Goal: Task Accomplishment & Management: Complete application form

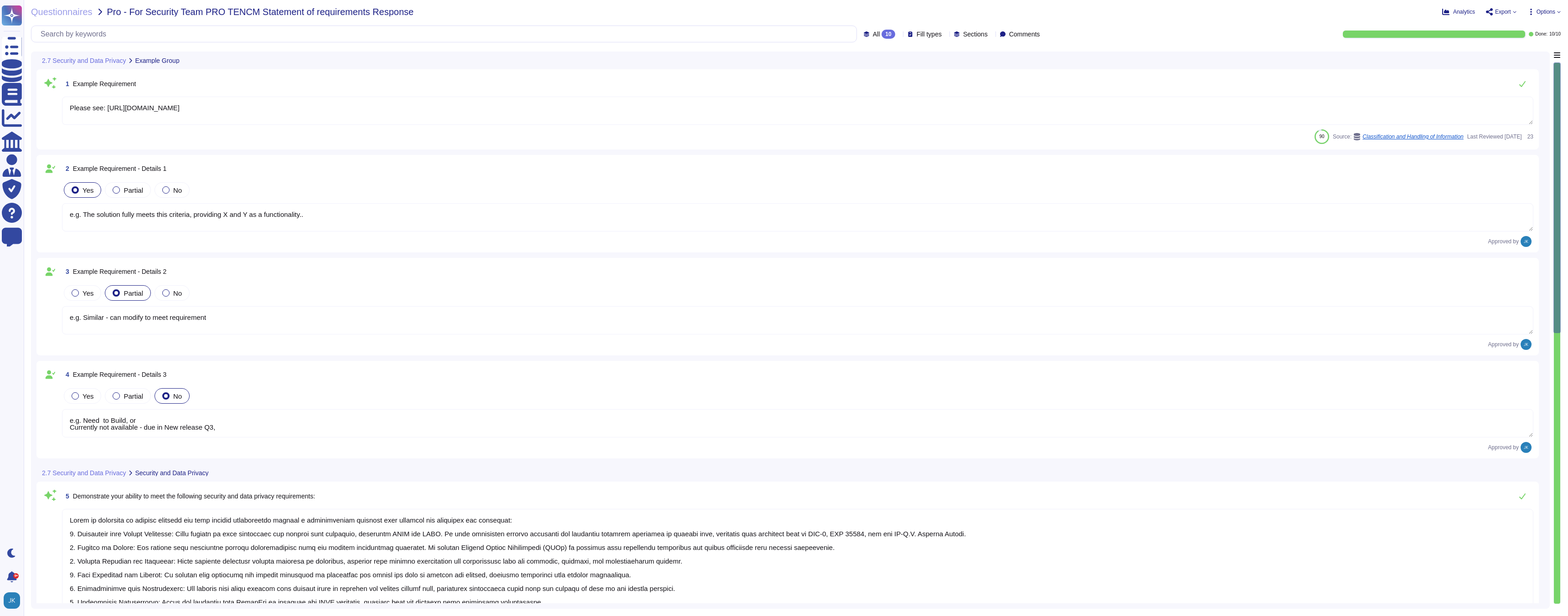
type textarea "Please see: [URL][DOMAIN_NAME]"
type textarea "e.g. The solution fully meets this criteria, providing X and Y as a functionali…"
type textarea "e.g. Similar - can modify to meet requirement"
type textarea "e.g. Need to Build, or Currently not available - due in New release Q3,"
type textarea "Adobe is committed to meeting security and data privacy requirements through a …"
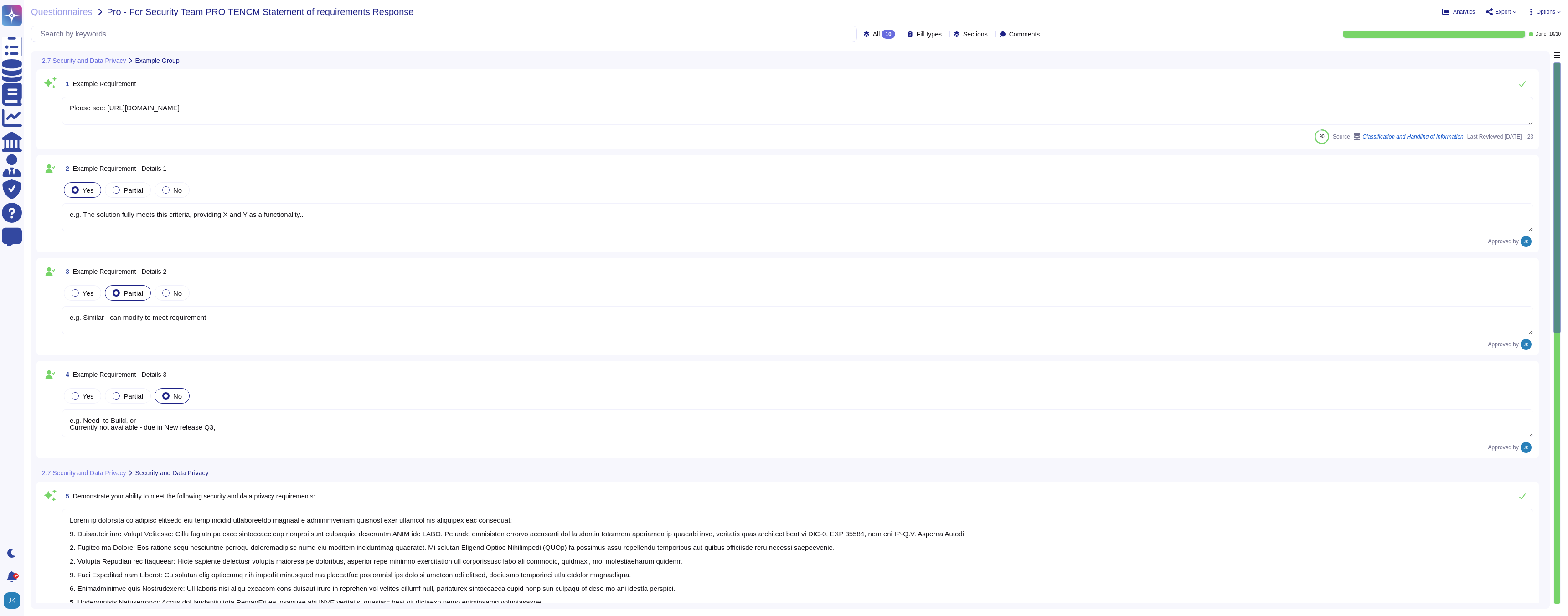
type textarea "- Support for Single Sign-On (SSO): Adobe integrates with most SAML 2.0 complia…"
type textarea "Adobe offers customizable security settings for different user groups through t…"
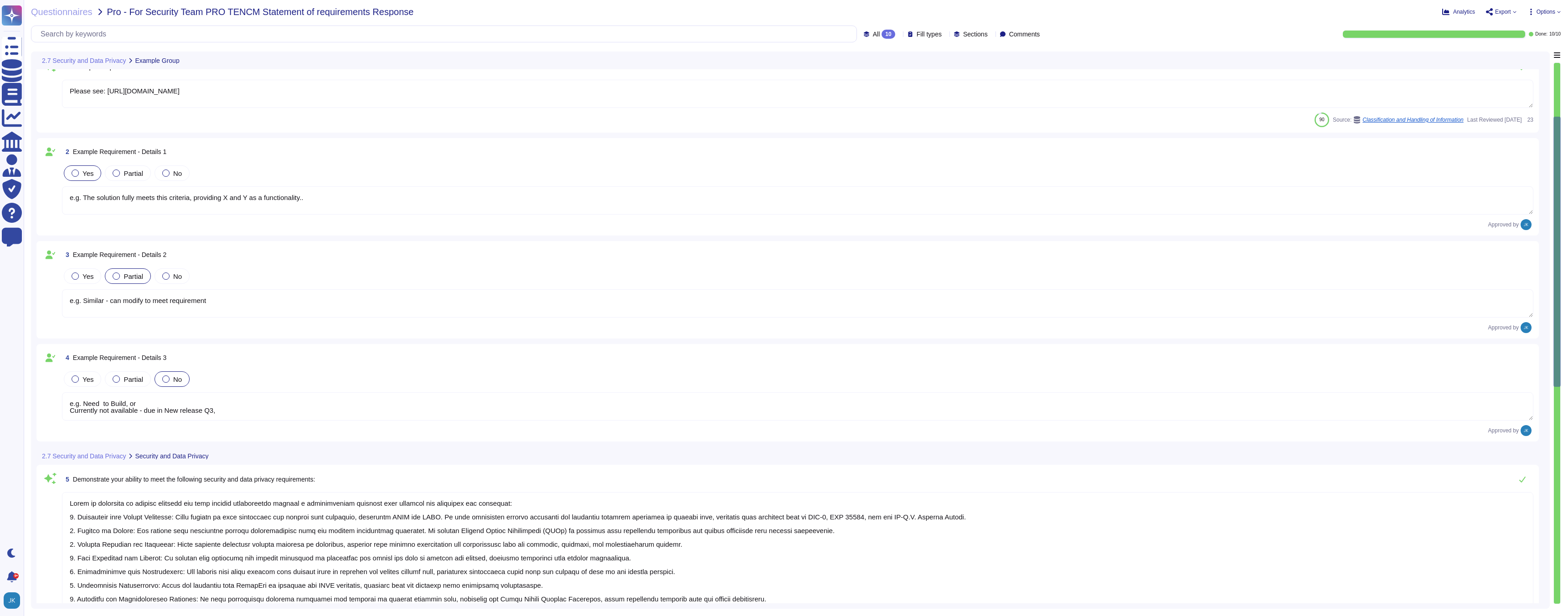
type textarea "Audit logs are maintained for systems that collect, store, process, transmit, o…"
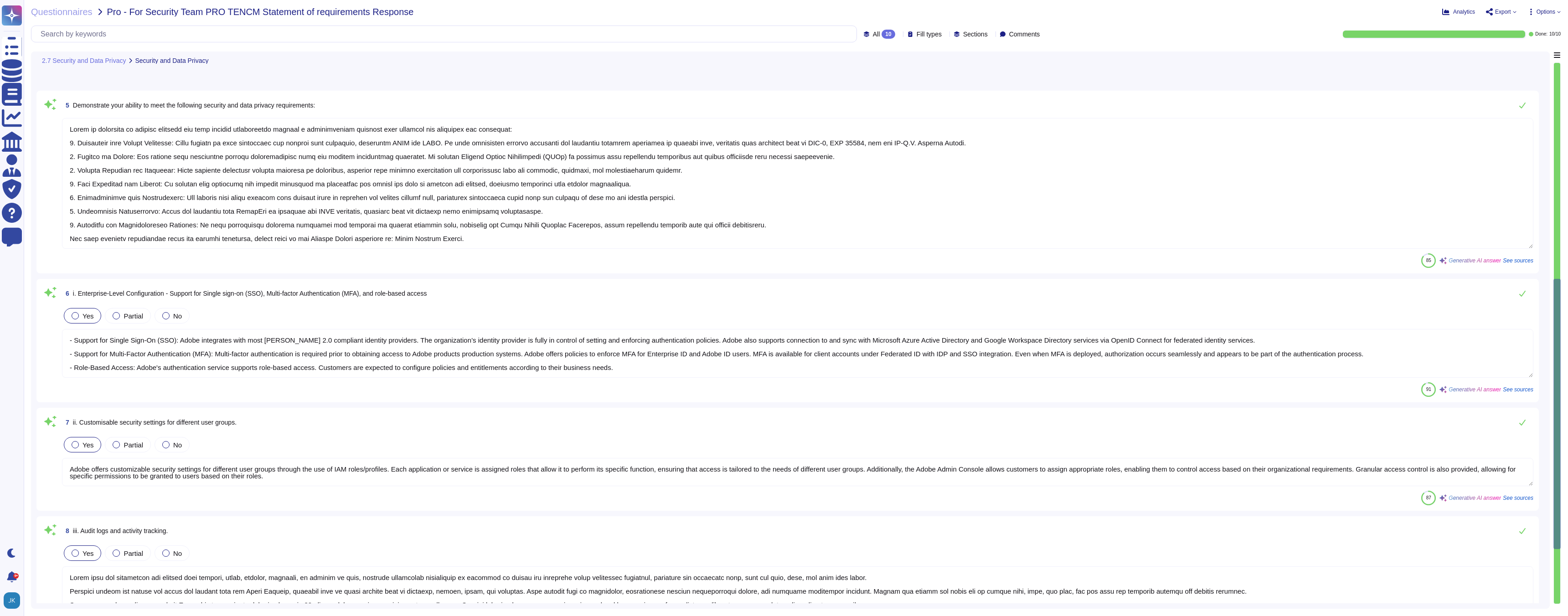
type textarea "- Certifications: Adobe maintains ISO 27001 certification and has SOC 2 Type II…"
type textarea "- Adobe complies with all applicable privacy and data security laws and regulat…"
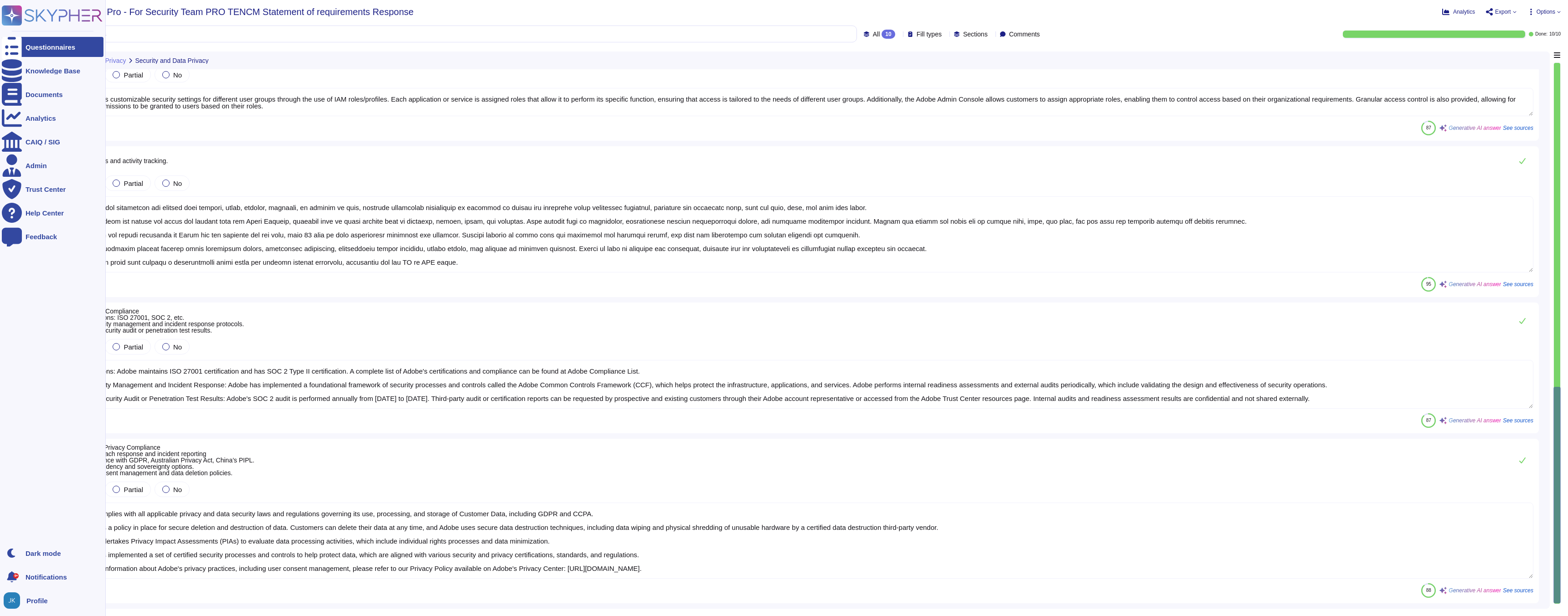
click at [14, 15] on icon at bounding box center [12, 16] width 18 height 18
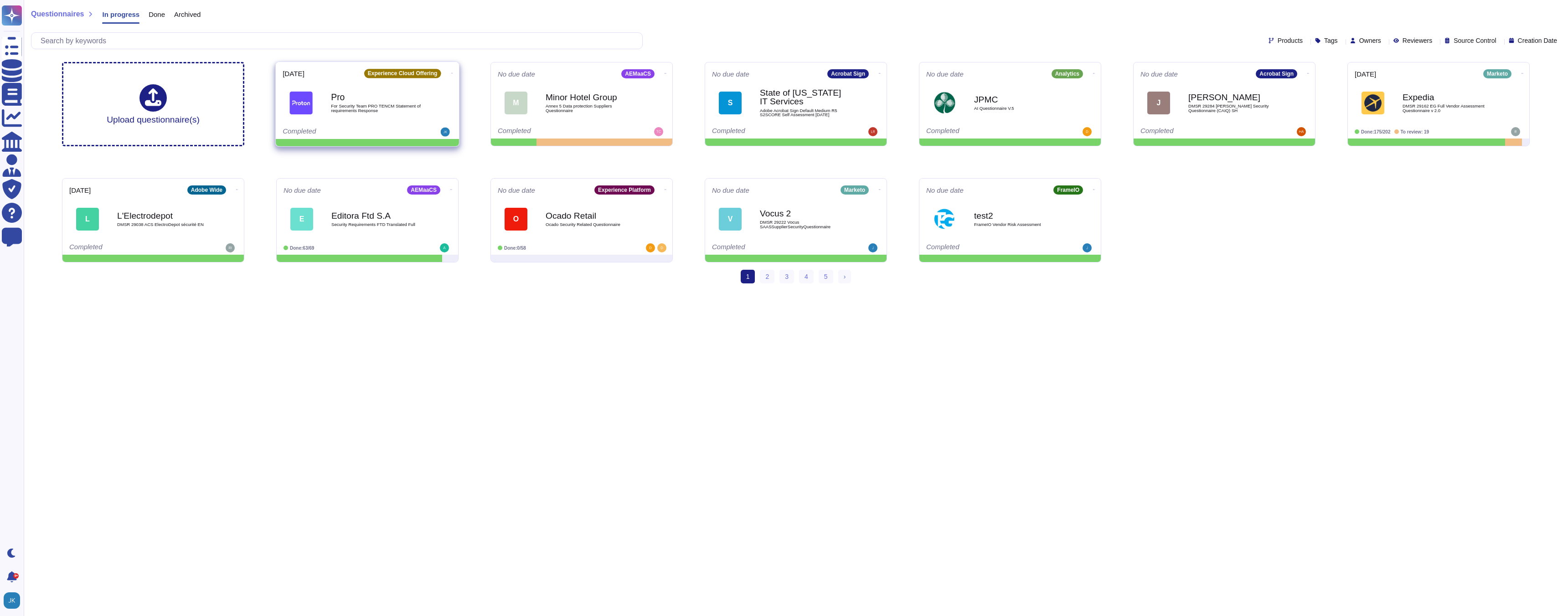
click at [452, 73] on icon at bounding box center [452, 73] width 2 height 1
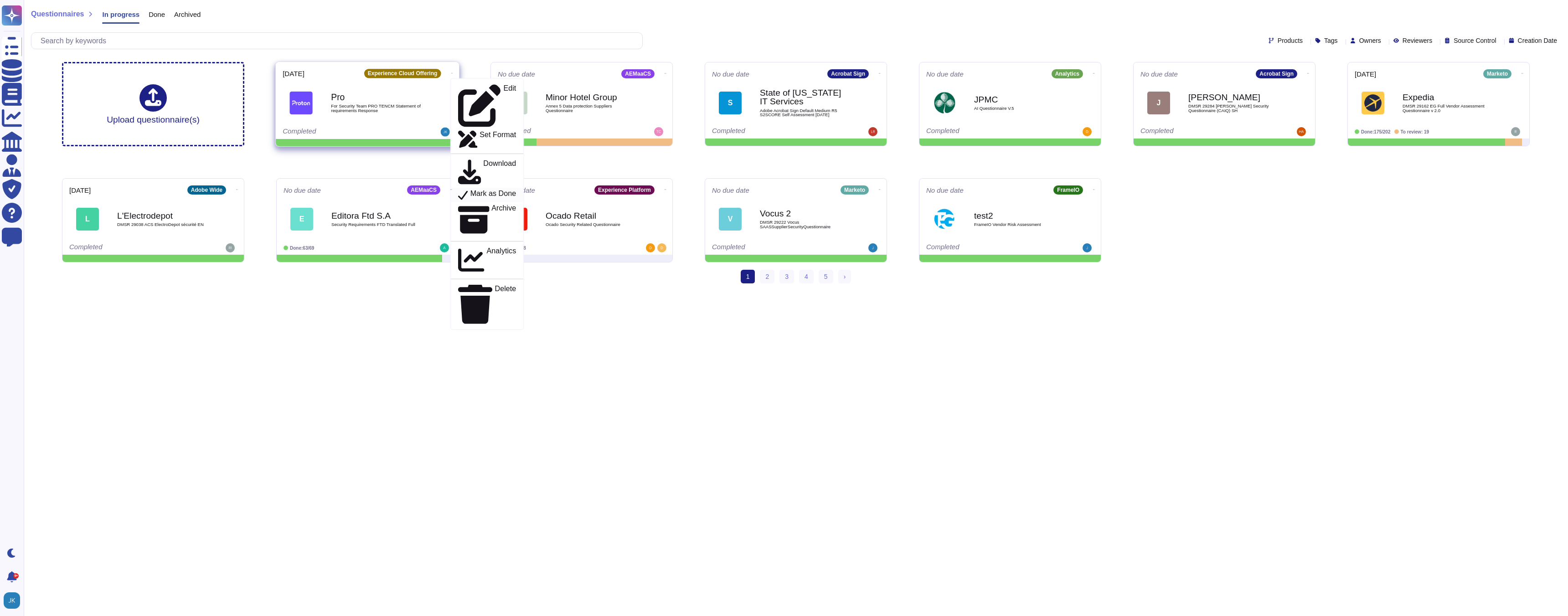
click at [471, 189] on p "Mark as Done" at bounding box center [493, 195] width 46 height 11
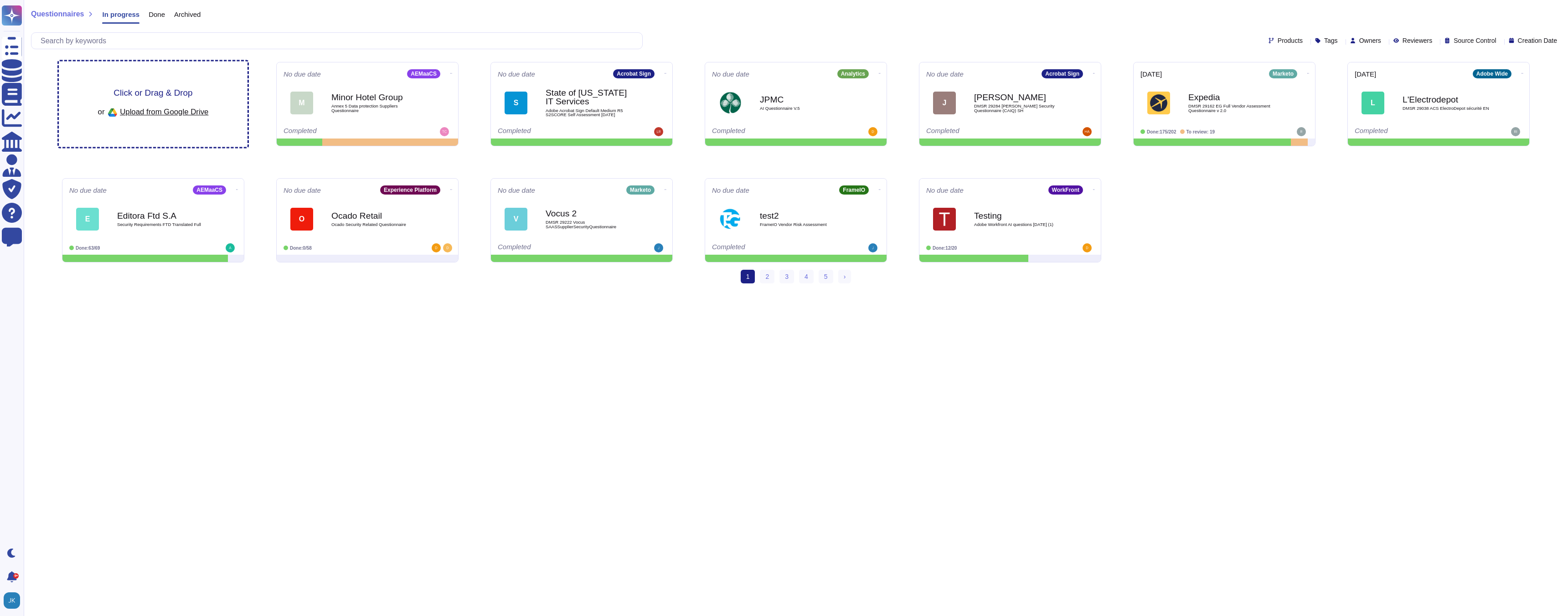
click at [157, 90] on span "Click or Drag & Drop" at bounding box center [153, 92] width 79 height 9
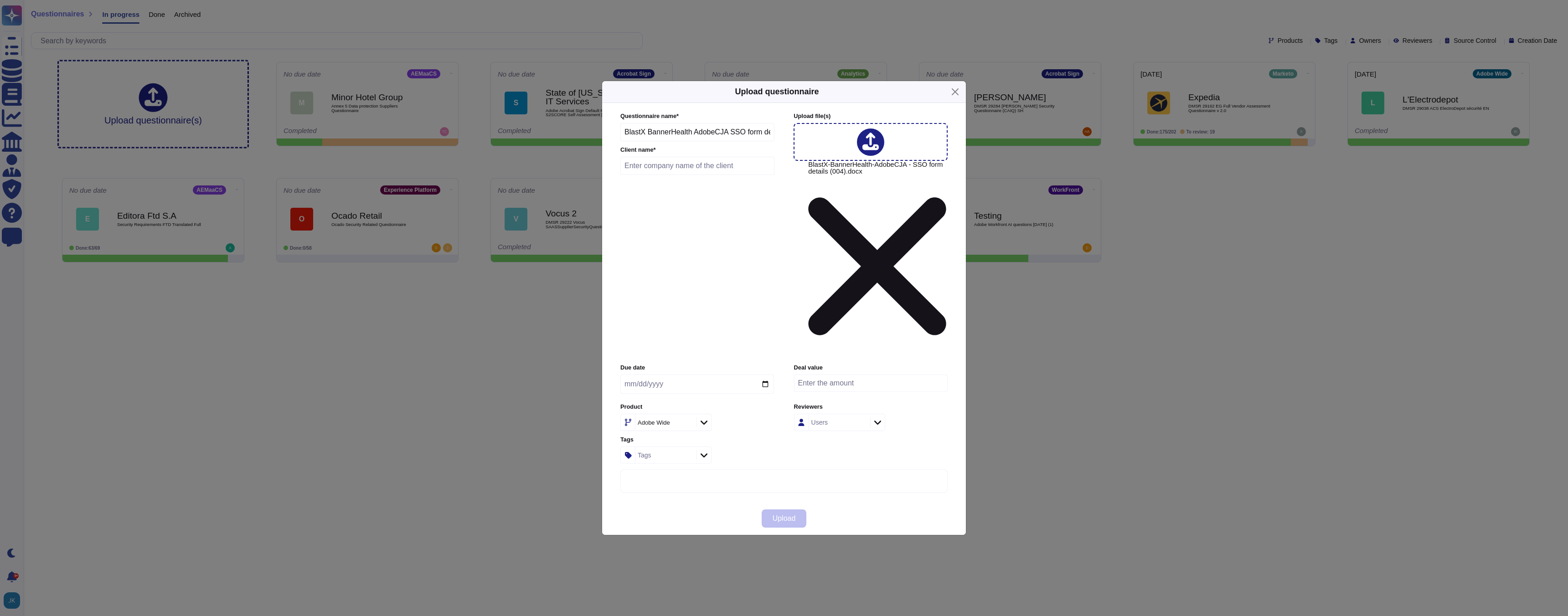
click at [688, 175] on input "text" at bounding box center [697, 165] width 154 height 19
type input "Banner Health"
click at [707, 375] on input "date" at bounding box center [697, 385] width 154 height 20
click at [764, 375] on input "date" at bounding box center [697, 385] width 154 height 20
type input "[DATE]"
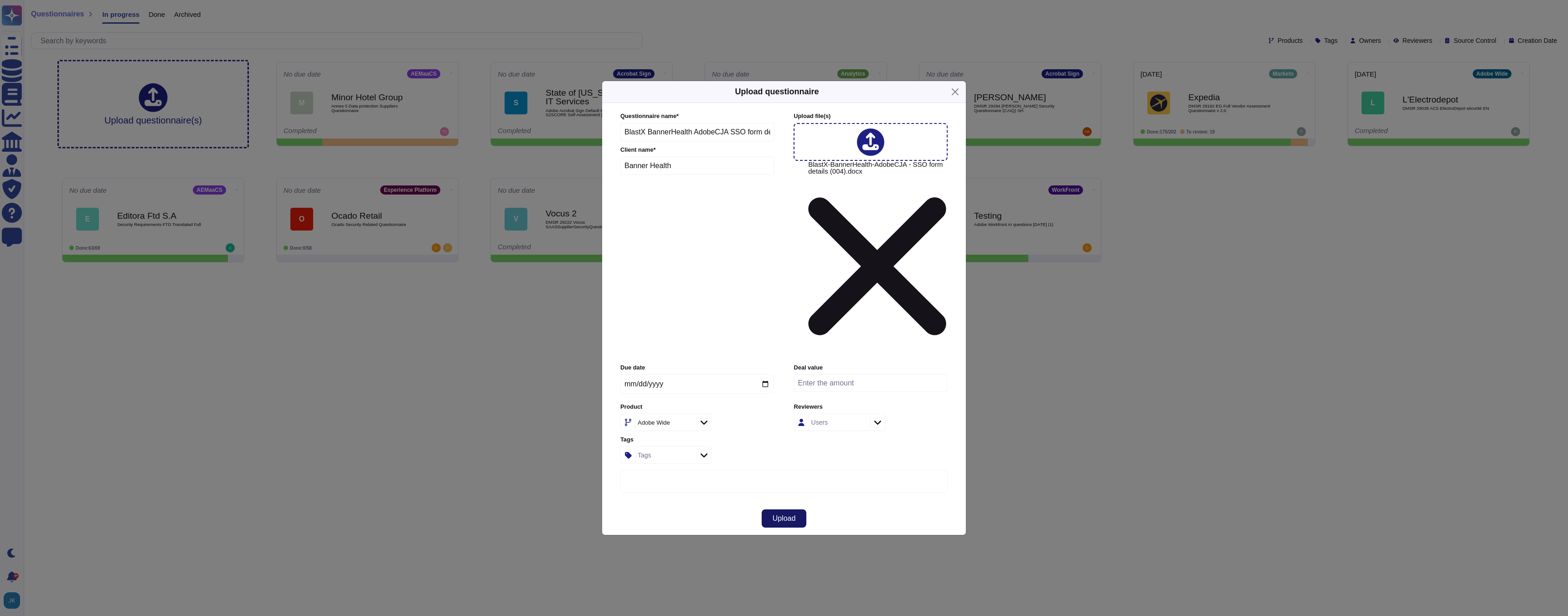
click at [787, 515] on span "Upload" at bounding box center [784, 518] width 23 height 7
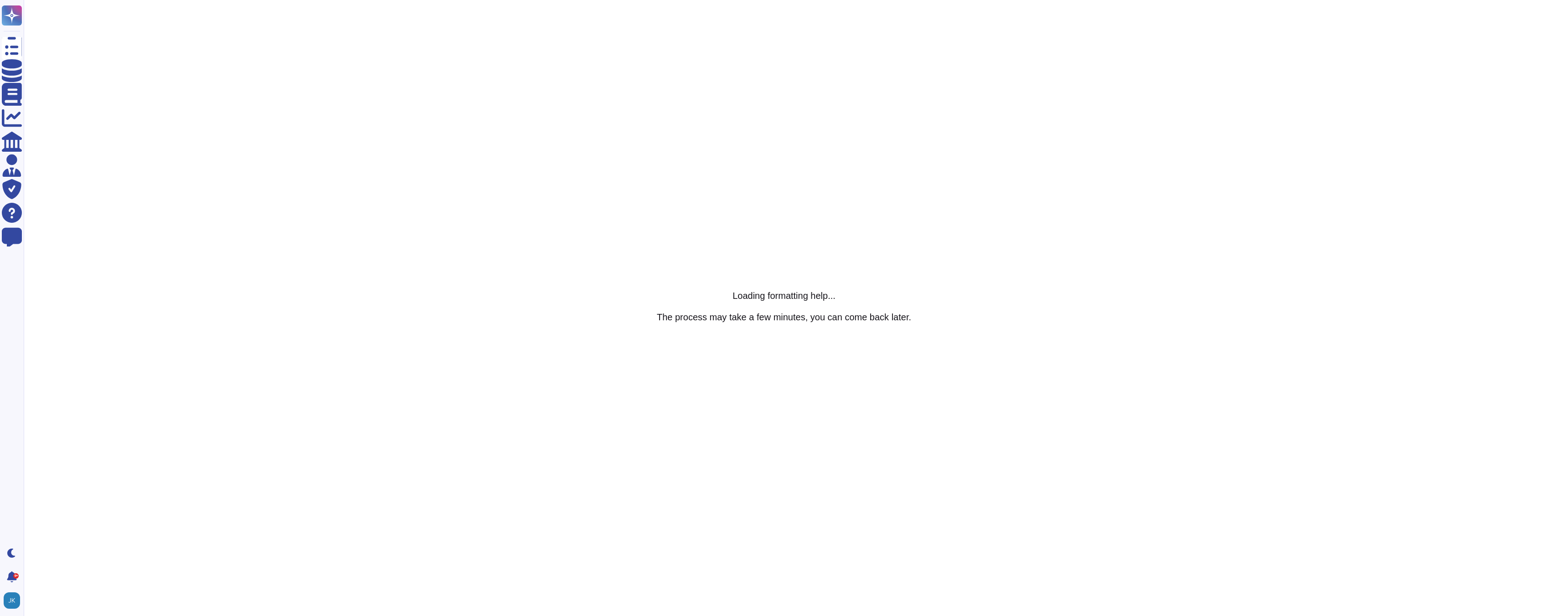
click at [376, 0] on html "Questionnaires Knowledge Base Documents Analytics CAIQ / SIG Admin Trust Center…" at bounding box center [784, 0] width 1568 height 0
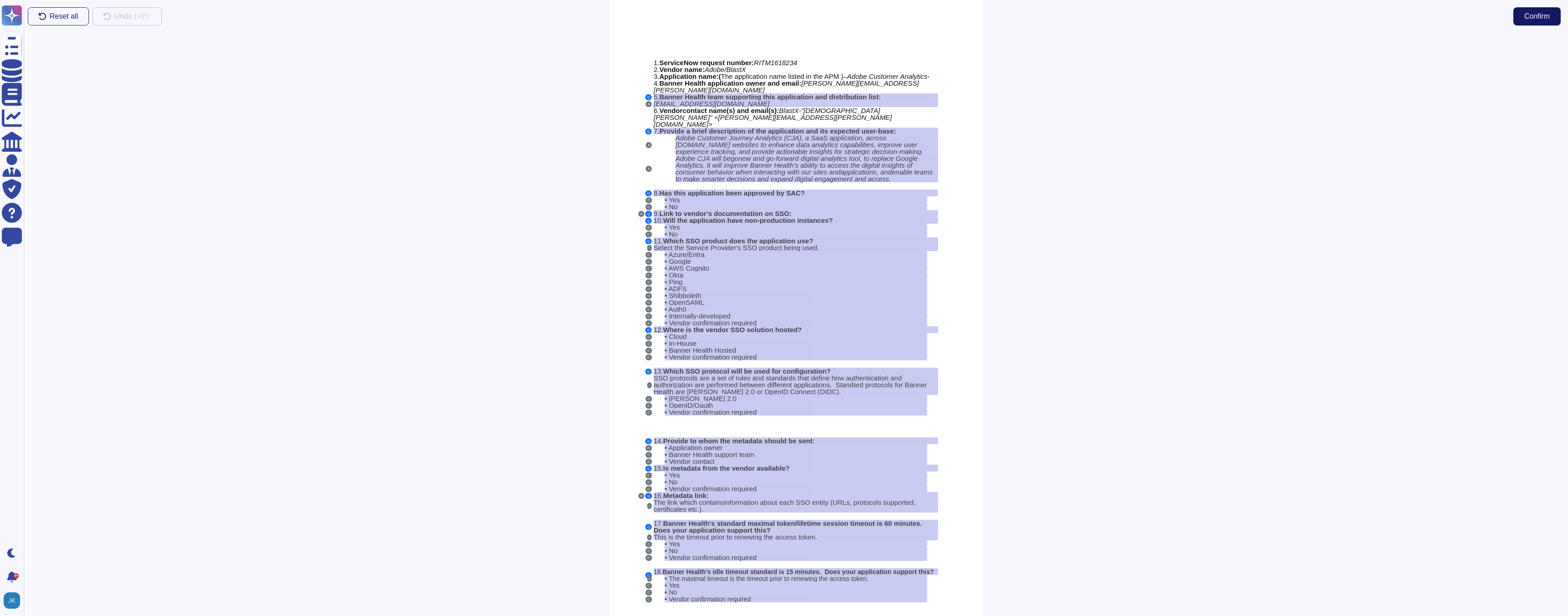
click at [1529, 12] on span "Confirm" at bounding box center [1537, 16] width 26 height 7
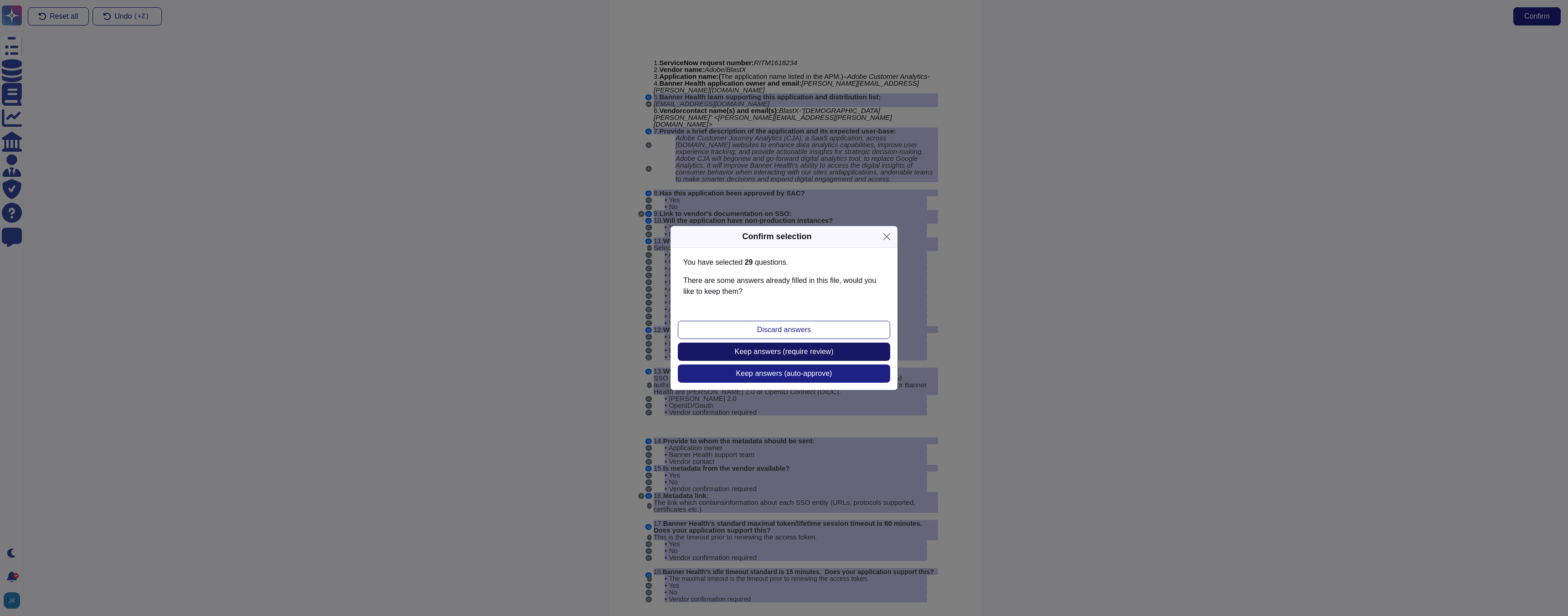
click at [788, 352] on span "Keep answers (require review)" at bounding box center [784, 352] width 99 height 7
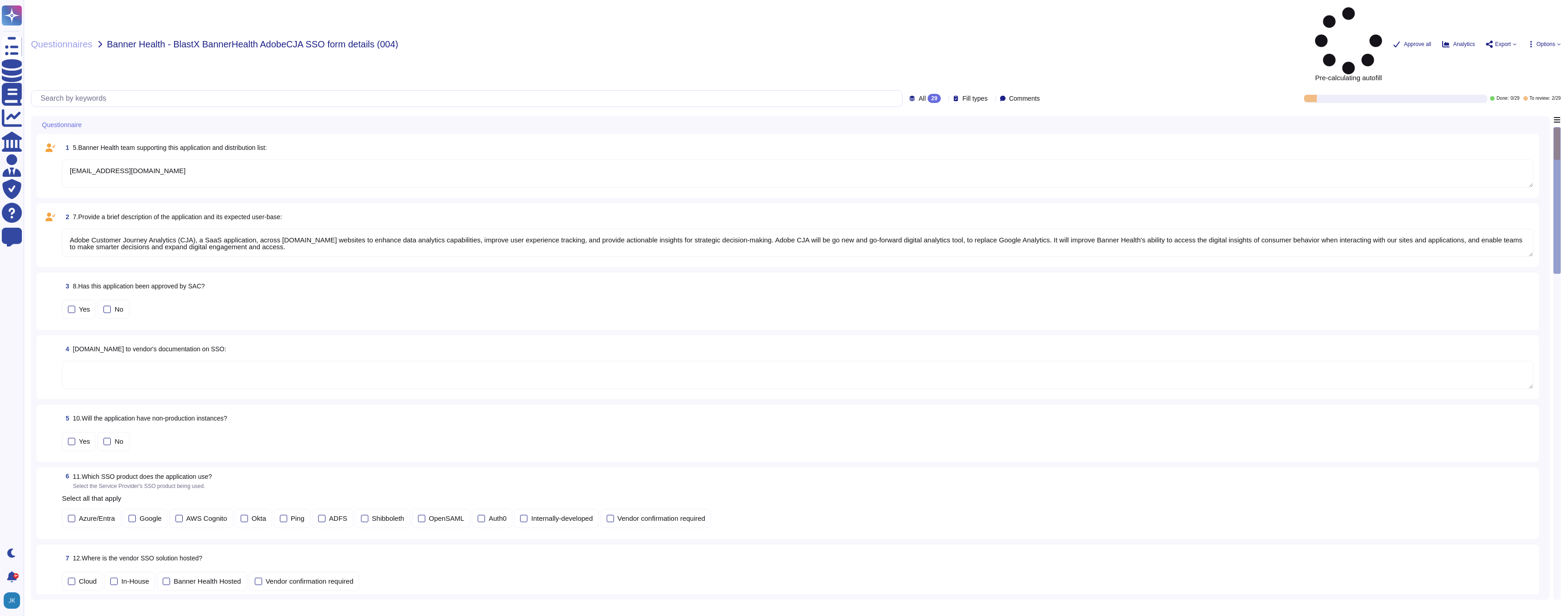
type textarea "[EMAIL_ADDRESS][DOMAIN_NAME]"
type textarea "Adobe Customer Journey Analytics (CJA), a SaaS application, across [DOMAIN_NAME…"
click at [109, 306] on div at bounding box center [107, 309] width 7 height 7
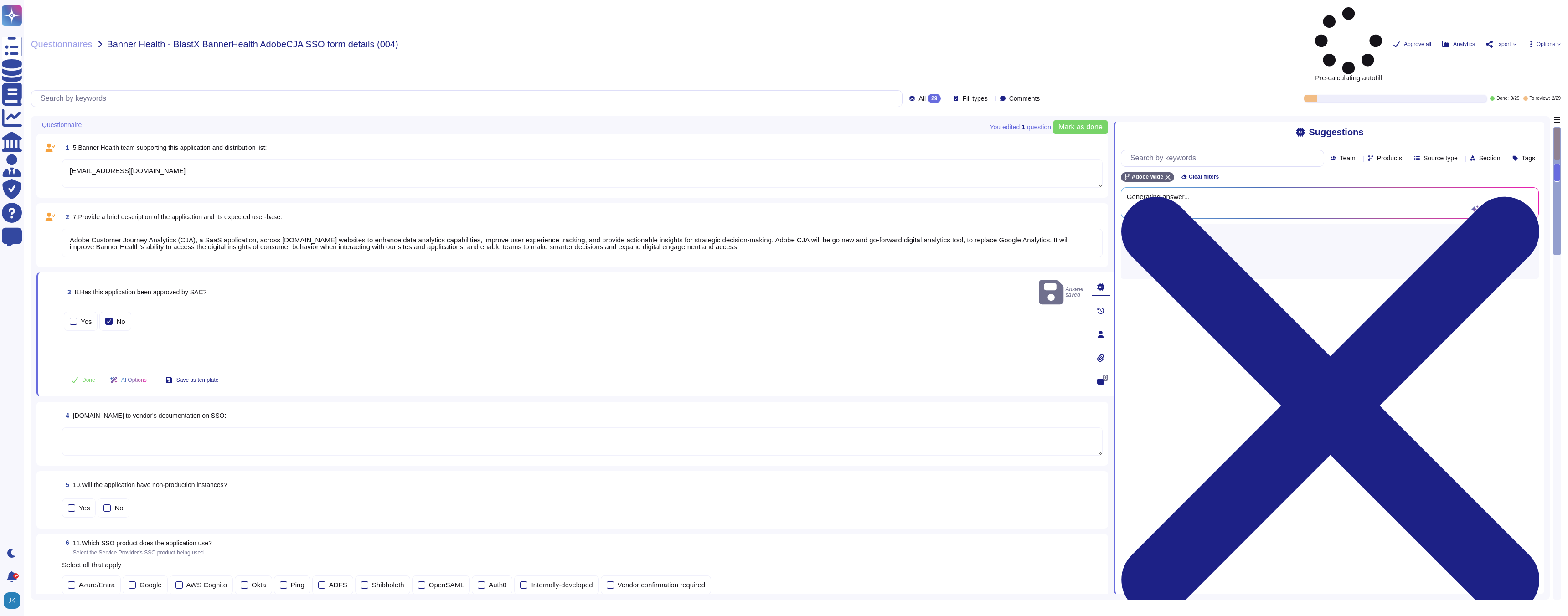
click at [140, 310] on div "Yes No" at bounding box center [574, 338] width 1020 height 55
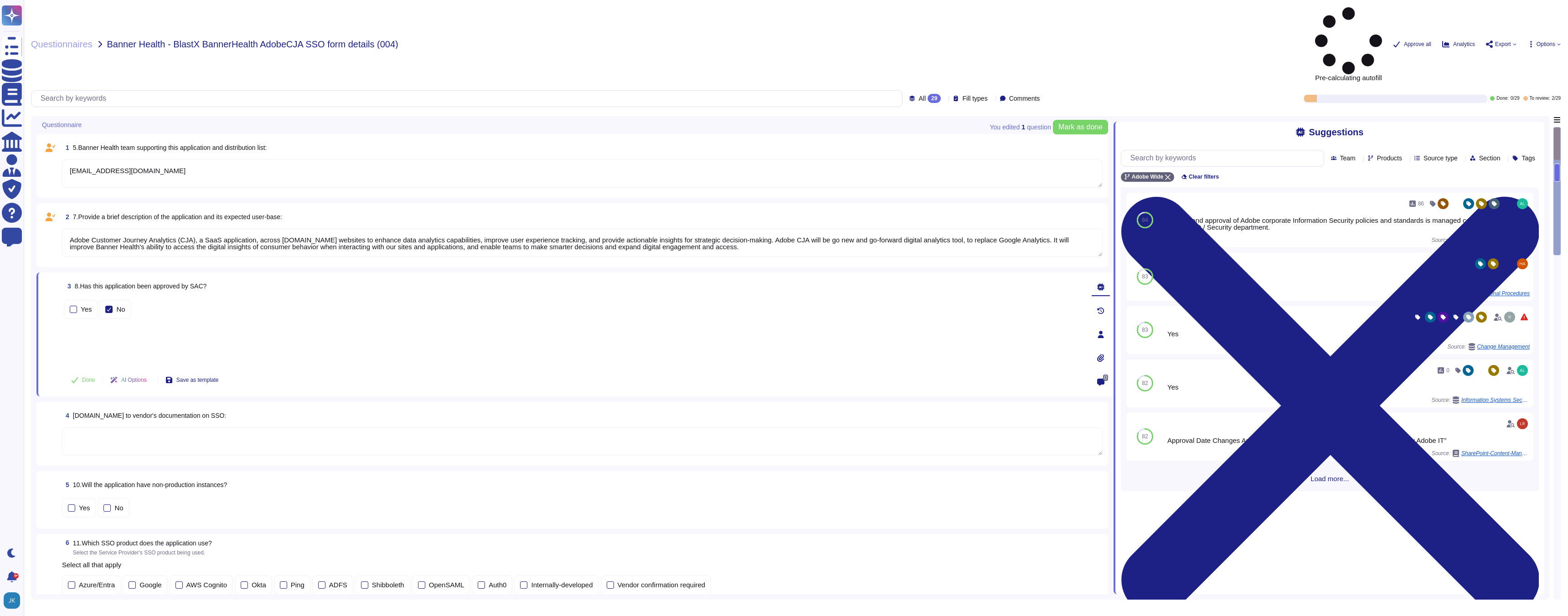
click at [140, 412] on span "[DOMAIN_NAME] to vendor's documentation on SSO:" at bounding box center [149, 416] width 154 height 7
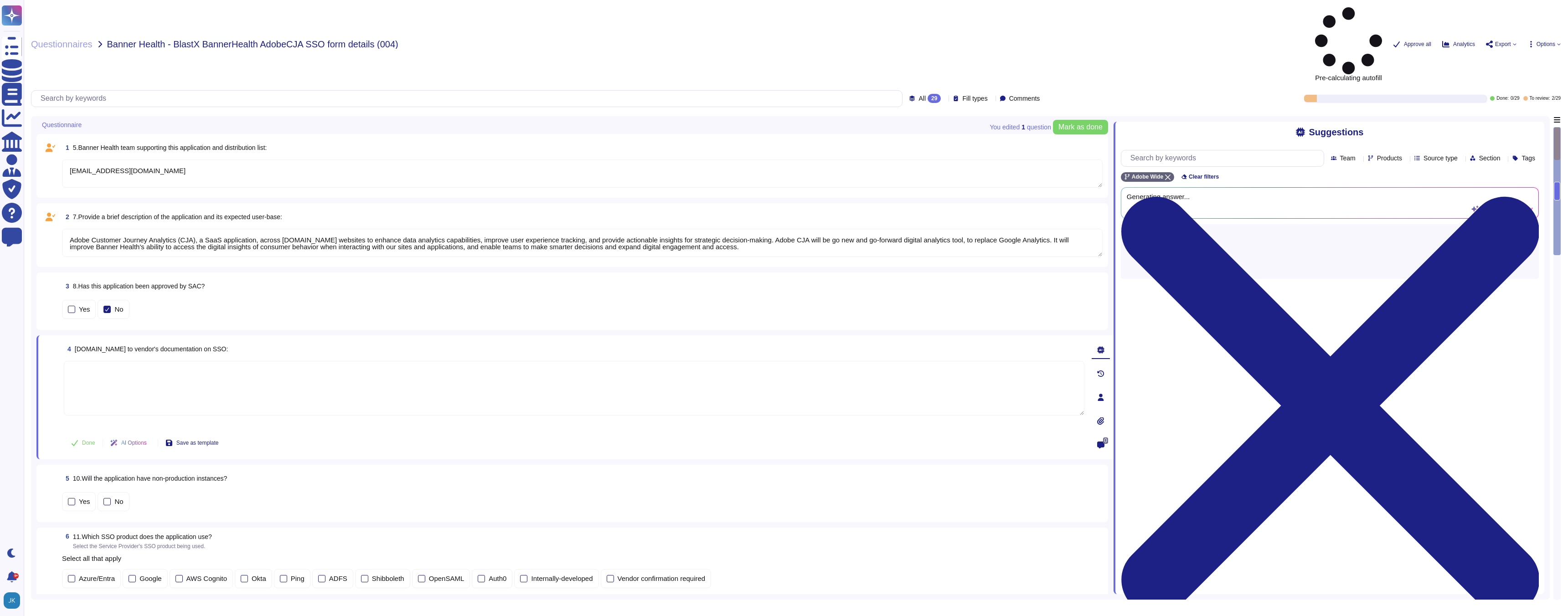
click at [140, 361] on div at bounding box center [574, 395] width 1020 height 68
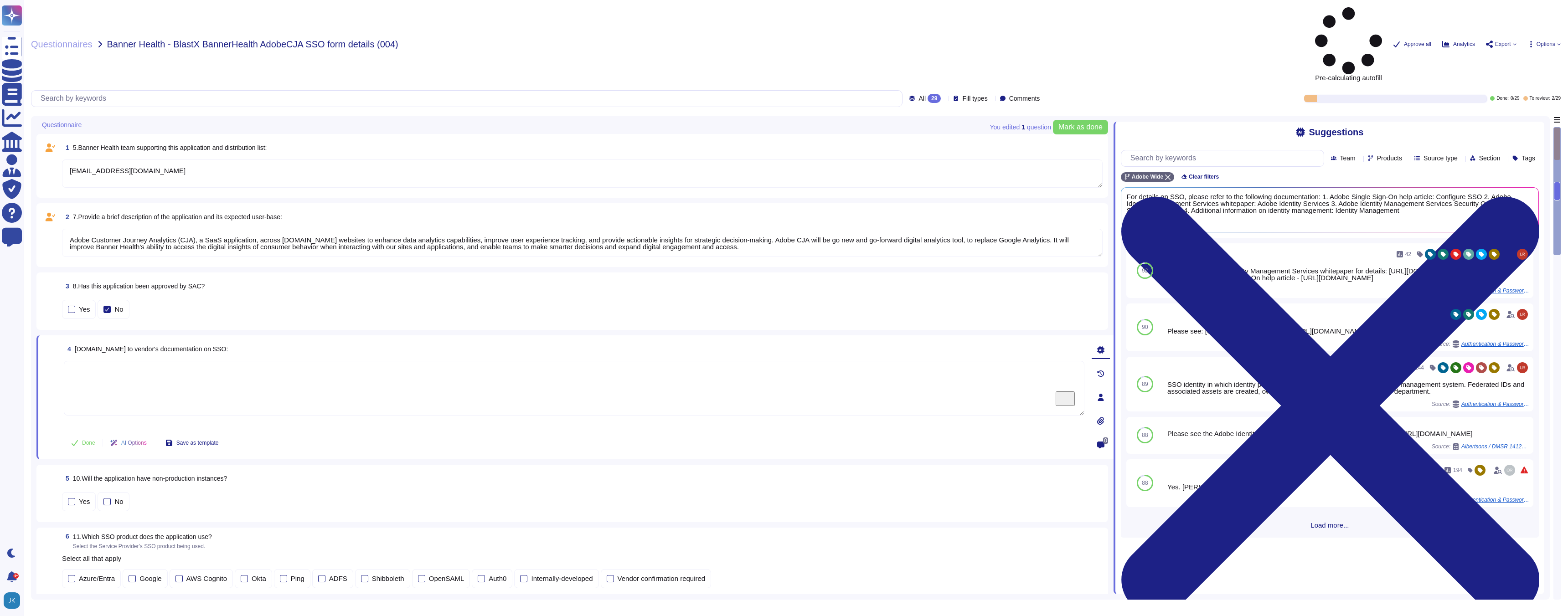
click at [130, 346] on span "[DOMAIN_NAME] to vendor's documentation on SSO:" at bounding box center [151, 349] width 154 height 7
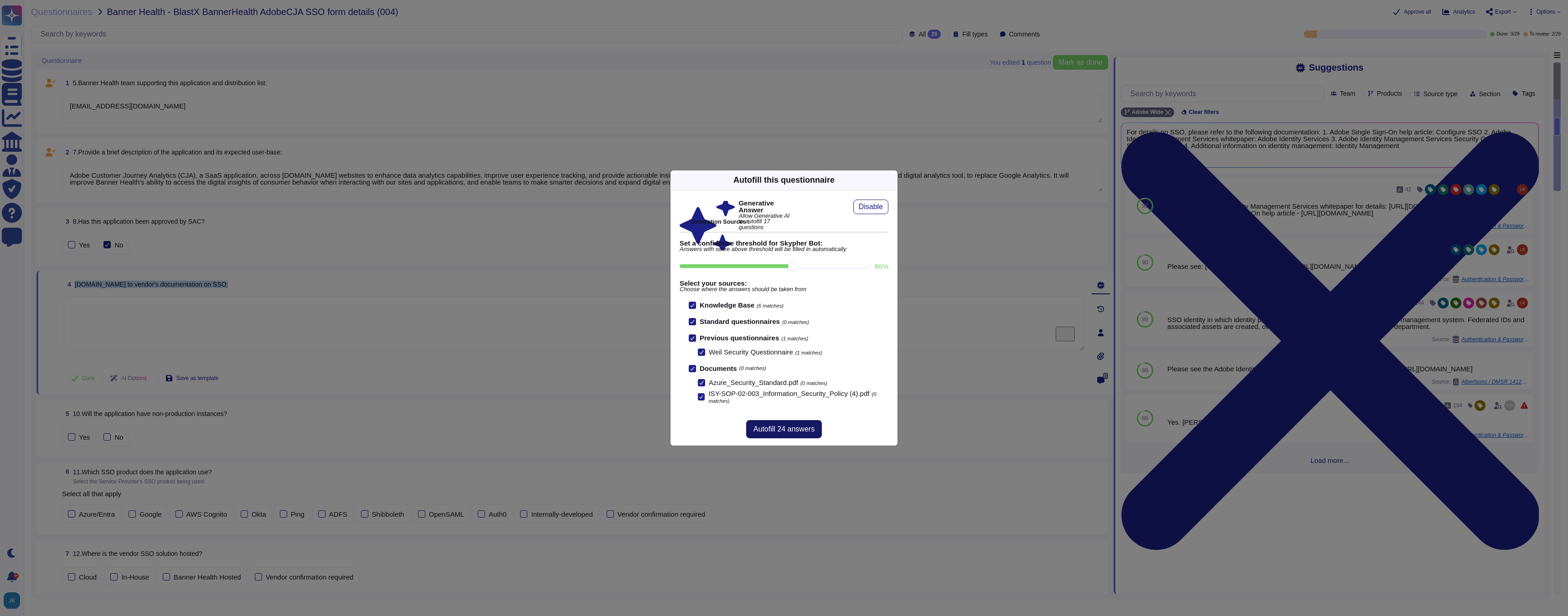
click at [802, 426] on span "Autofill 24 answers" at bounding box center [784, 429] width 61 height 7
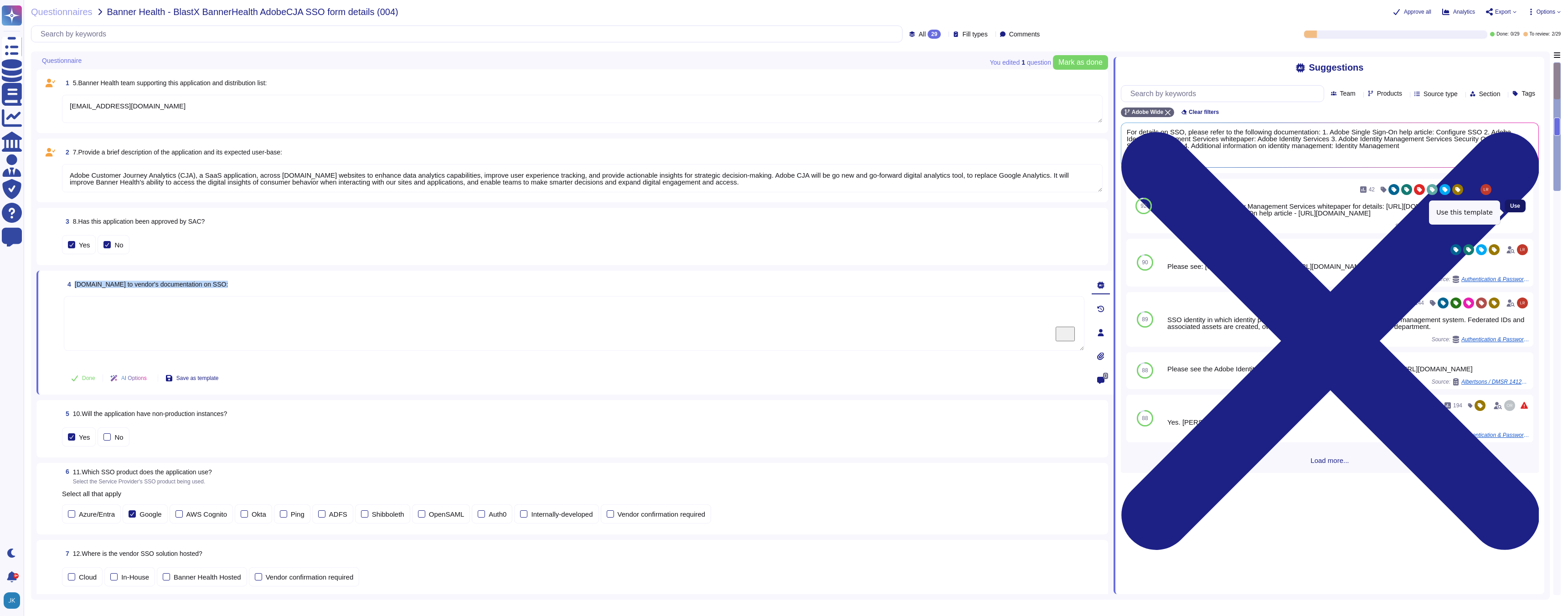
type textarea "For details on SSO, please refer to the following documentation: 1. Adobe Singl…"
type textarea "For information regarding metadata, you can access the cloud metadata portal, w…"
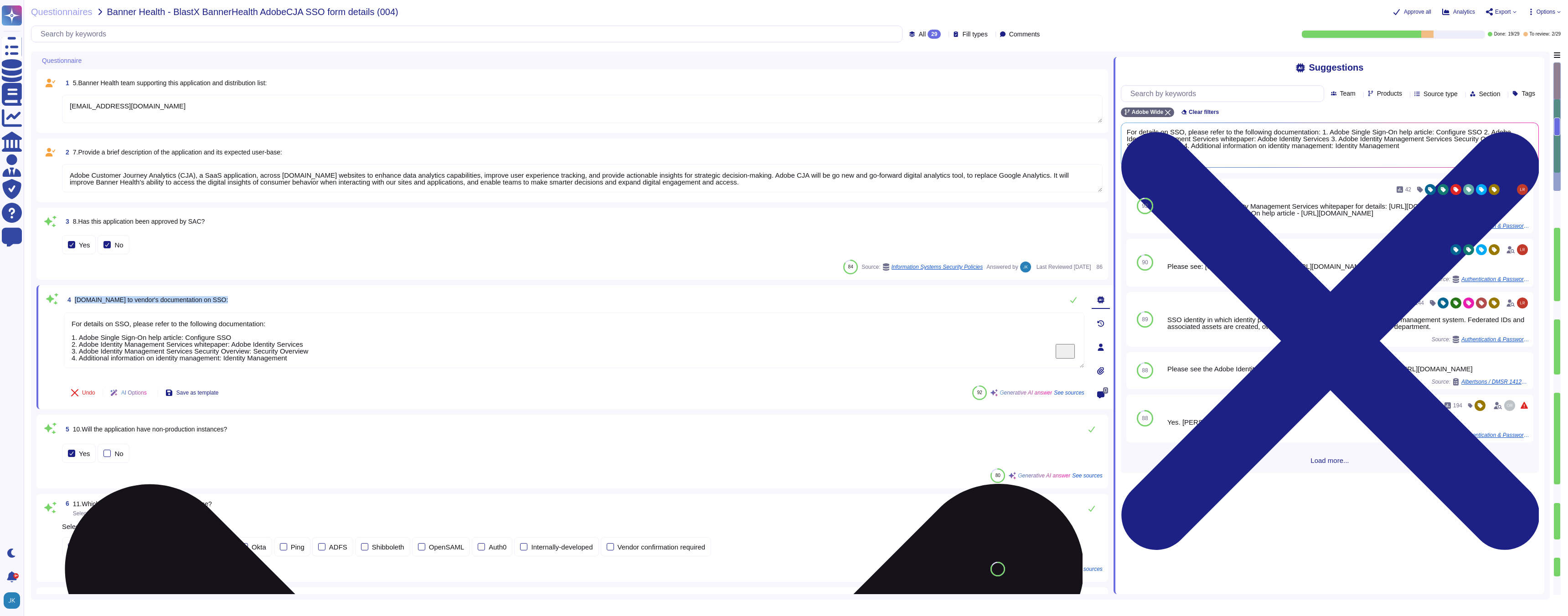
scroll to position [1, 0]
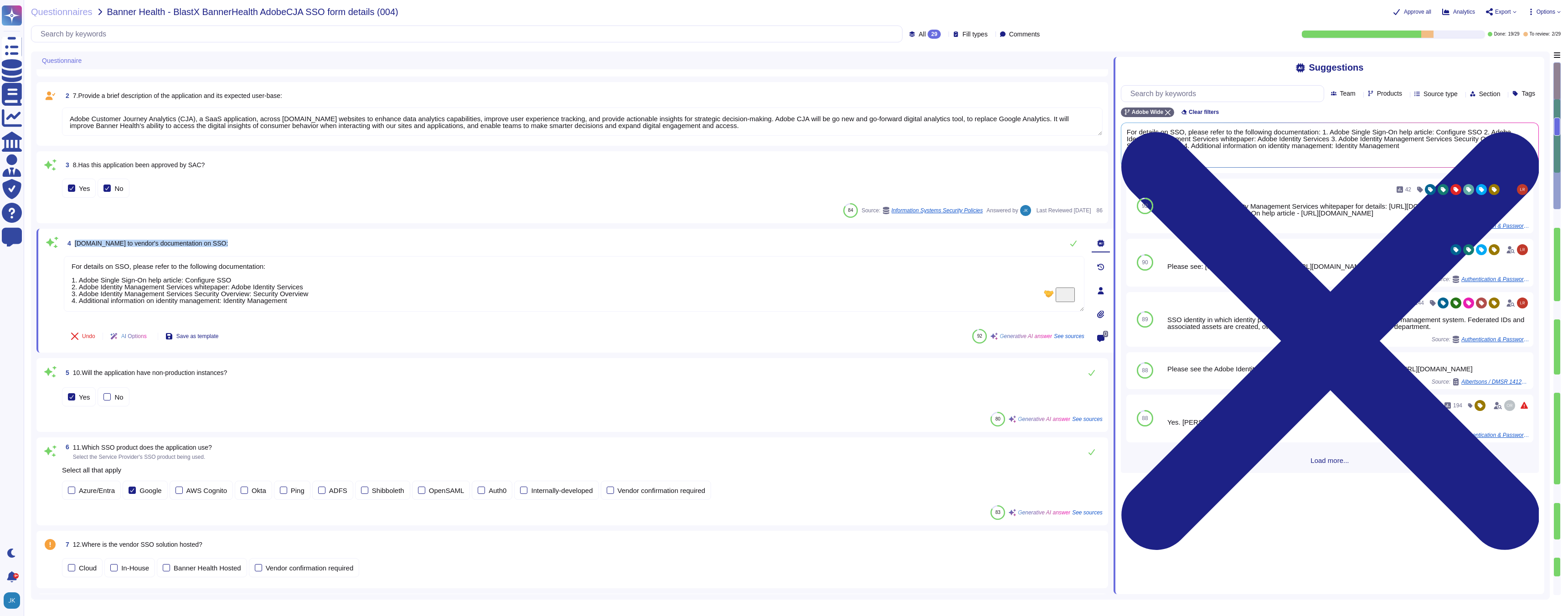
type textarea "For information regarding metadata, you can access the cloud metadata portal, w…"
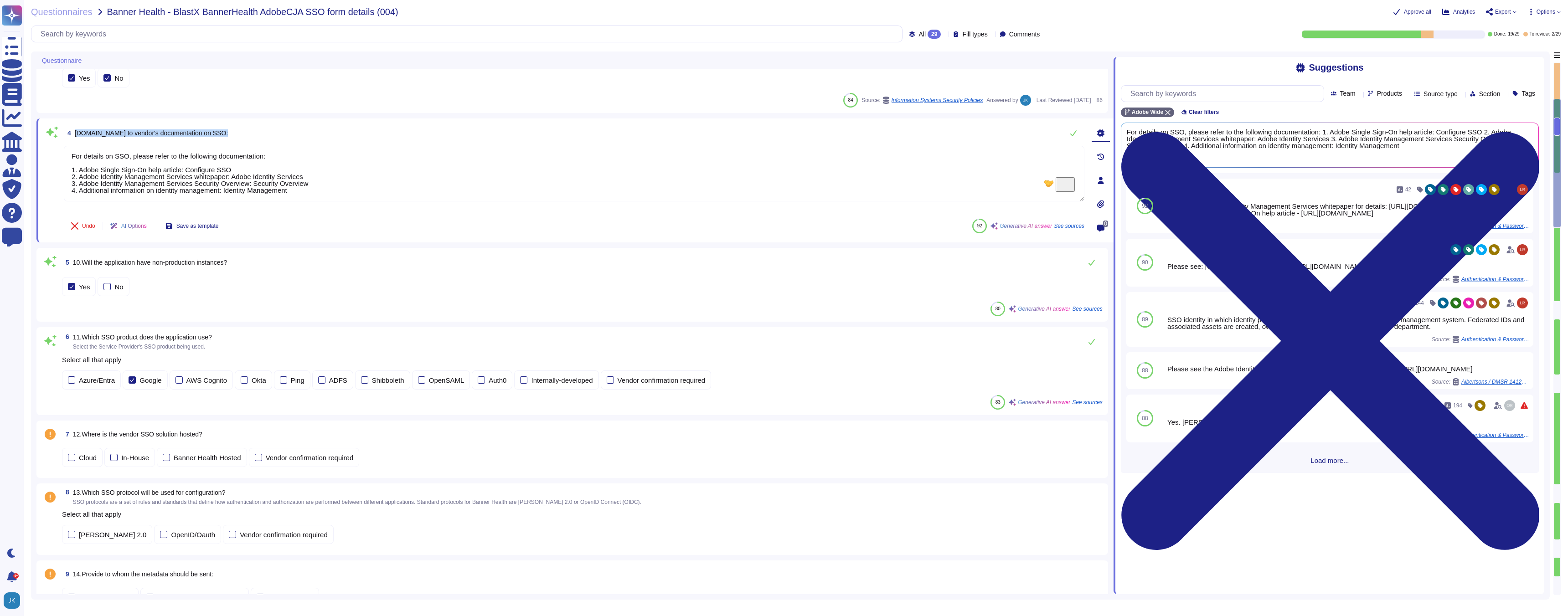
scroll to position [172, 0]
click at [133, 376] on div at bounding box center [132, 375] width 7 height 7
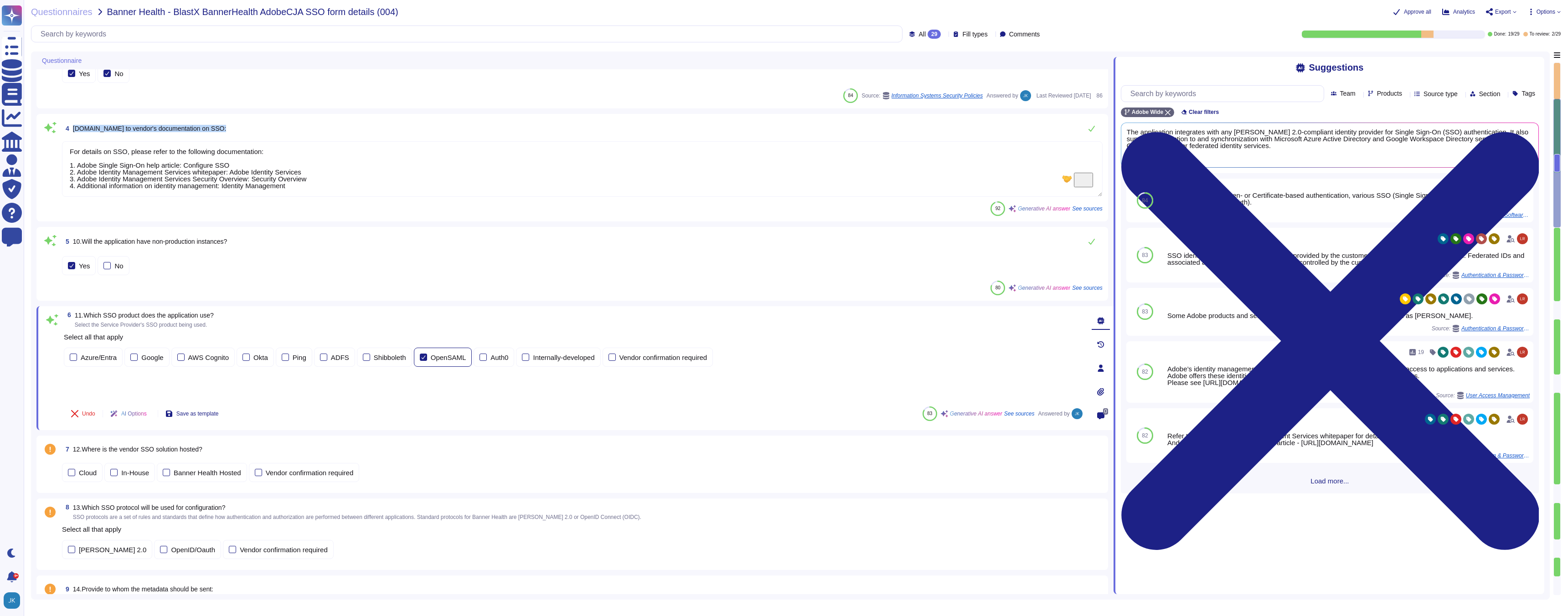
click at [425, 356] on div at bounding box center [423, 357] width 7 height 7
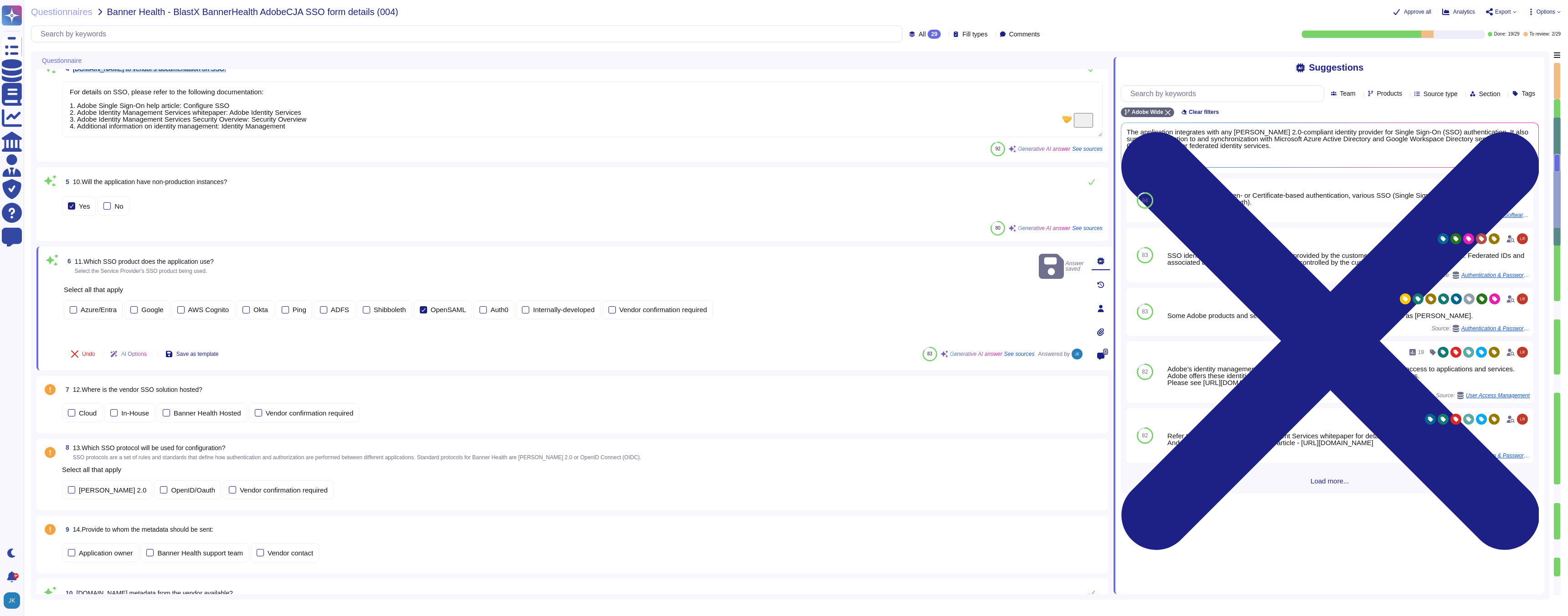
scroll to position [232, 0]
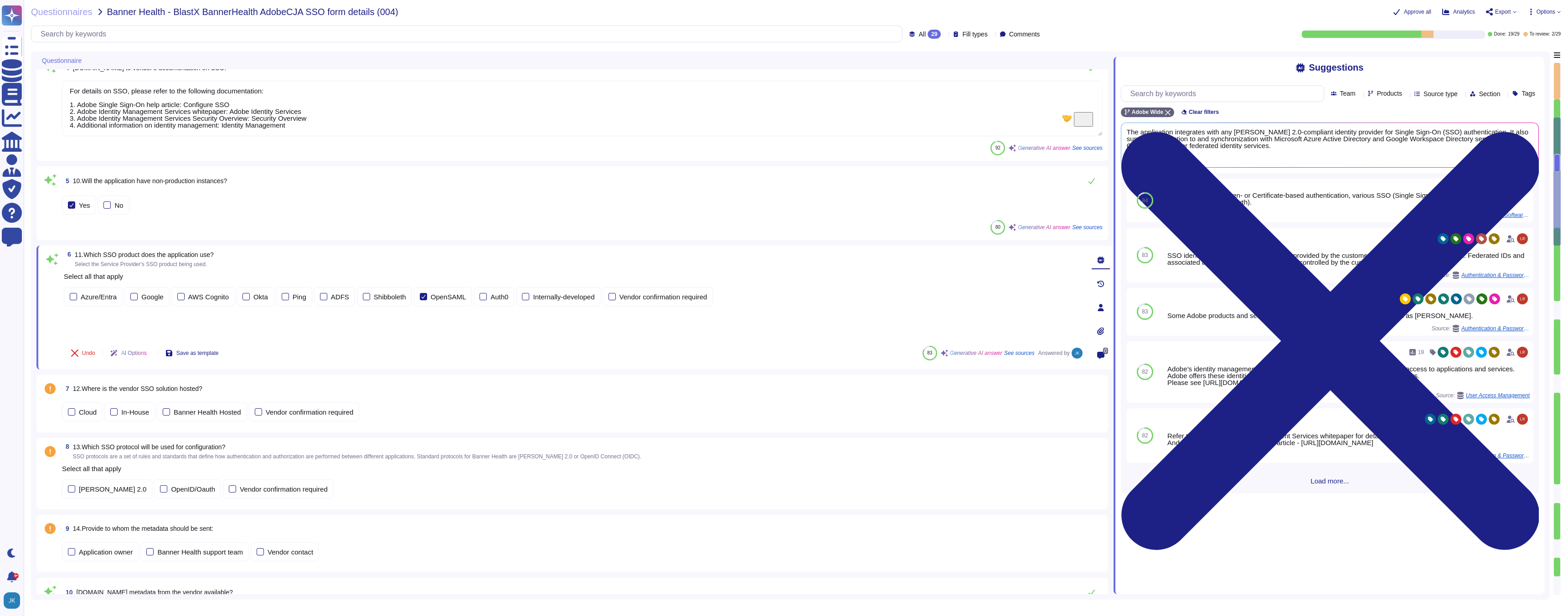
click at [115, 254] on span "11.Which SSO product does the application use?" at bounding box center [144, 255] width 139 height 7
click at [1516, 199] on span "Use" at bounding box center [1515, 201] width 10 height 5
click at [1515, 202] on span "Use" at bounding box center [1515, 201] width 10 height 5
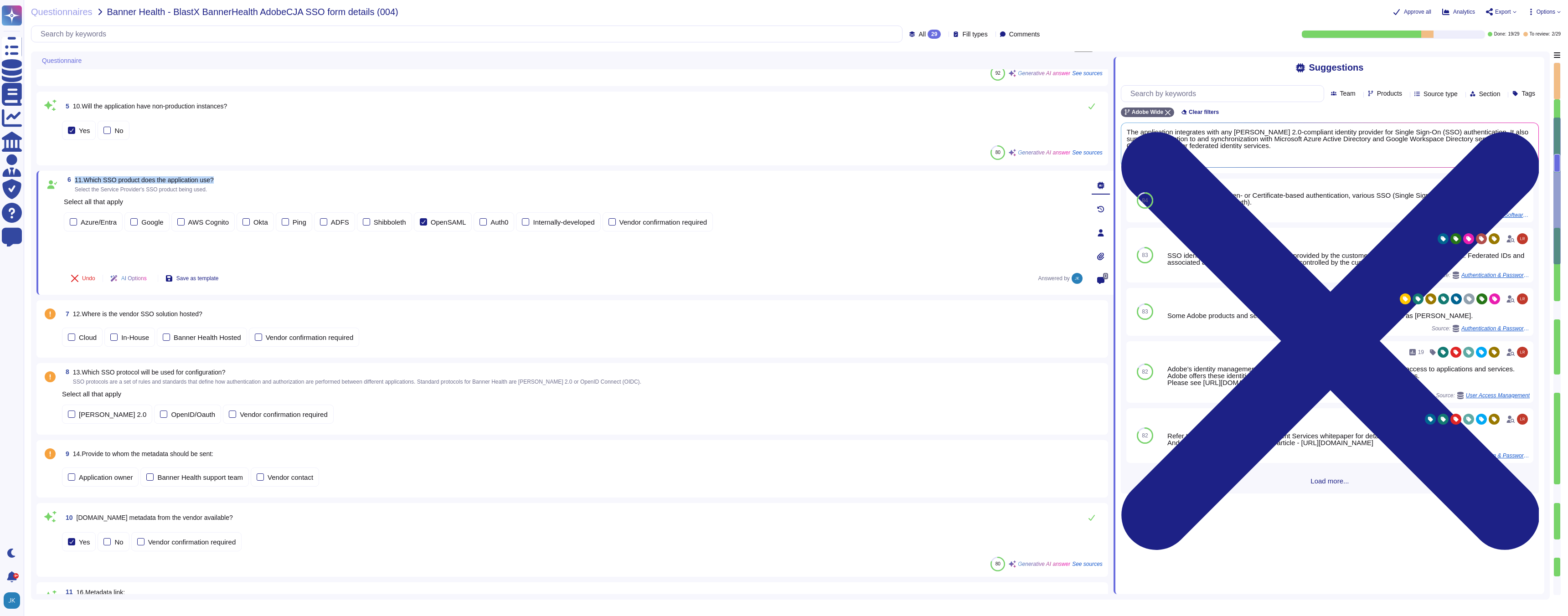
scroll to position [308, 0]
click at [187, 312] on span "12.Where is the vendor SSO solution hosted?" at bounding box center [138, 314] width 130 height 7
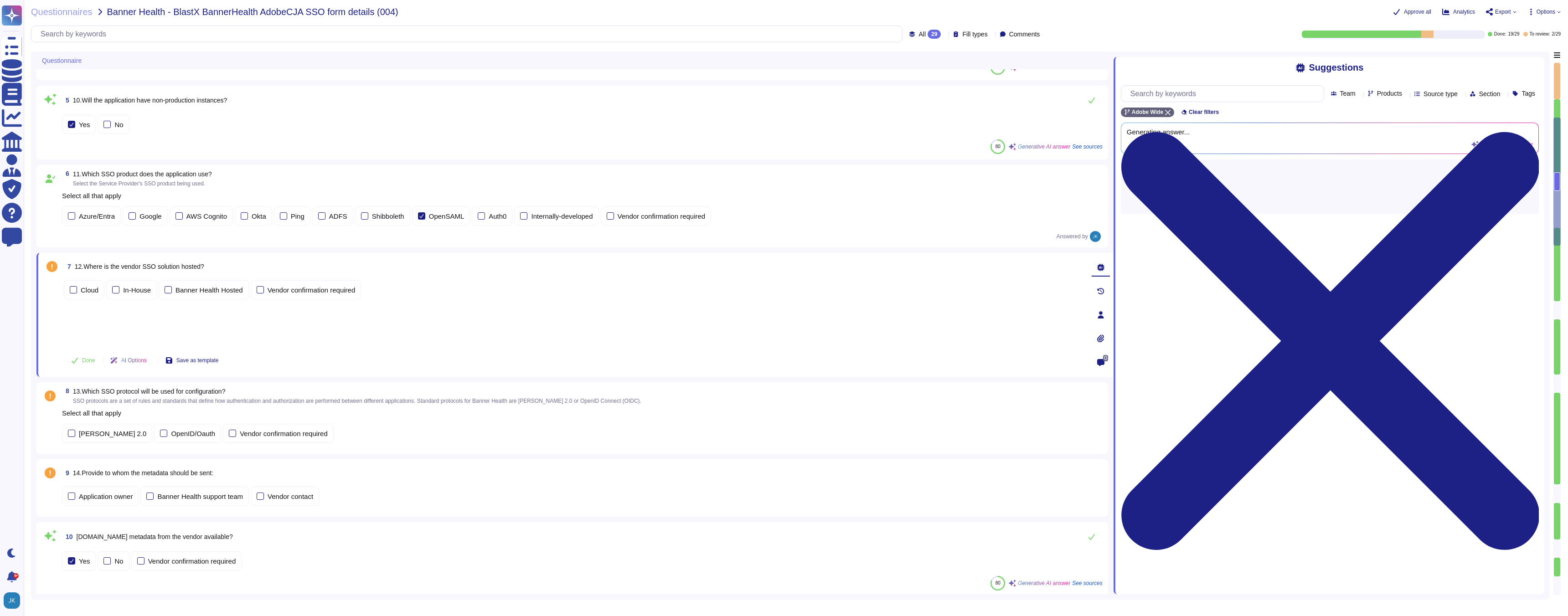
click at [187, 312] on div "Cloud In-House Banner Health Hosted Vendor confirmation required" at bounding box center [574, 312] width 1020 height 68
click at [174, 264] on span "12.Where is the vendor SSO solution hosted?" at bounding box center [140, 267] width 130 height 7
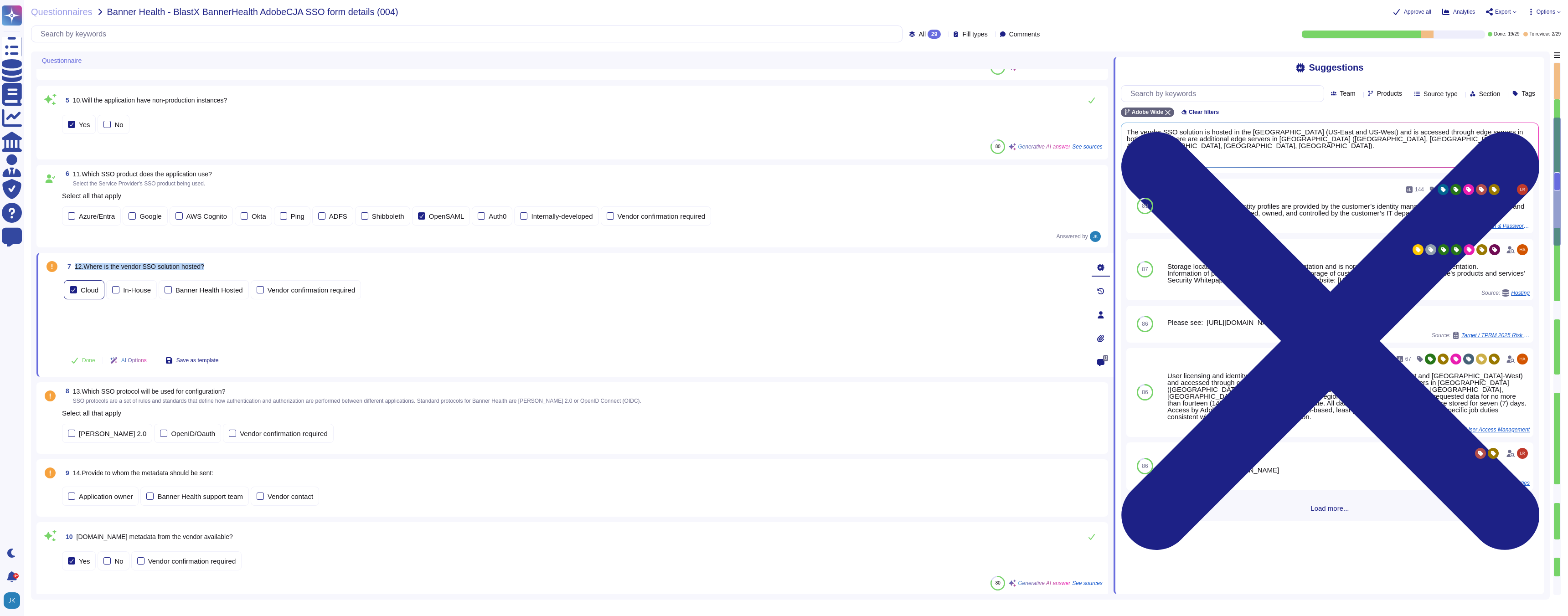
click at [76, 289] on div at bounding box center [73, 290] width 7 height 7
click at [261, 293] on div at bounding box center [260, 297] width 7 height 7
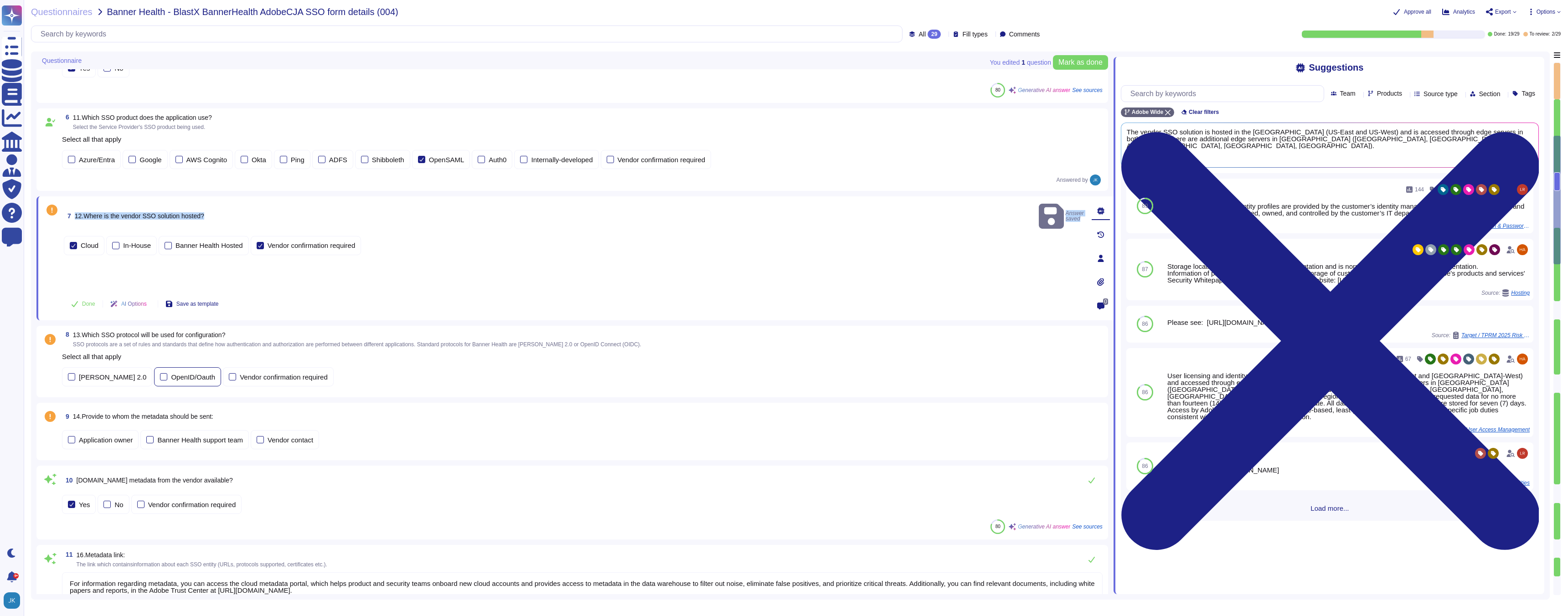
scroll to position [405, 0]
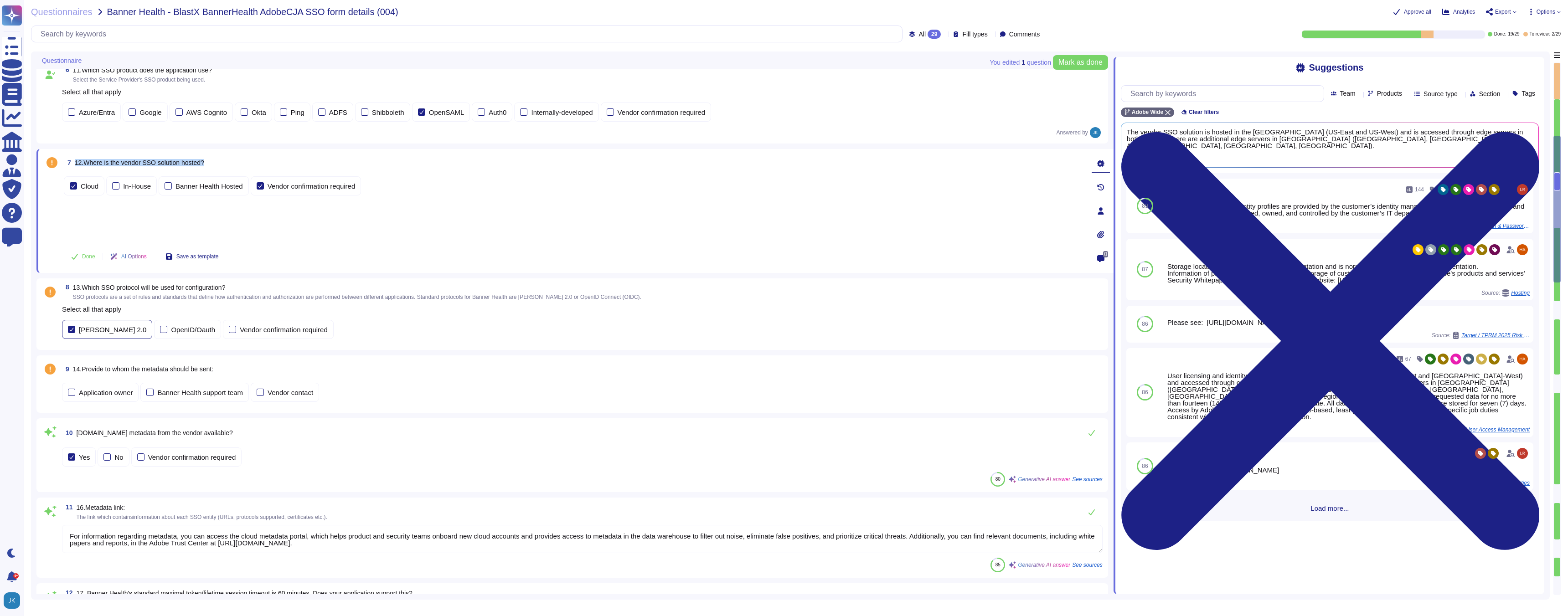
click at [71, 326] on div at bounding box center [71, 330] width 7 height 7
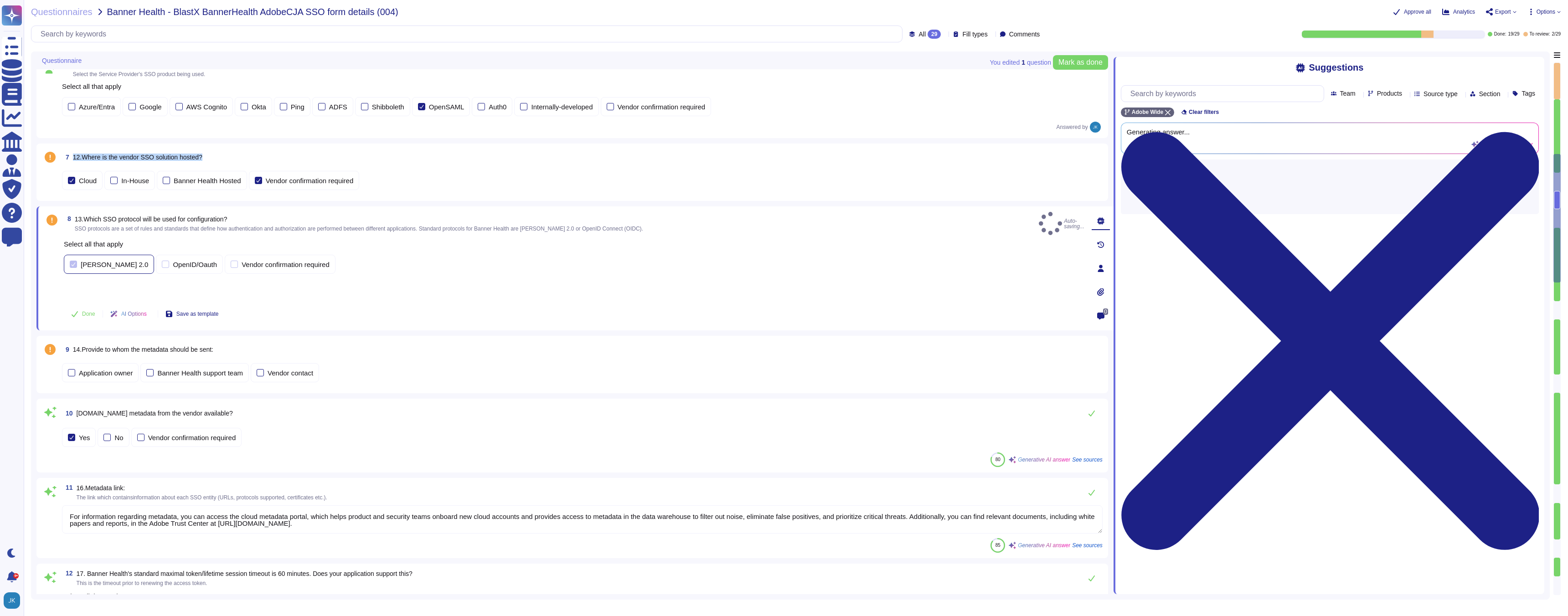
type textarea "User accounts are updated or disabled/deactivated through a systematic process.…"
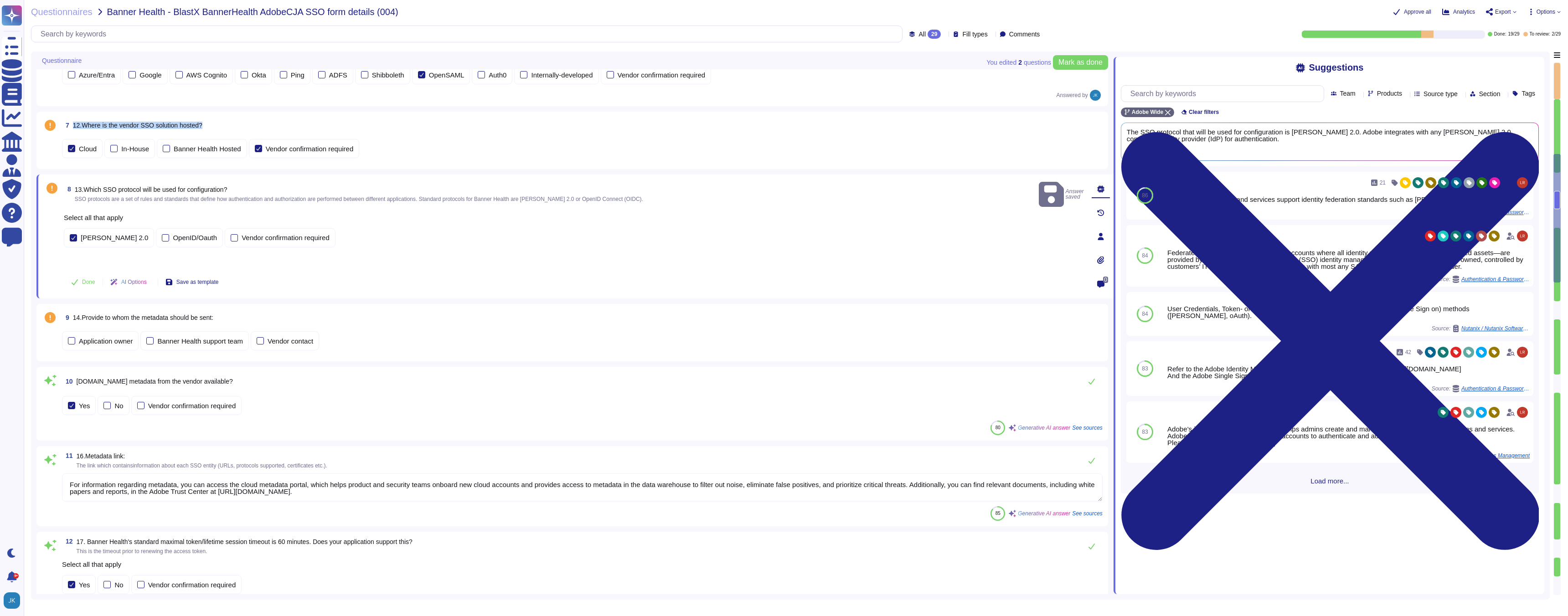
scroll to position [474, 0]
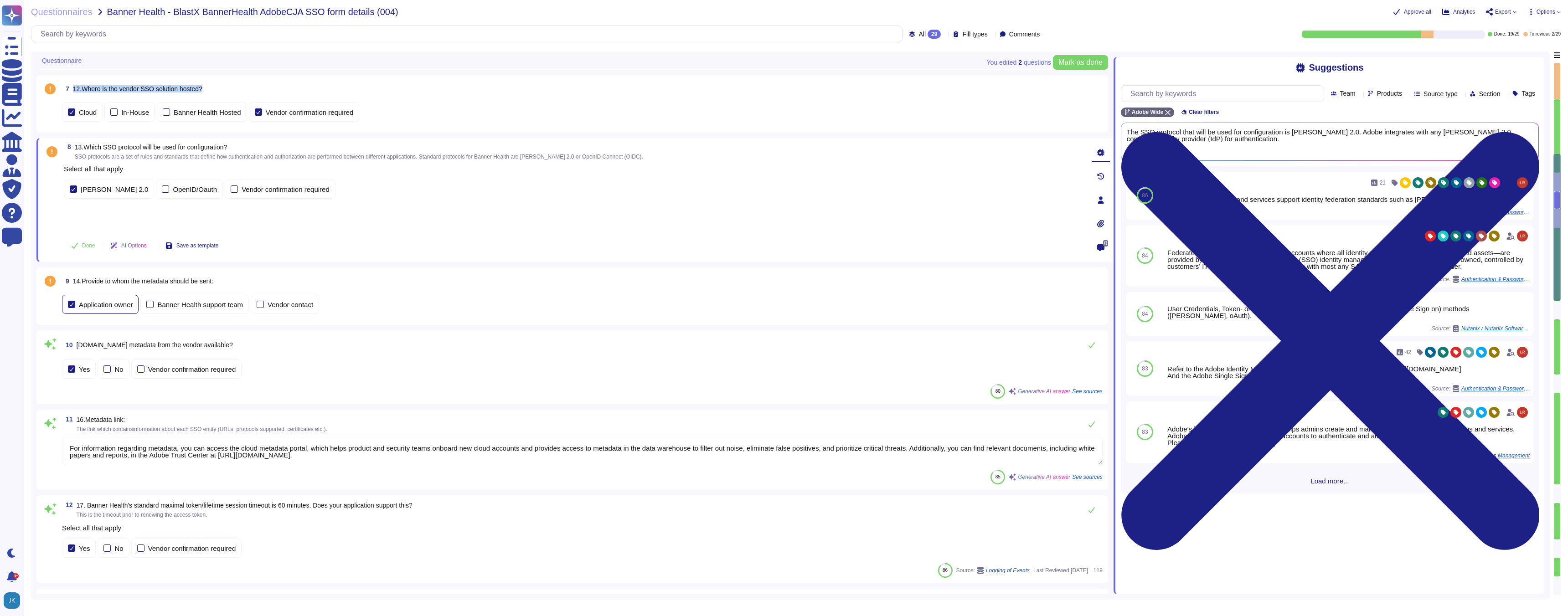
click at [70, 303] on div at bounding box center [71, 304] width 7 height 7
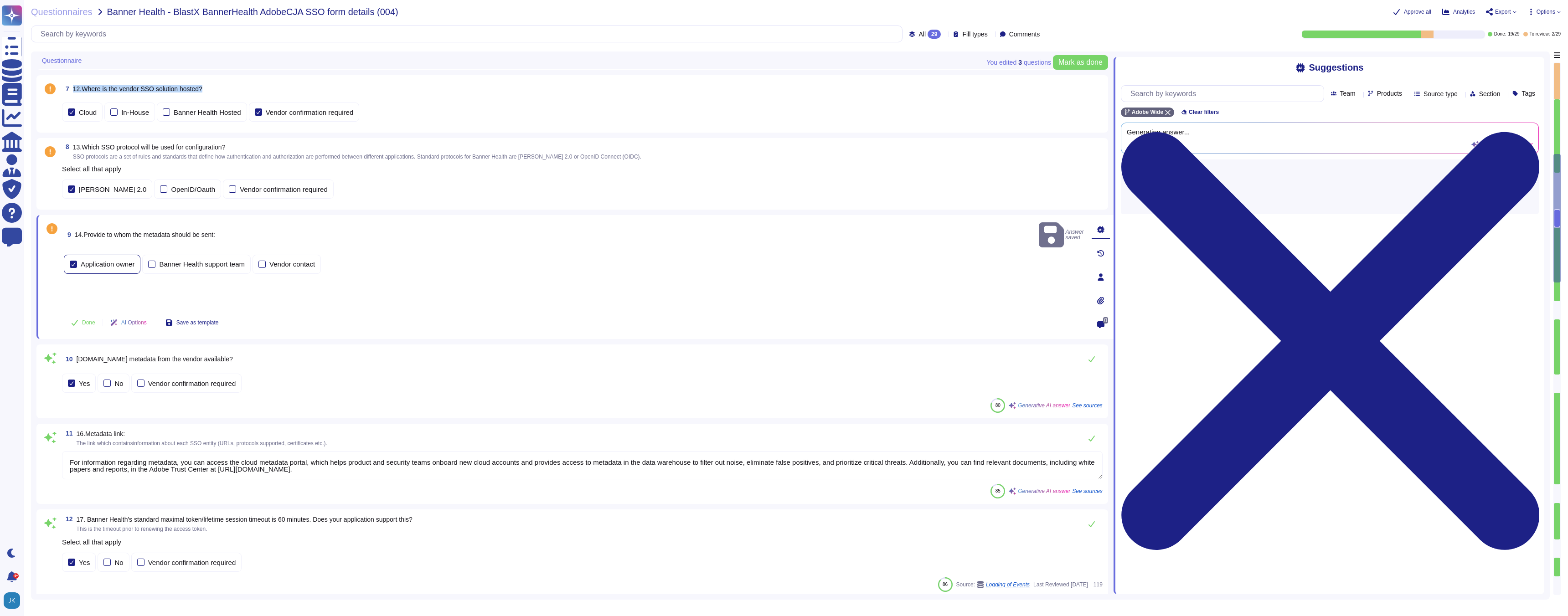
type textarea "User accounts are updated or disabled/deactivated through a systematic process.…"
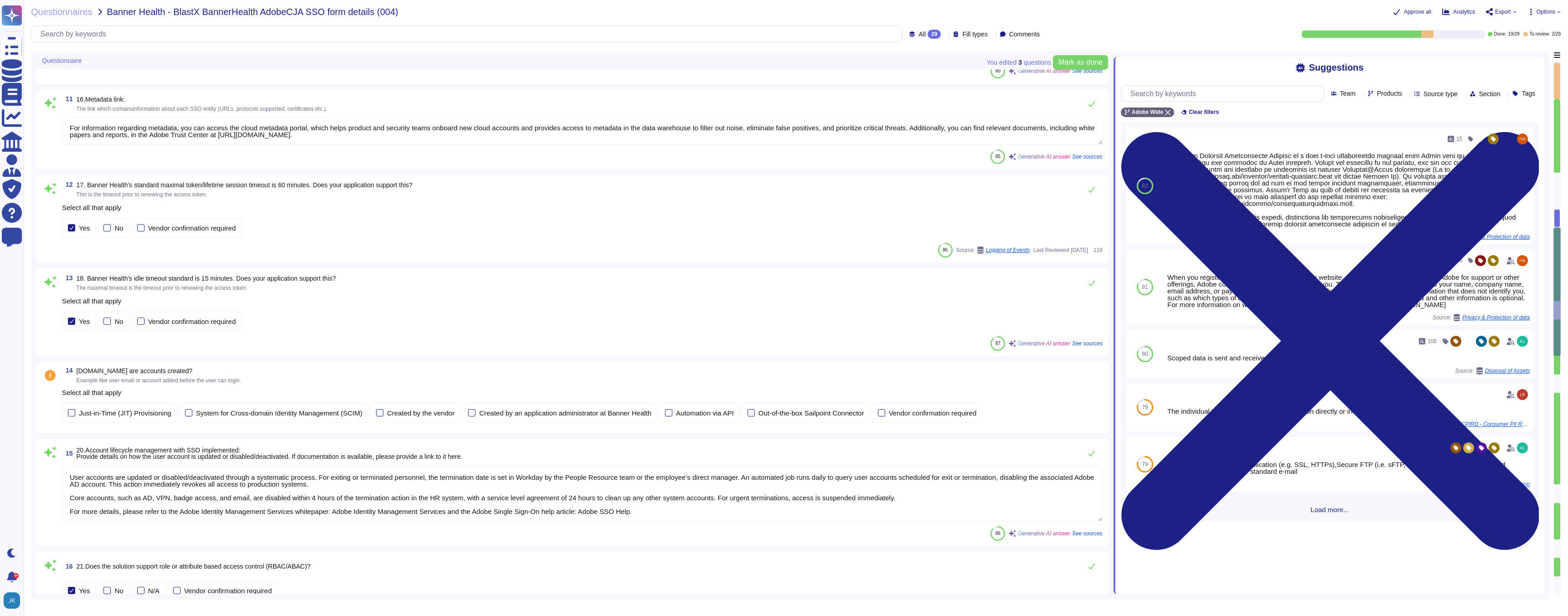
scroll to position [788, 0]
click at [144, 370] on span "[DOMAIN_NAME] are accounts created?" at bounding box center [134, 369] width 116 height 7
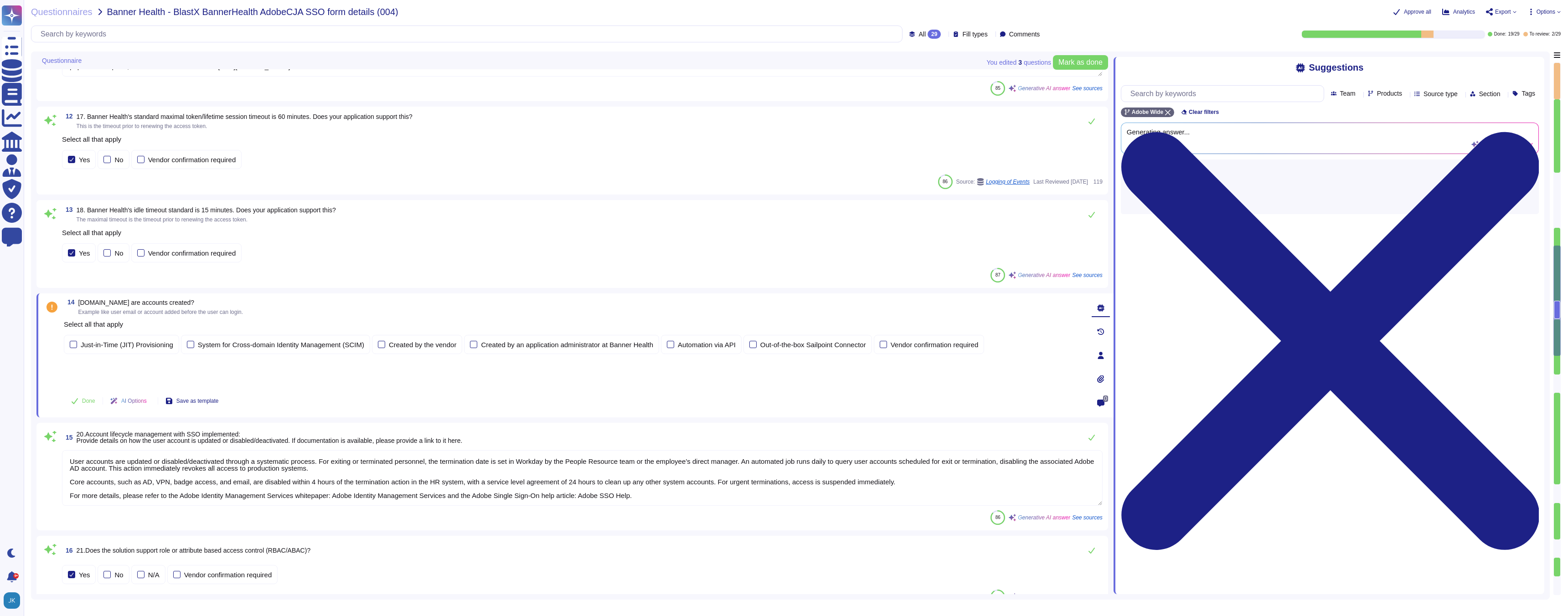
click at [144, 370] on div "Select all that apply Just-in-Time (JIT) Provisioning System for Cross-domain I…" at bounding box center [574, 353] width 1020 height 68
click at [132, 304] on span "[DOMAIN_NAME] are accounts created?" at bounding box center [136, 302] width 116 height 7
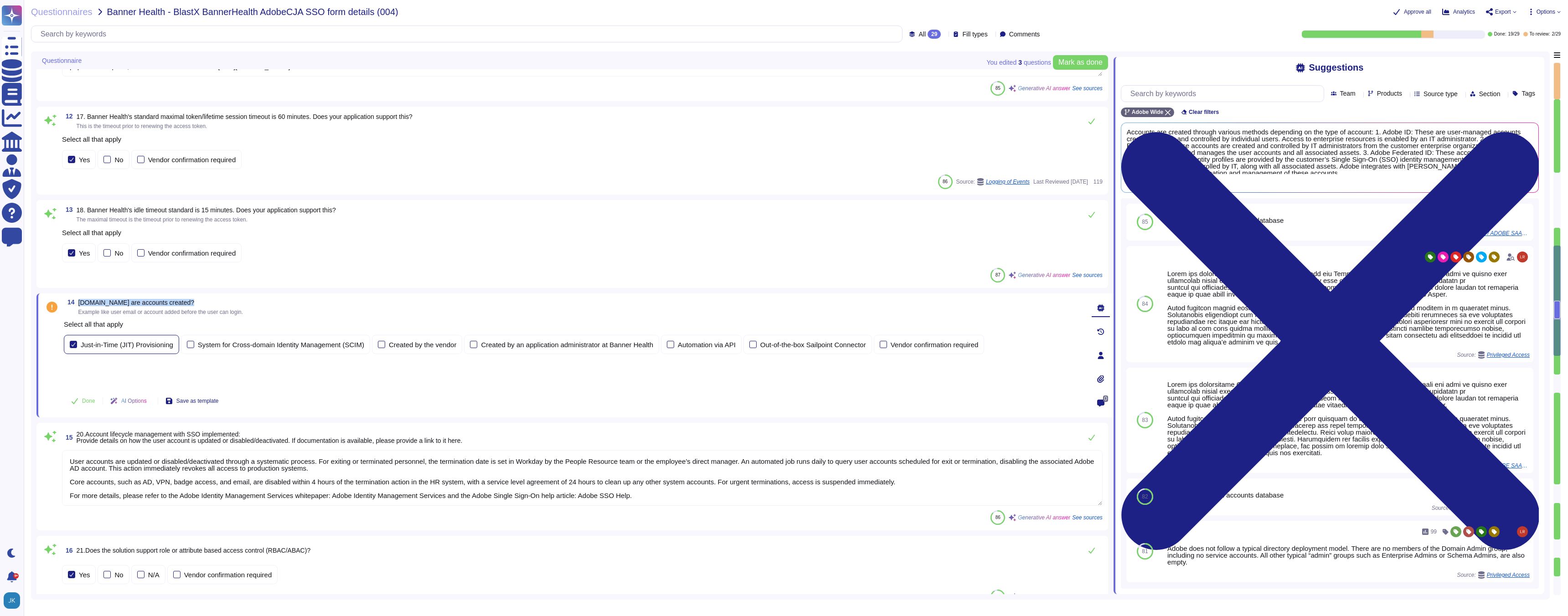
click at [74, 346] on div at bounding box center [73, 345] width 7 height 7
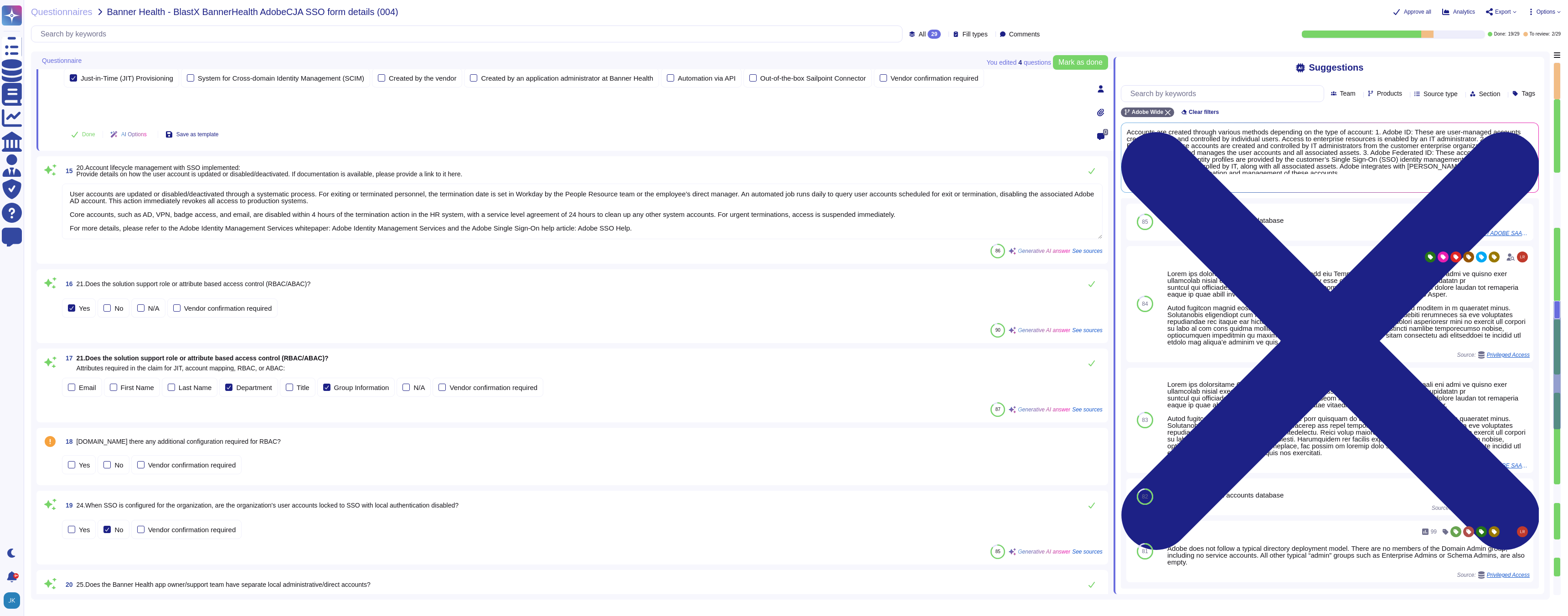
scroll to position [1036, 0]
click at [108, 466] on div at bounding box center [107, 462] width 7 height 7
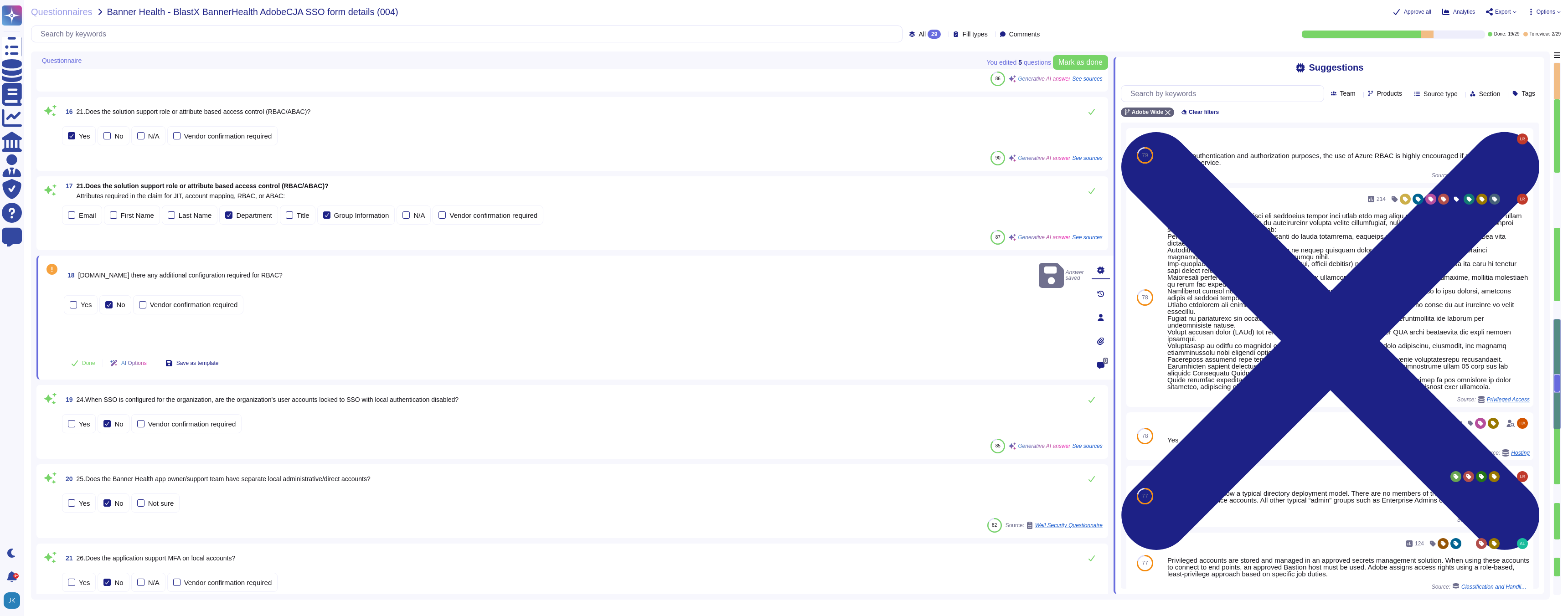
type textarea "User activity is monitored through several mechanisms: 1. Log Management: Adobe…"
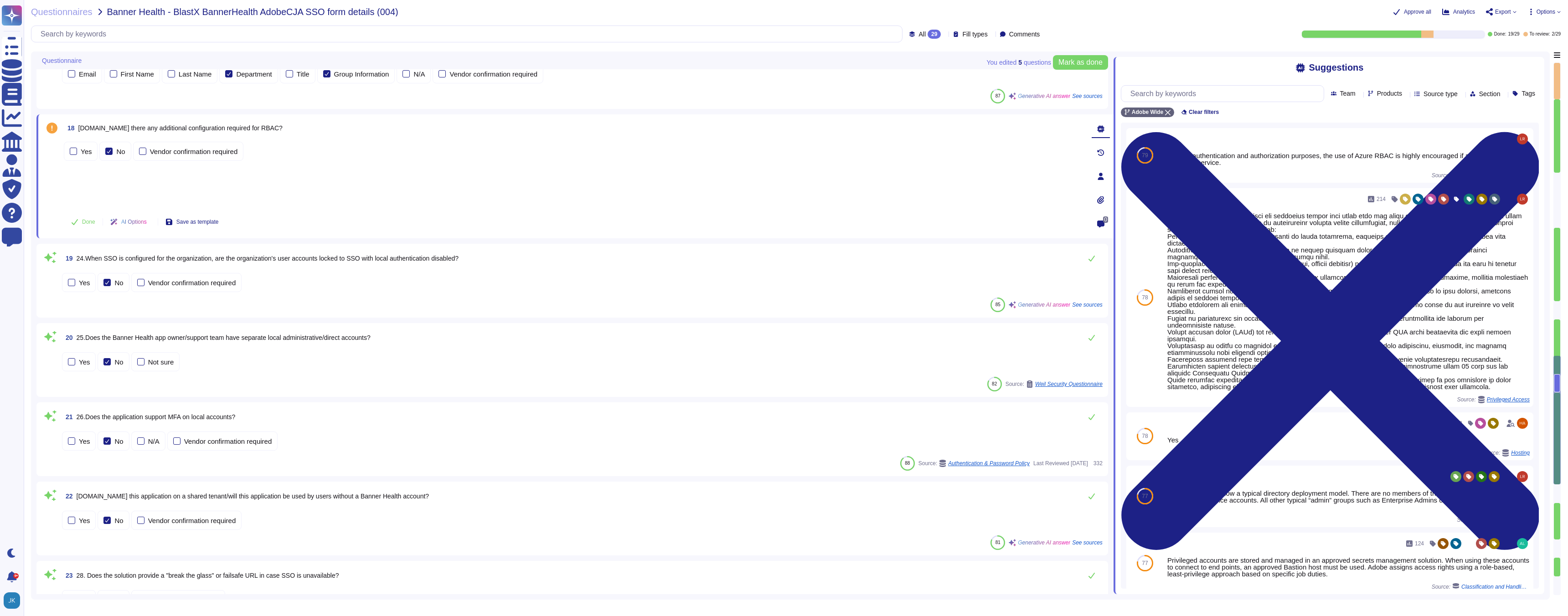
scroll to position [1292, 0]
click at [108, 359] on div at bounding box center [107, 359] width 7 height 7
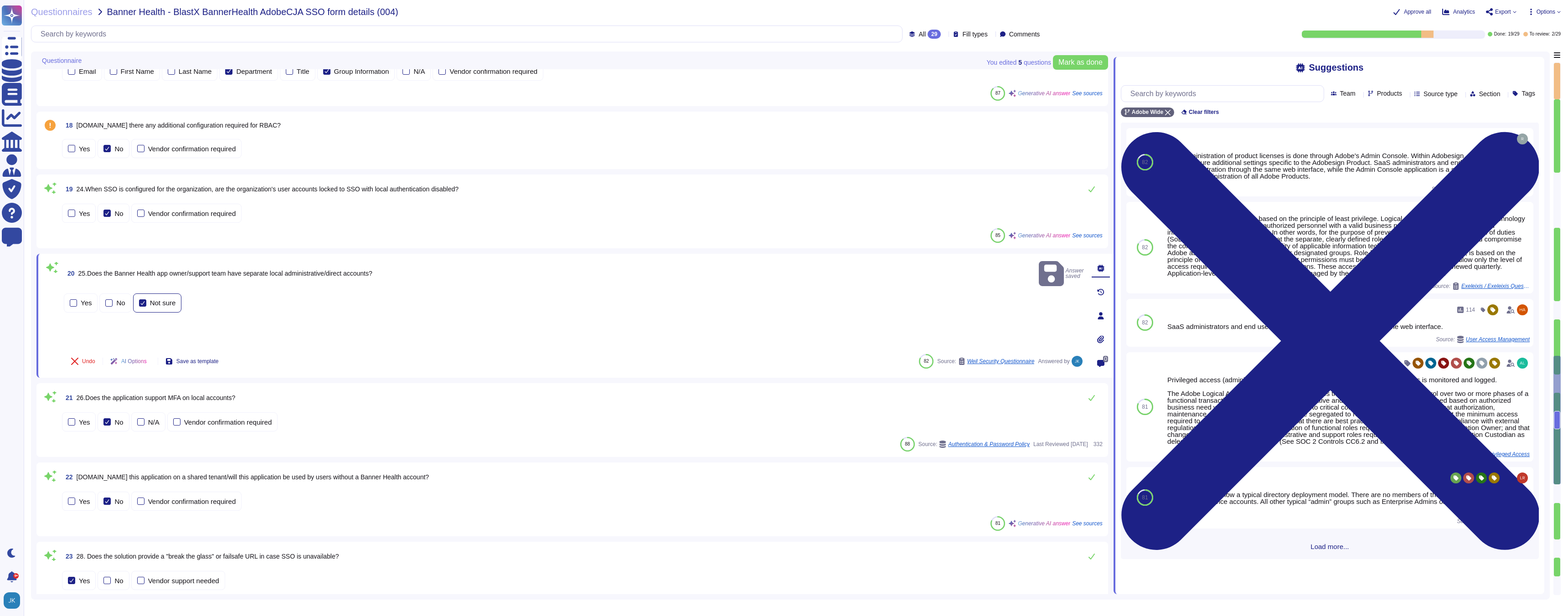
click at [145, 300] on div at bounding box center [142, 303] width 7 height 7
click at [164, 329] on div "Yes No Not sure" at bounding box center [574, 313] width 1020 height 68
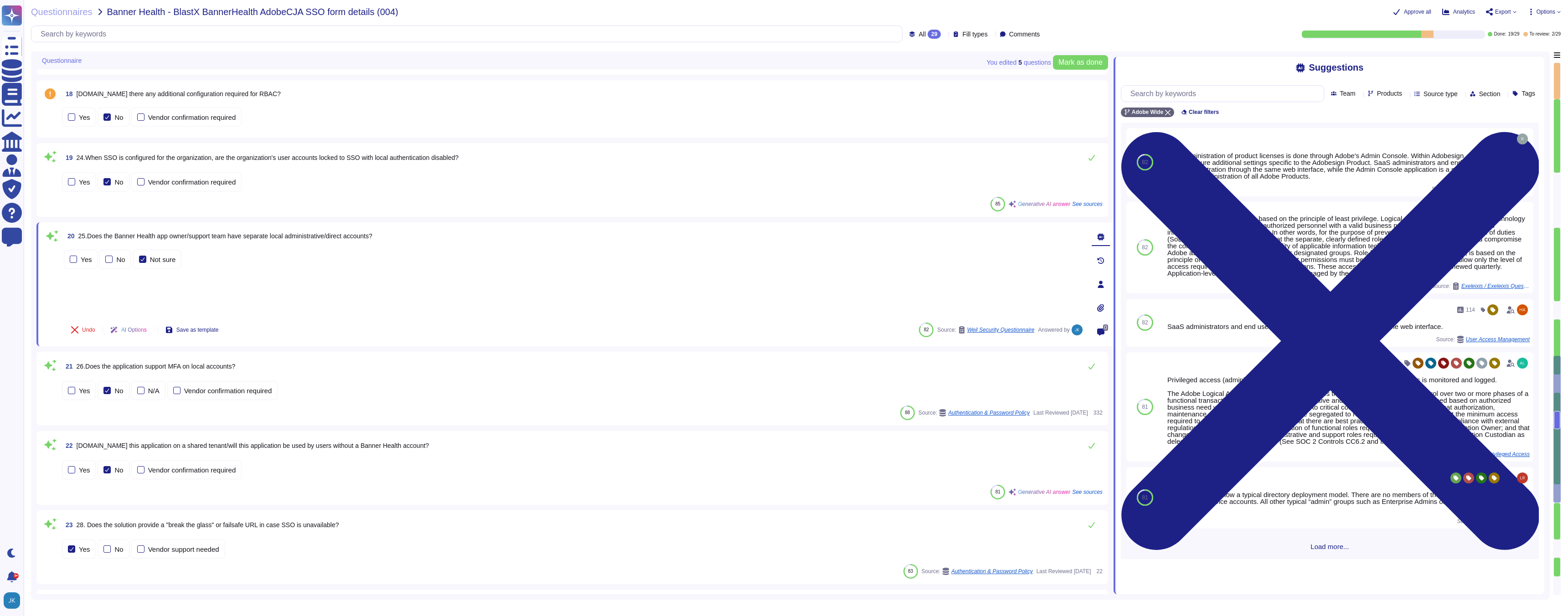
type textarea "The request for audit logs must be made by the owning customer to their technic…"
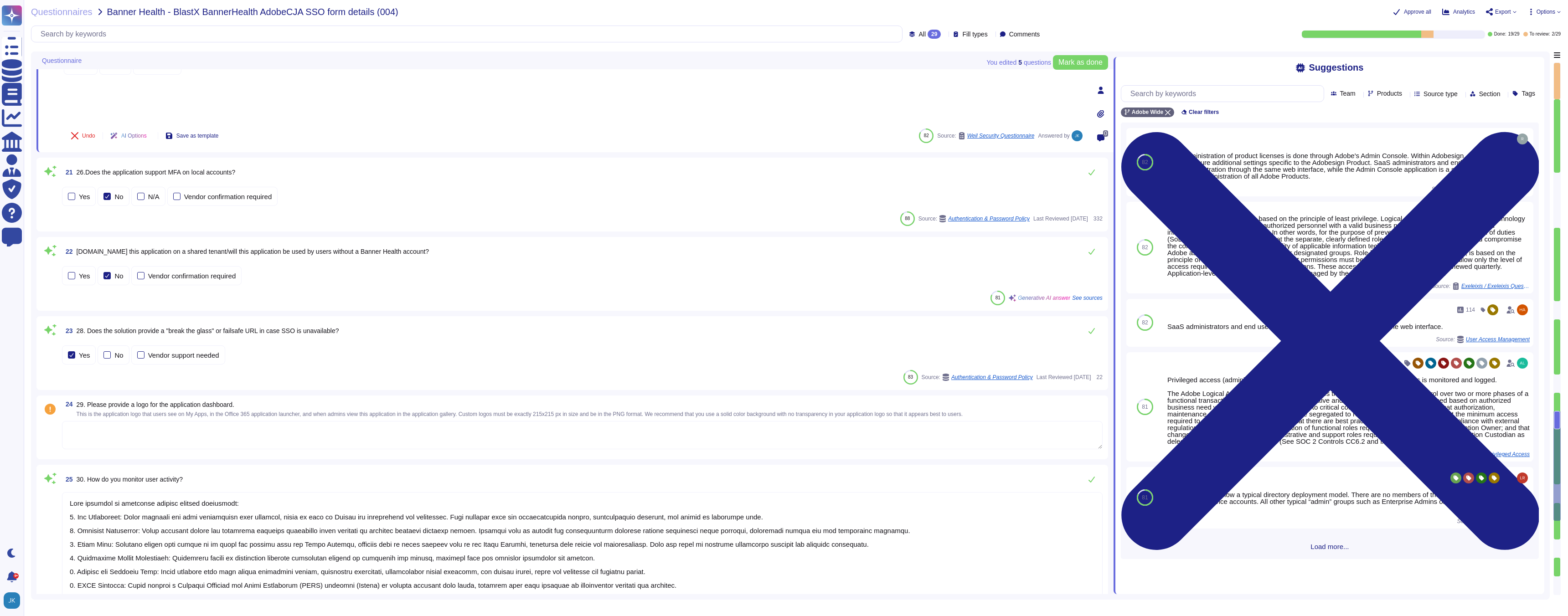
scroll to position [1500, 0]
click at [189, 400] on span "29. Please provide a logo for the application dashboard." at bounding box center [155, 401] width 157 height 7
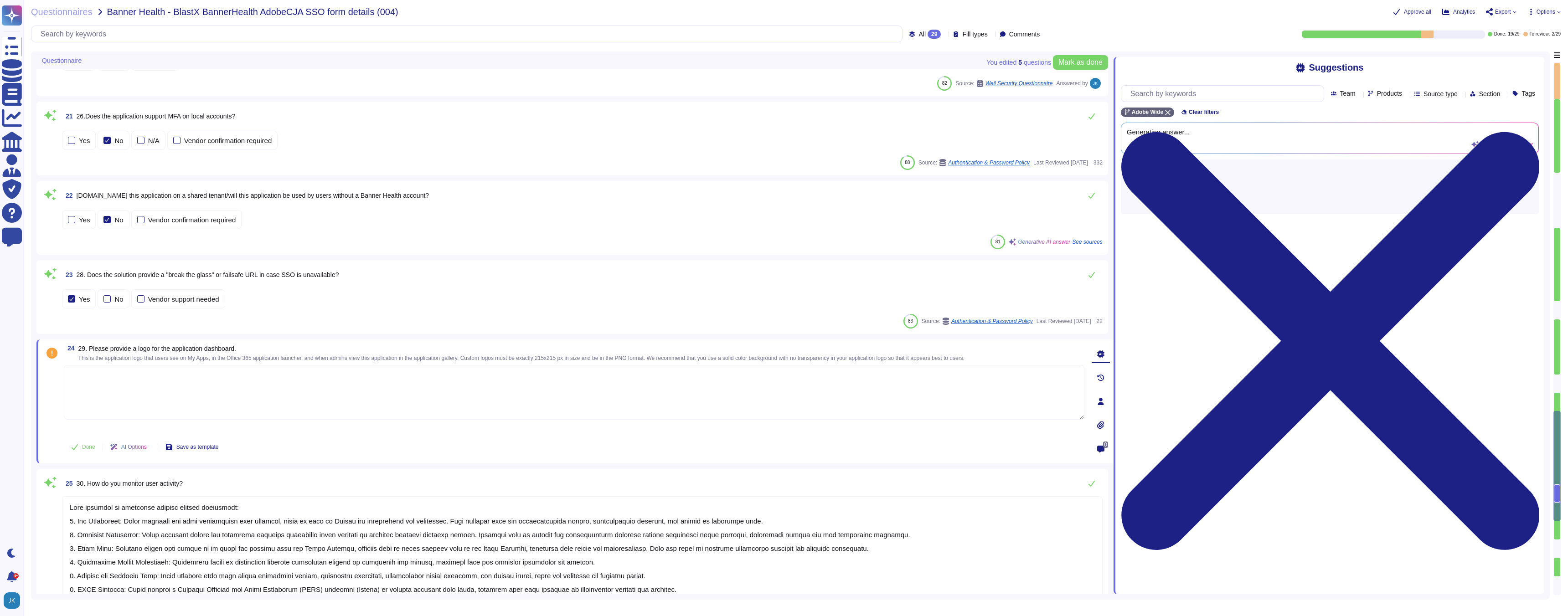
click at [189, 400] on textarea "To enrich screen reader interactions, please activate Accessibility in Grammarl…" at bounding box center [574, 393] width 1020 height 55
click at [171, 348] on span "29. Please provide a logo for the application dashboard." at bounding box center [156, 348] width 157 height 7
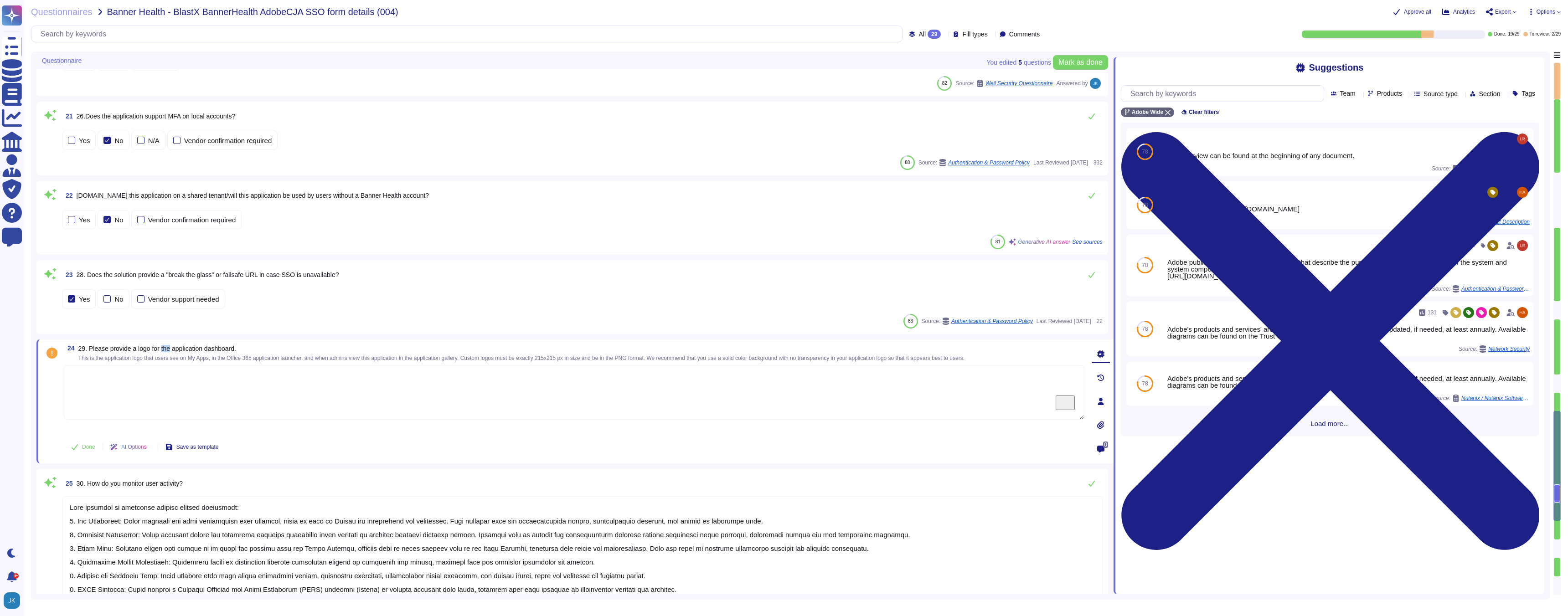
click at [171, 348] on span "29. Please provide a logo for the application dashboard." at bounding box center [156, 348] width 157 height 7
click at [1519, 332] on span "Use" at bounding box center [1515, 329] width 10 height 5
type textarea "Adobe's products and services' architecture diagrams are reviewed and updated, …"
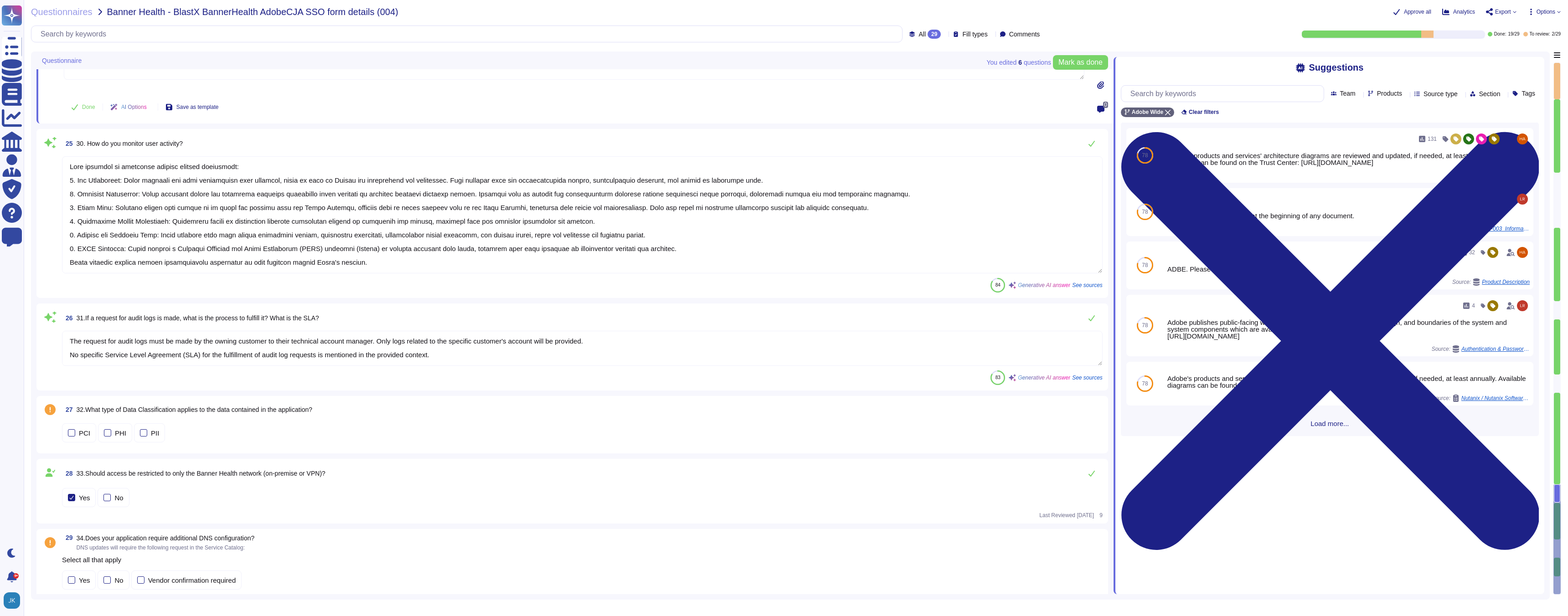
scroll to position [1819, 0]
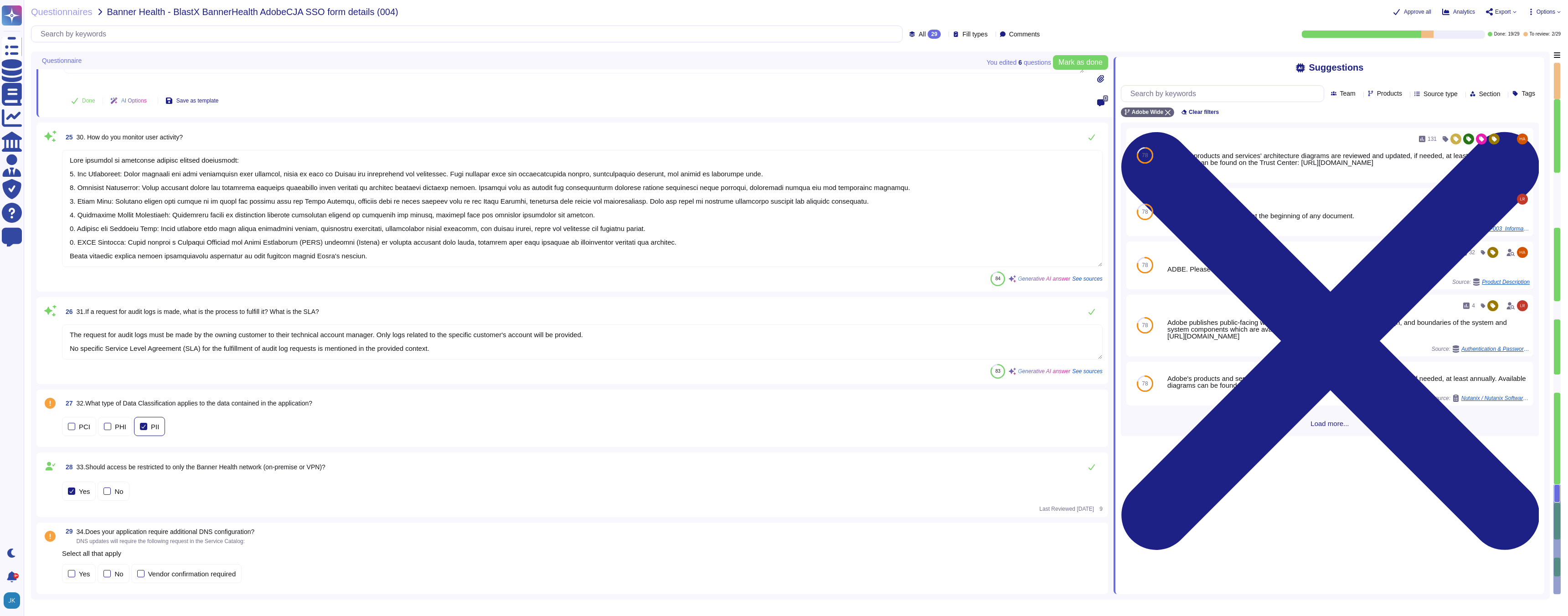
click at [144, 428] on div at bounding box center [143, 427] width 7 height 7
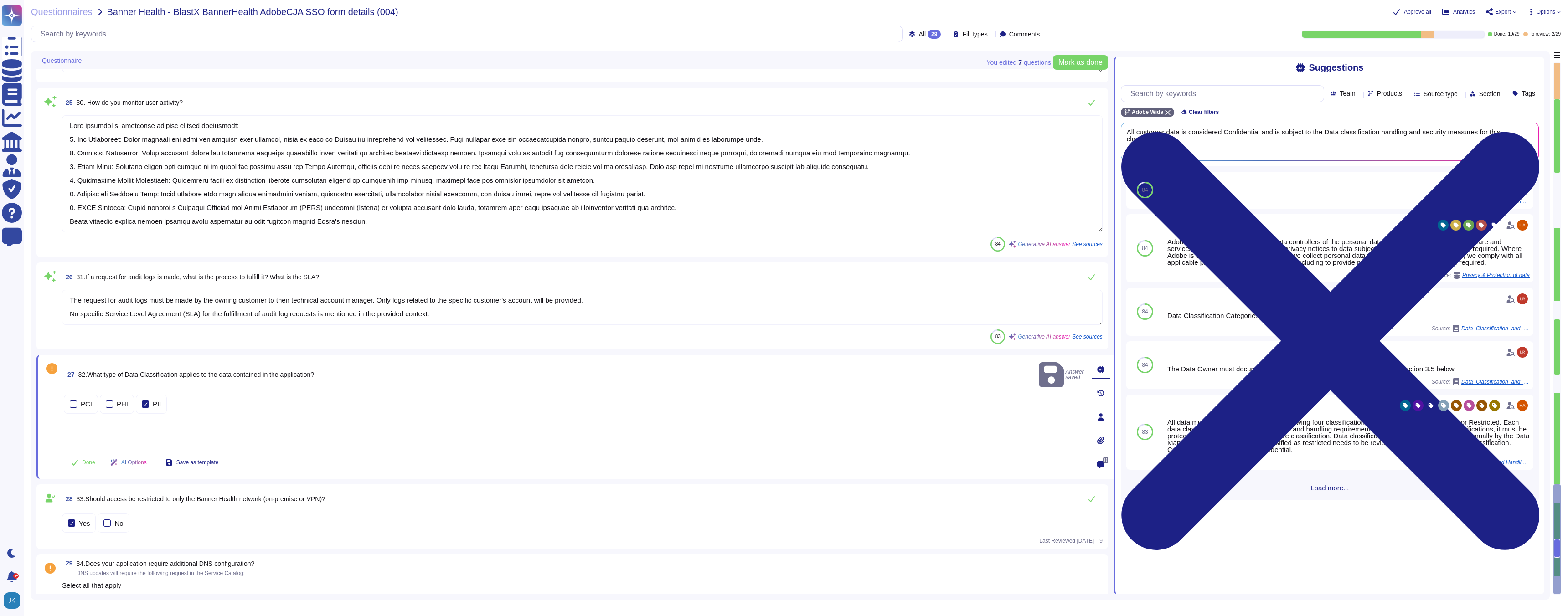
scroll to position [1851, 0]
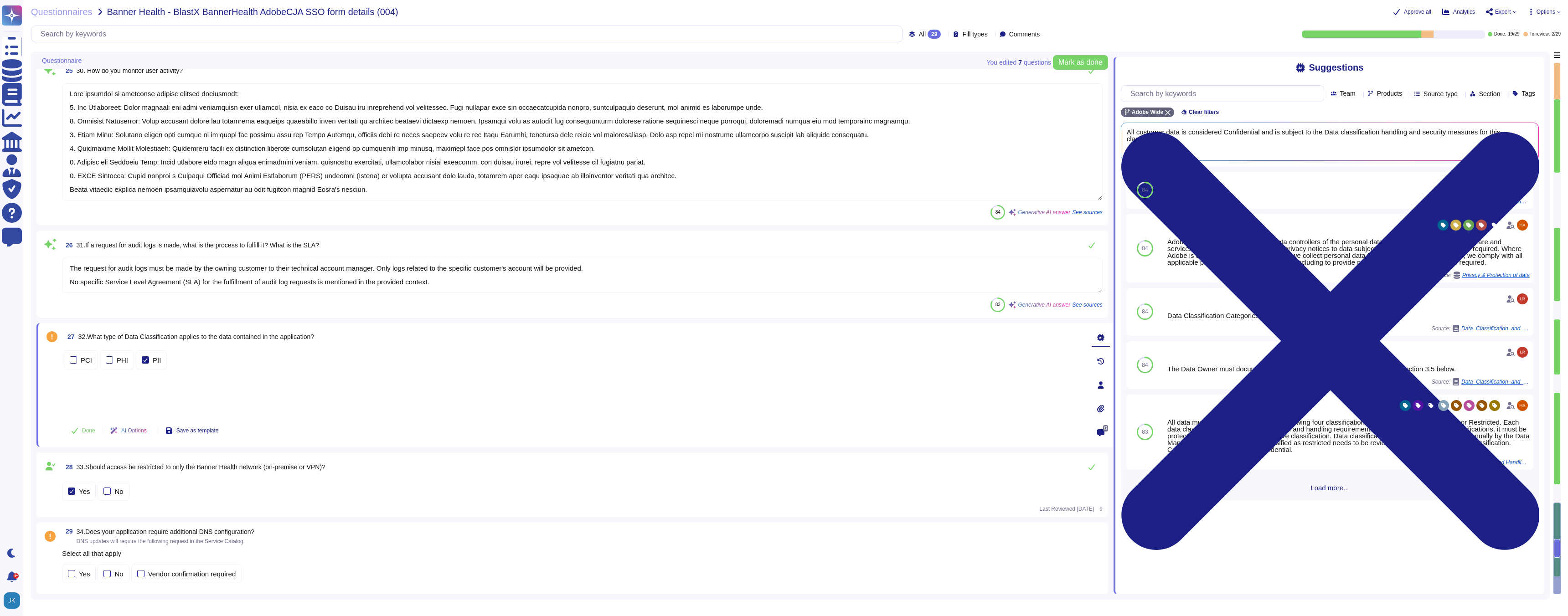
click at [225, 532] on span "34.Does your application require additional DNS configuration?" at bounding box center [165, 532] width 179 height 7
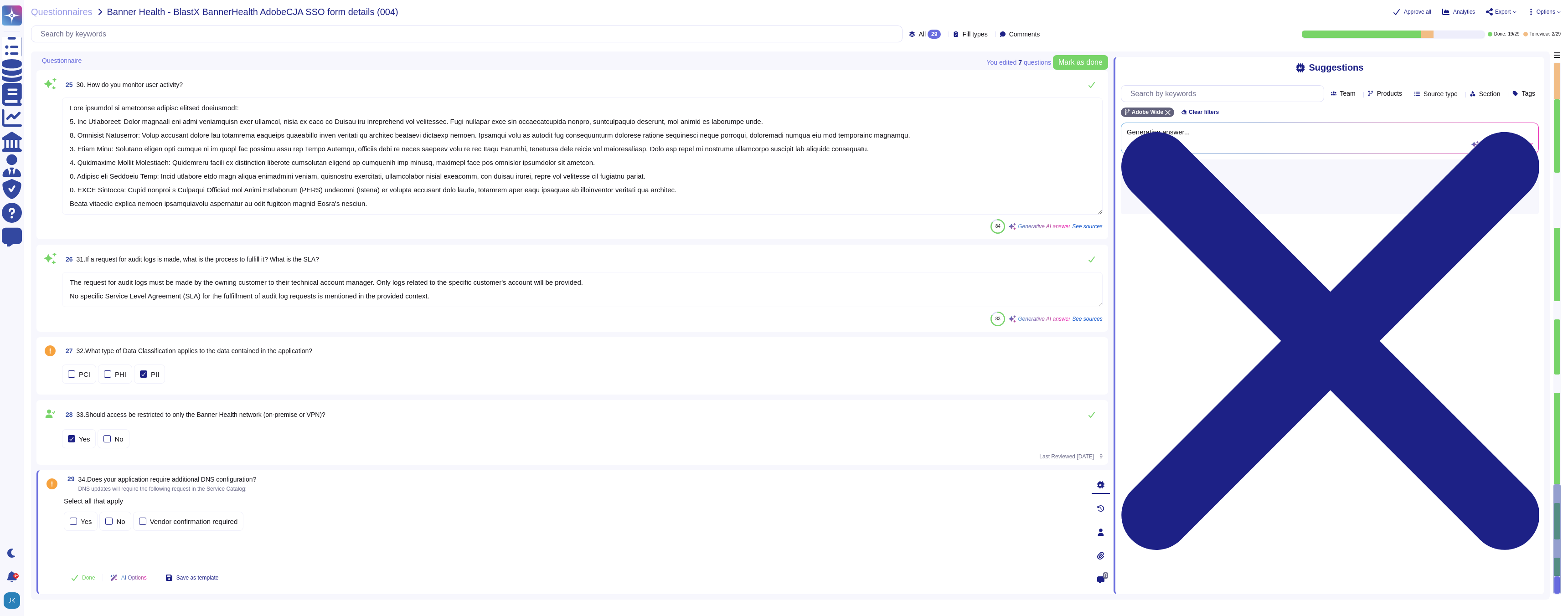
click at [225, 532] on div "Select all that apply Yes No Vendor confirmation required" at bounding box center [574, 515] width 1020 height 37
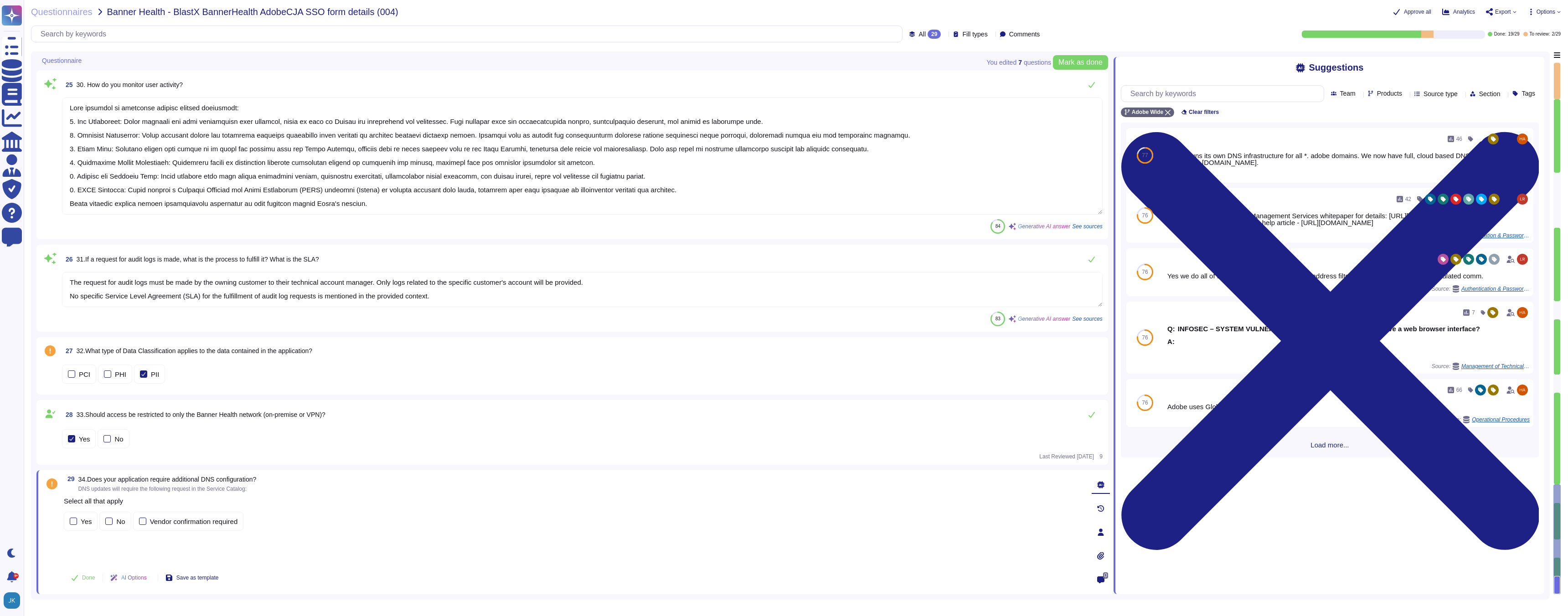
click at [198, 479] on span "34.Does your application require additional DNS configuration?" at bounding box center [167, 479] width 179 height 7
click at [110, 523] on div at bounding box center [108, 522] width 7 height 7
click at [1072, 61] on span "Mark as done" at bounding box center [1081, 62] width 44 height 7
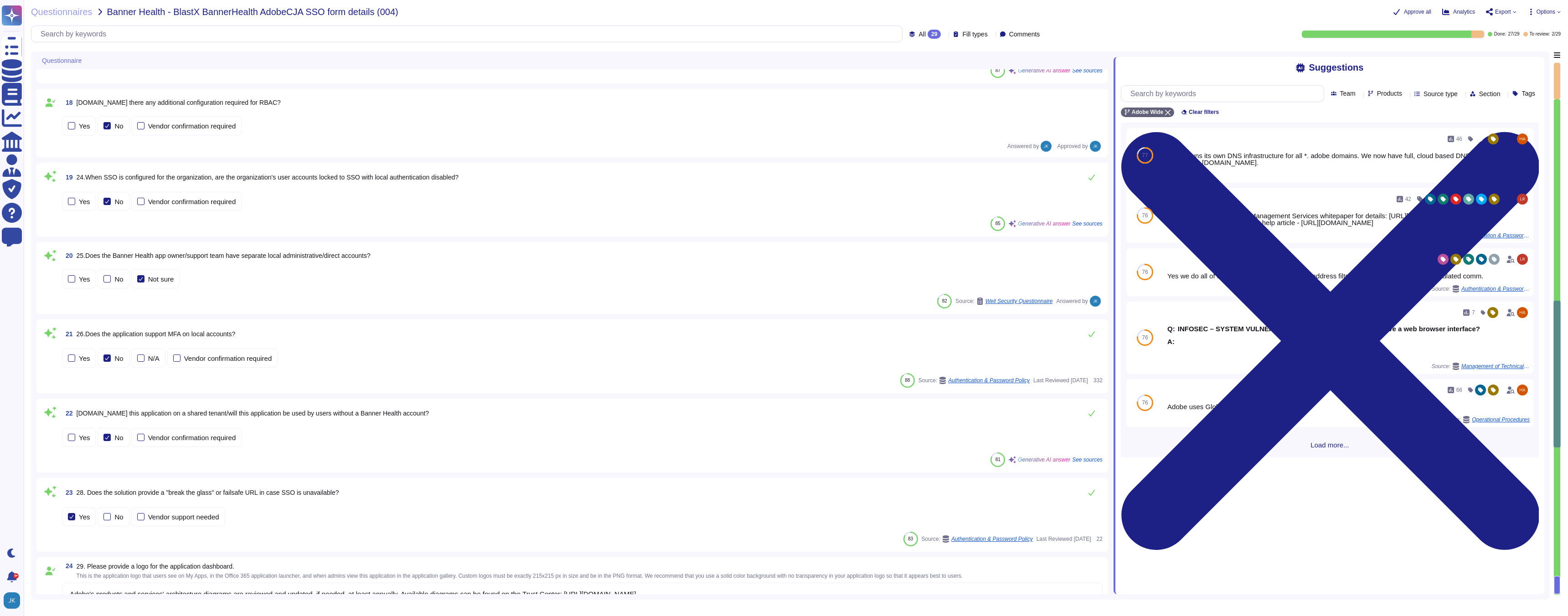
type textarea "User accounts are updated or disabled/deactivated through a systematic process.…"
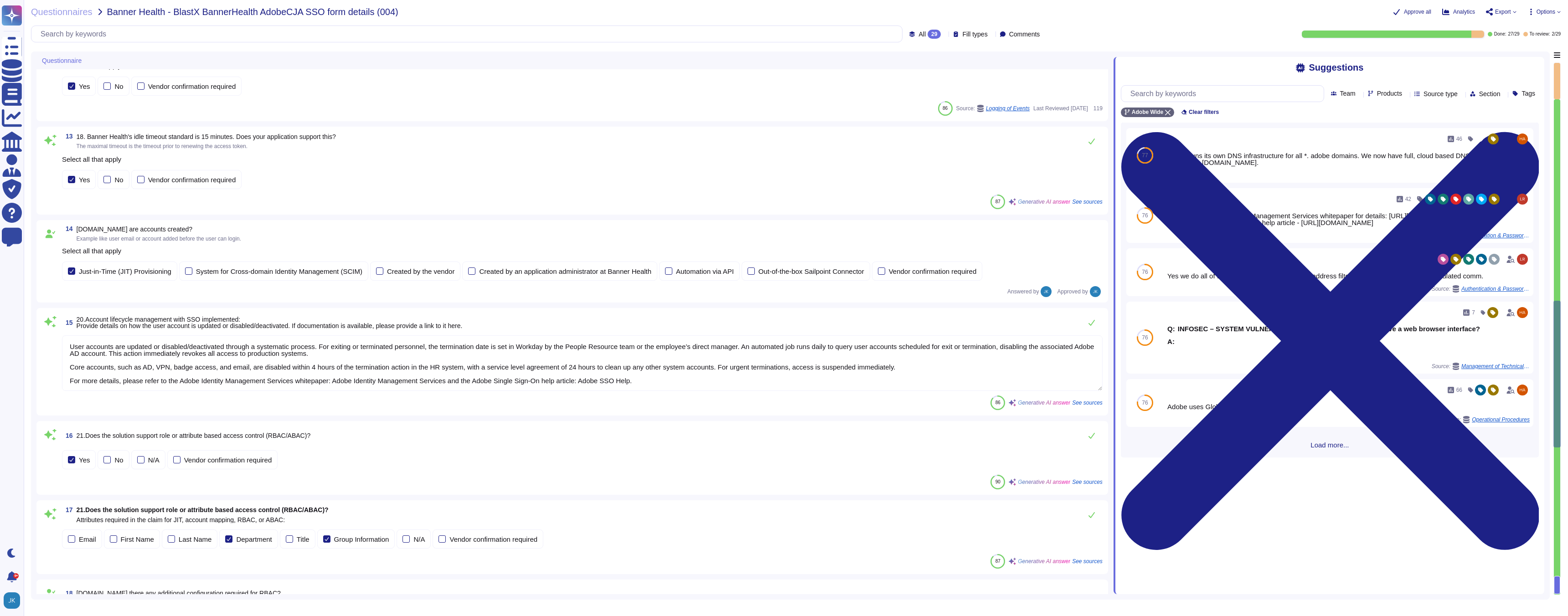
scroll to position [1, 0]
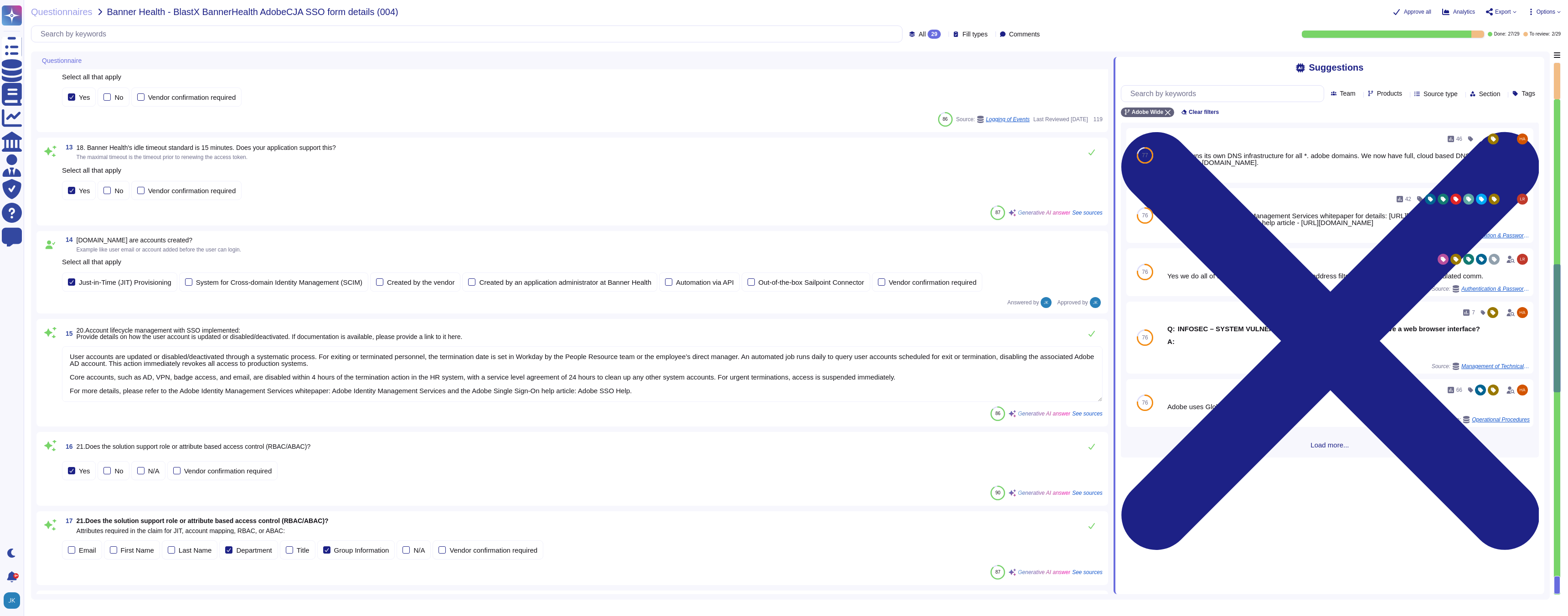
type textarea "For information regarding metadata, you can access the cloud metadata portal, w…"
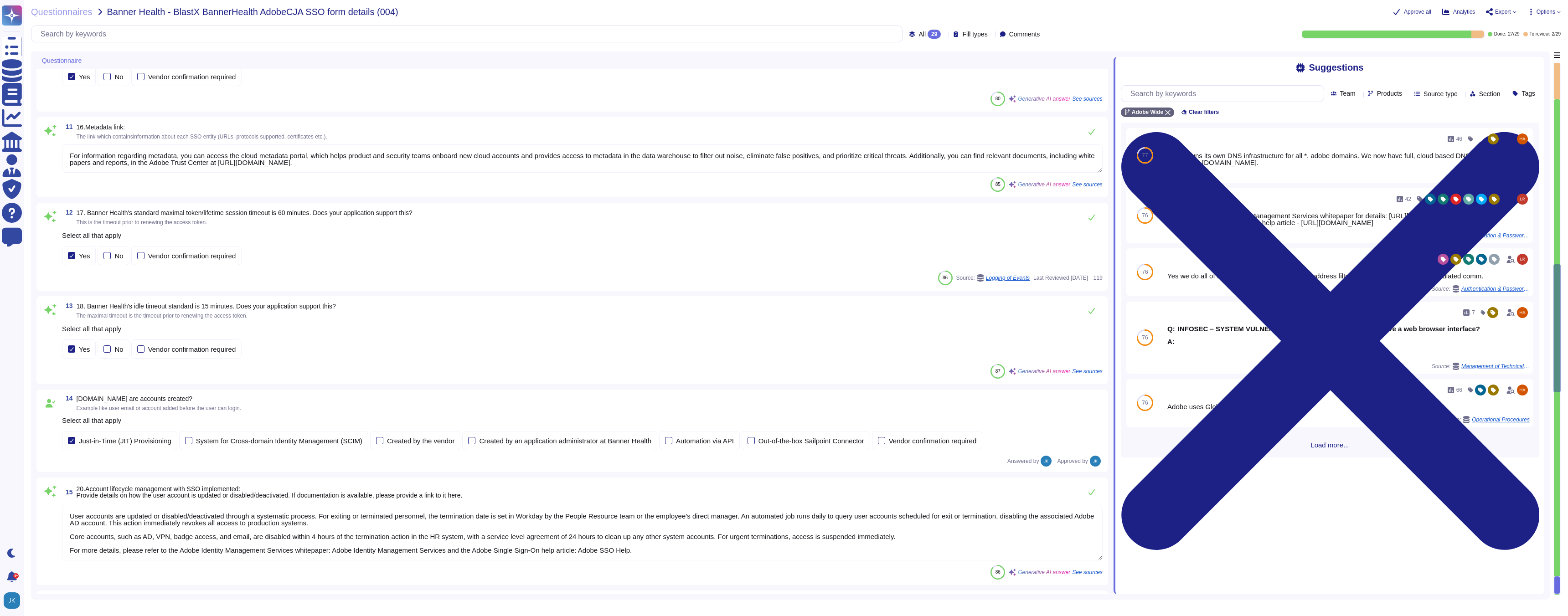
scroll to position [0, 0]
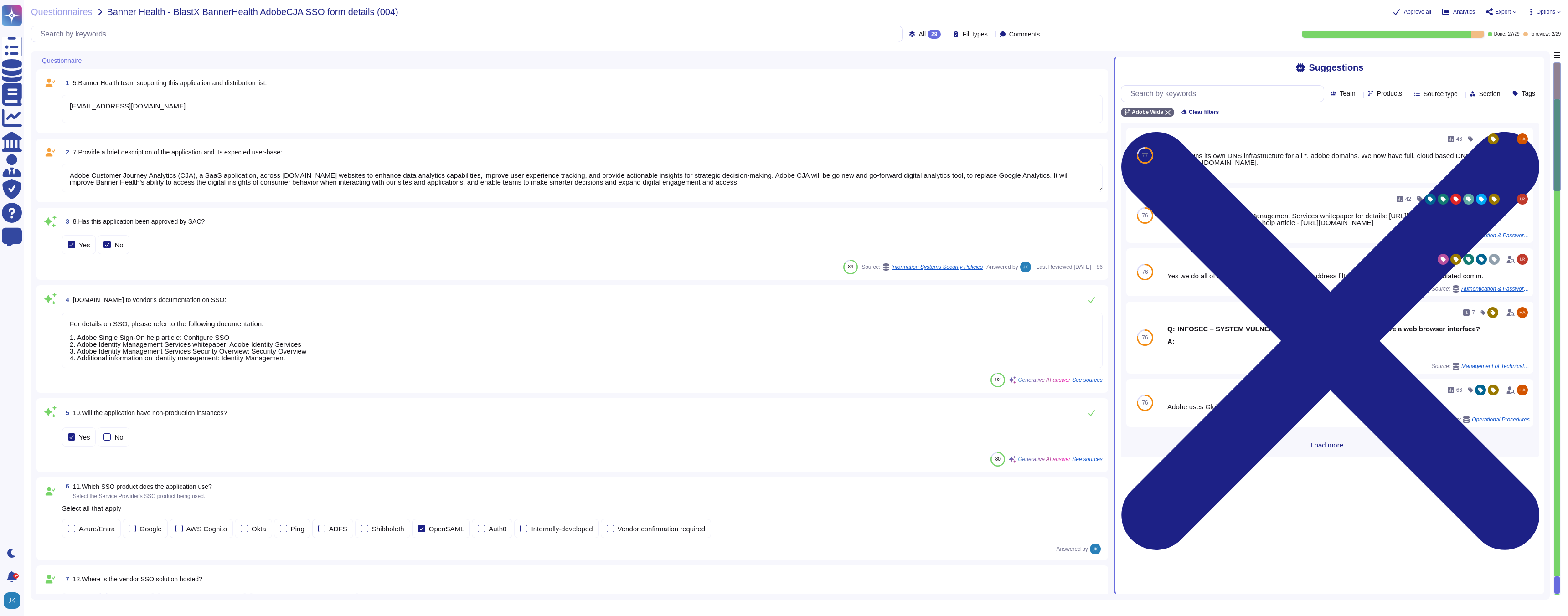
type textarea "[EMAIL_ADDRESS][DOMAIN_NAME]"
type textarea "Adobe Customer Journey Analytics (CJA), a SaaS application, across [DOMAIN_NAME…"
type textarea "For details on SSO, please refer to the following documentation: 1. Adobe Singl…"
click at [270, 178] on textarea "Adobe Customer Journey Analytics (CJA), a SaaS application, across [DOMAIN_NAME…" at bounding box center [582, 179] width 1041 height 28
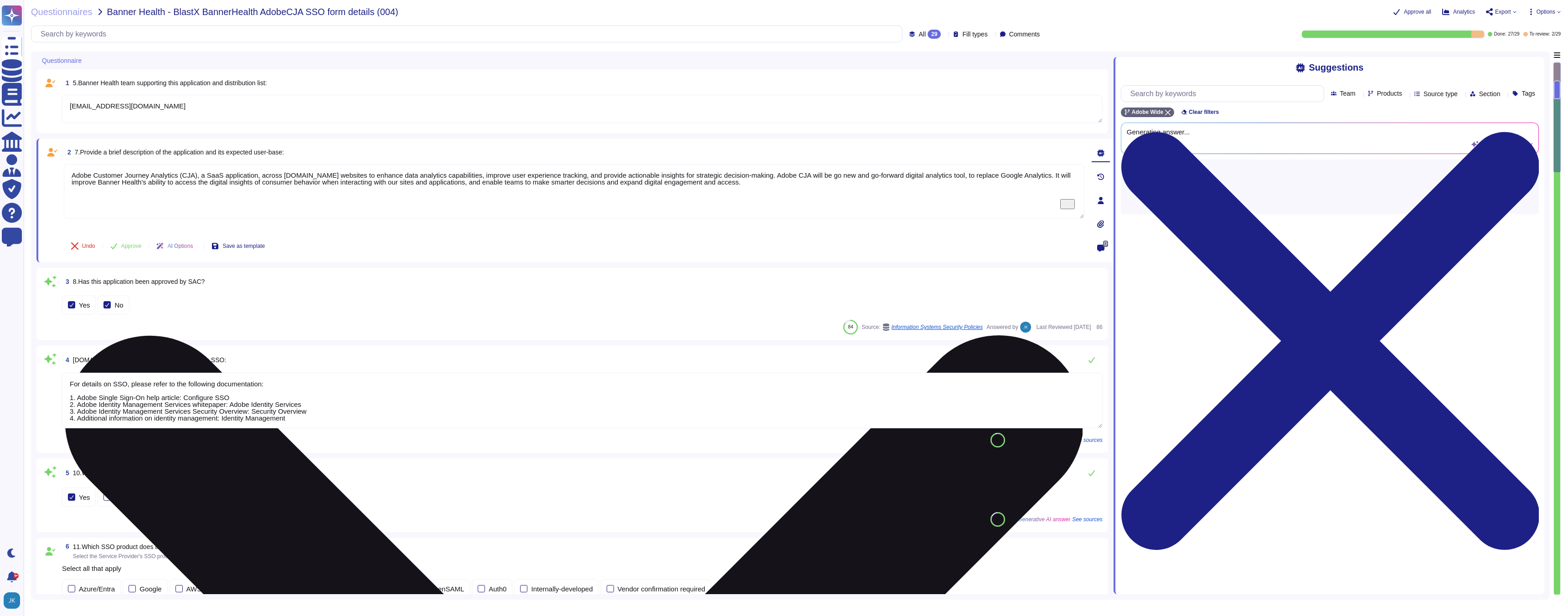
click at [270, 178] on textarea "Adobe Customer Journey Analytics (CJA), a SaaS application, across [DOMAIN_NAME…" at bounding box center [574, 192] width 1020 height 55
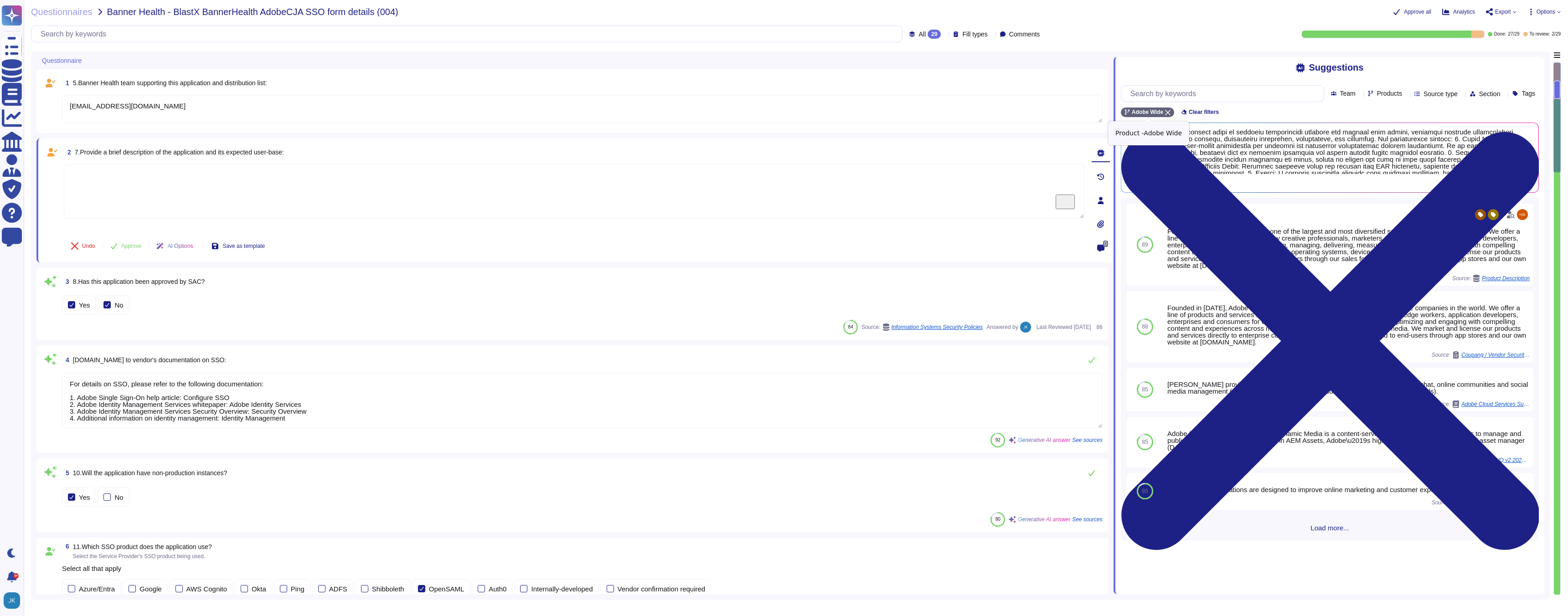
click at [1169, 114] on icon at bounding box center [1168, 113] width 5 height 5
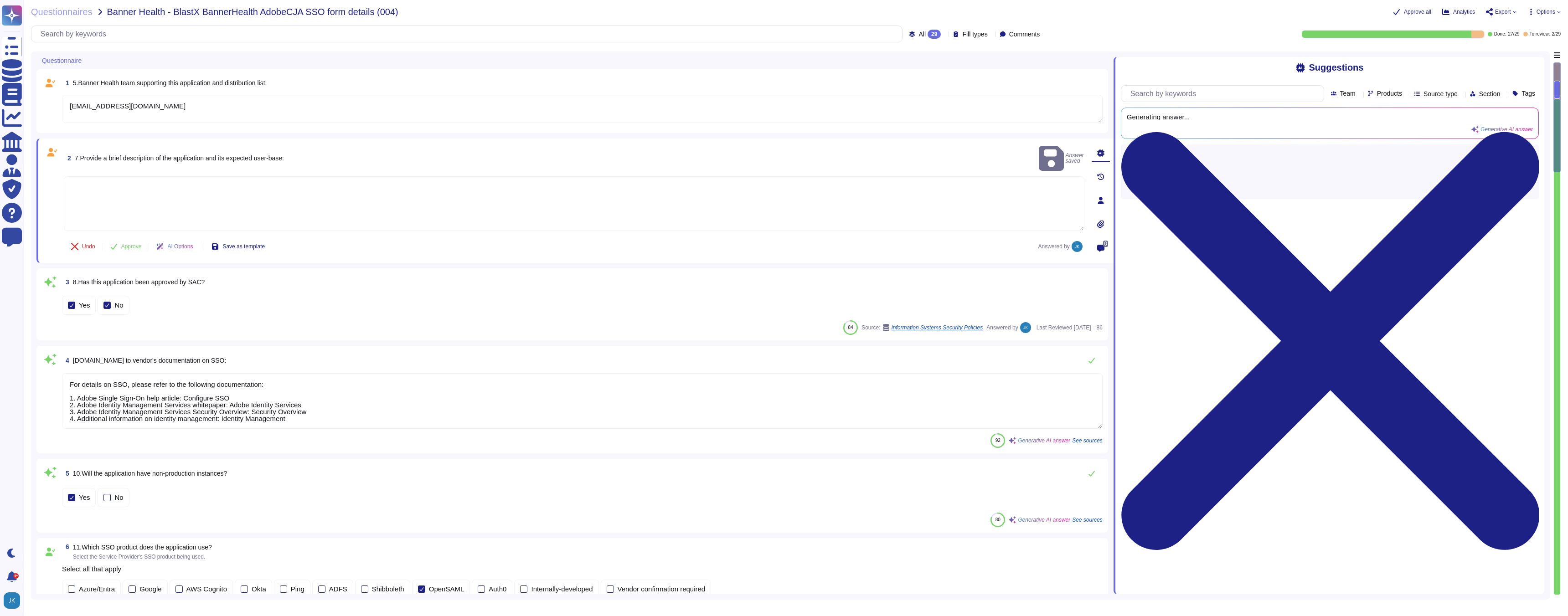
click at [1378, 94] on div "Products" at bounding box center [1387, 94] width 38 height 7
click at [1361, 114] on input "text" at bounding box center [1401, 114] width 100 height 16
type input "a"
click at [1353, 159] on div at bounding box center [1352, 159] width 7 height 7
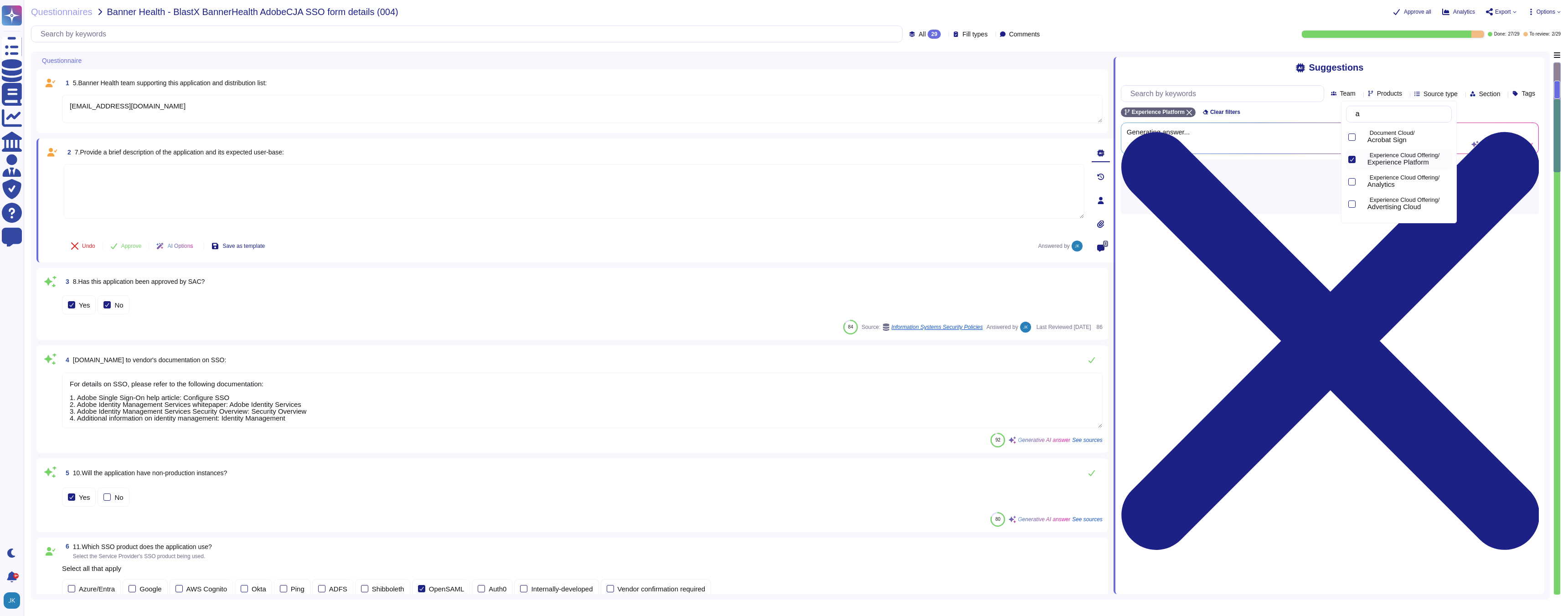
click at [1144, 17] on div "Questionnaires Banner Health - BlastX BannerHealth AdobeCJA SSO form details (0…" at bounding box center [796, 308] width 1544 height 616
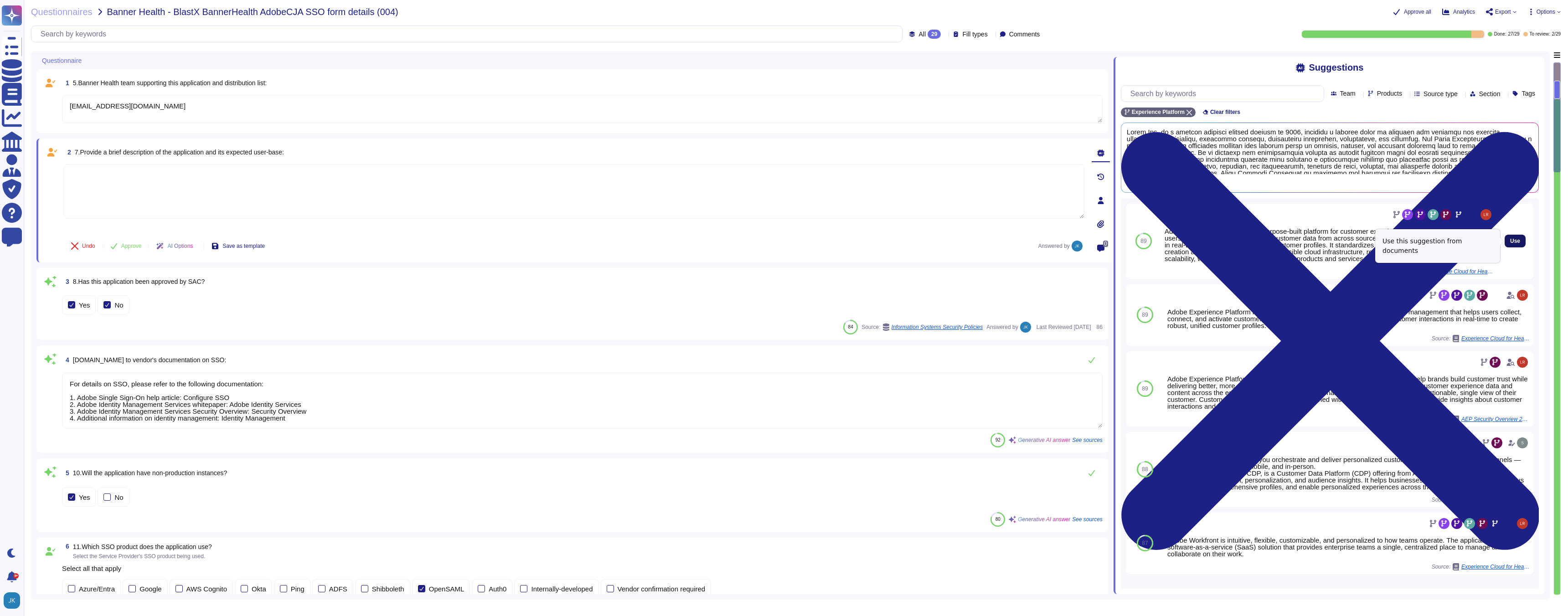
click at [1517, 243] on span "Use" at bounding box center [1515, 241] width 10 height 5
type textarea "Adobe Experience Platform is a purpose-built platform for customer experience m…"
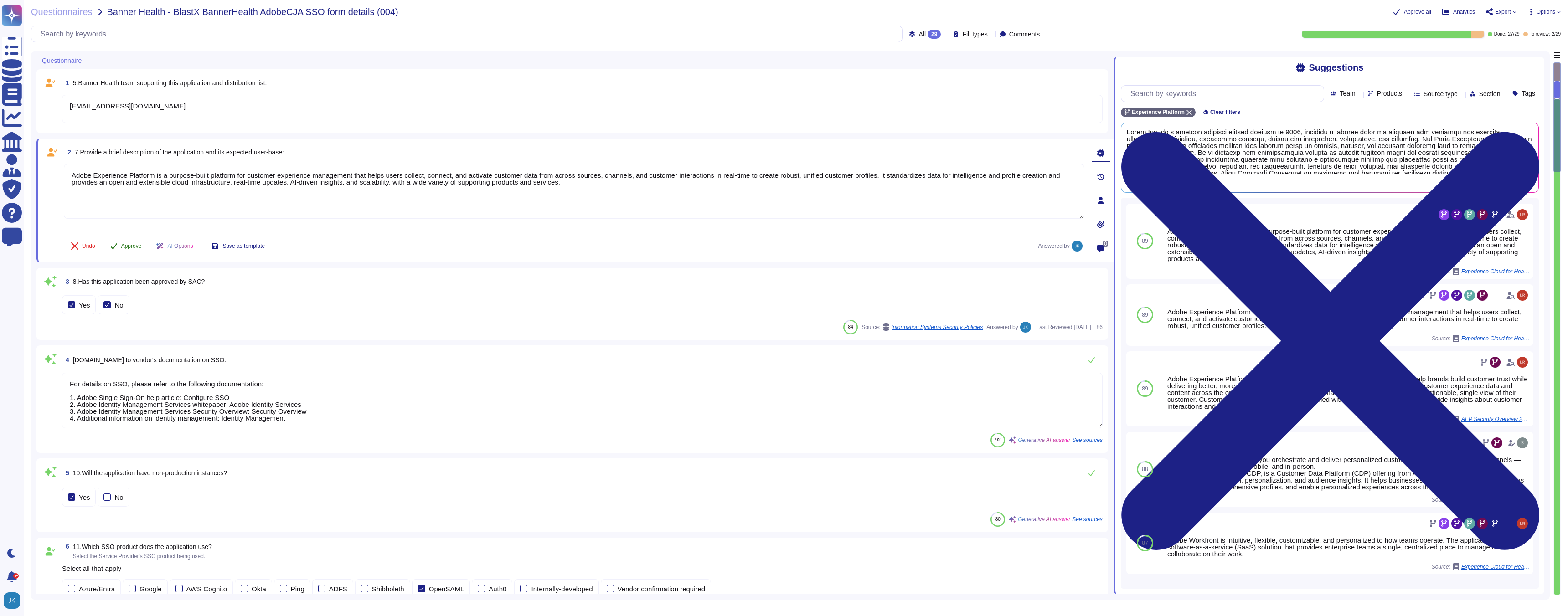
click at [130, 245] on span "Approve" at bounding box center [131, 246] width 20 height 5
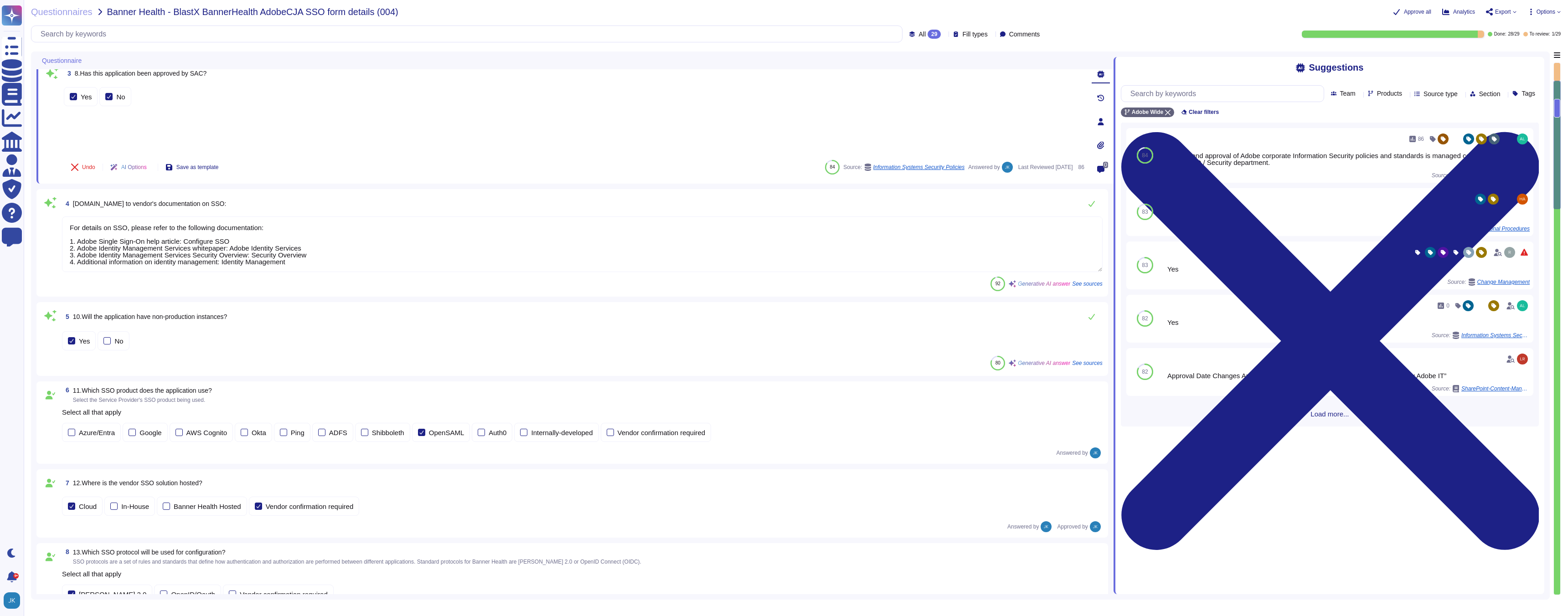
type textarea "For information regarding metadata, you can access the cloud metadata portal, w…"
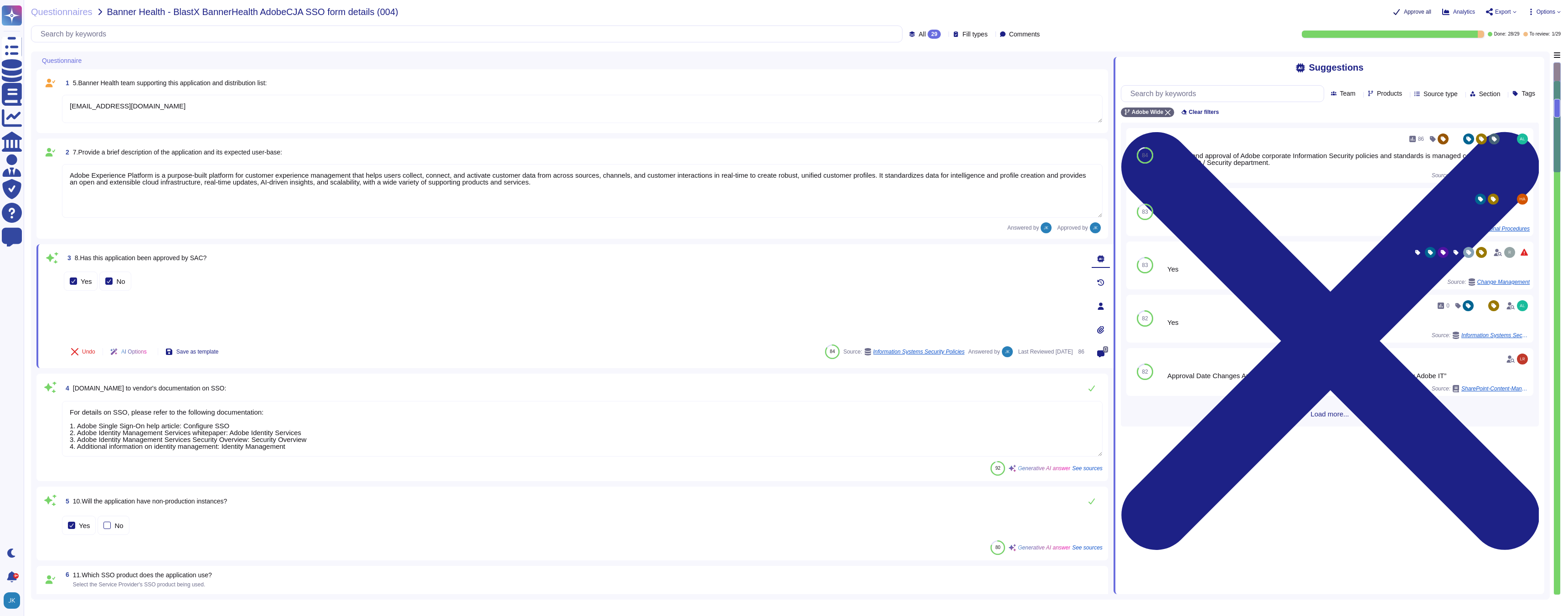
click at [1411, 10] on span "Approve all" at bounding box center [1417, 12] width 28 height 5
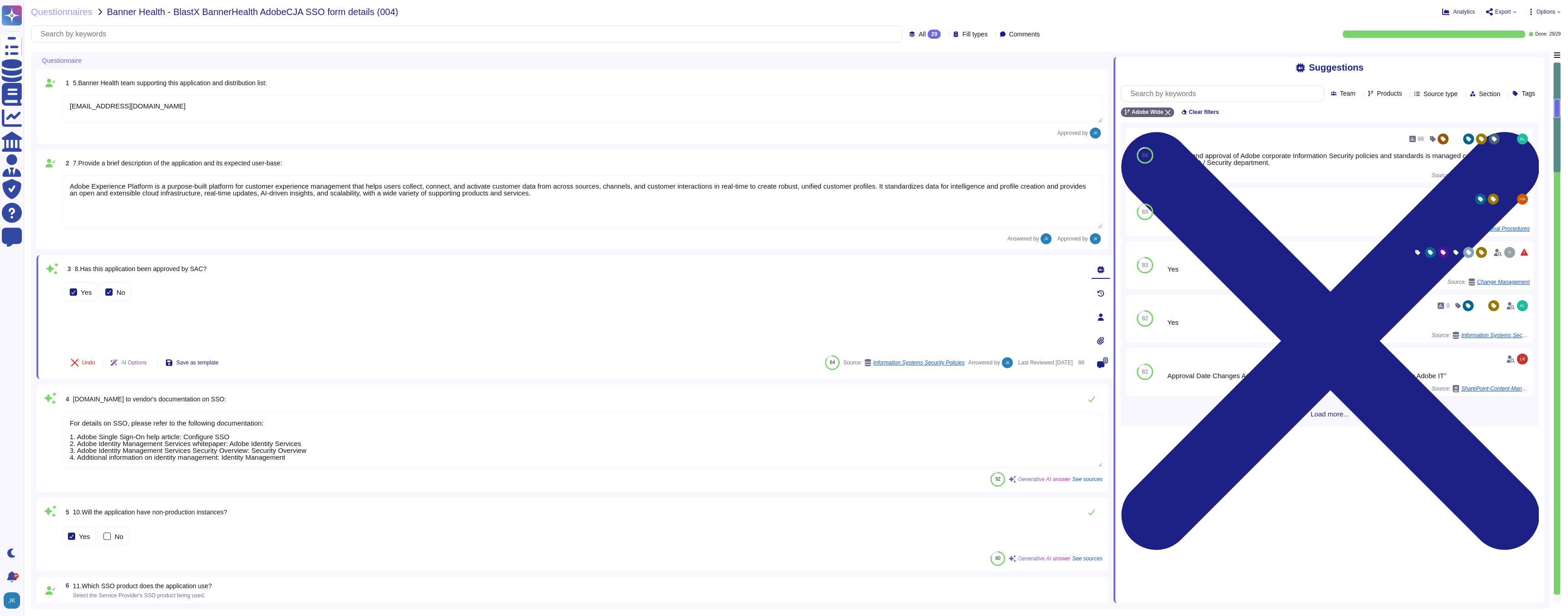
click at [1503, 12] on span "Export" at bounding box center [1503, 12] width 16 height 5
click at [1519, 55] on p "Download" at bounding box center [1535, 68] width 32 height 26
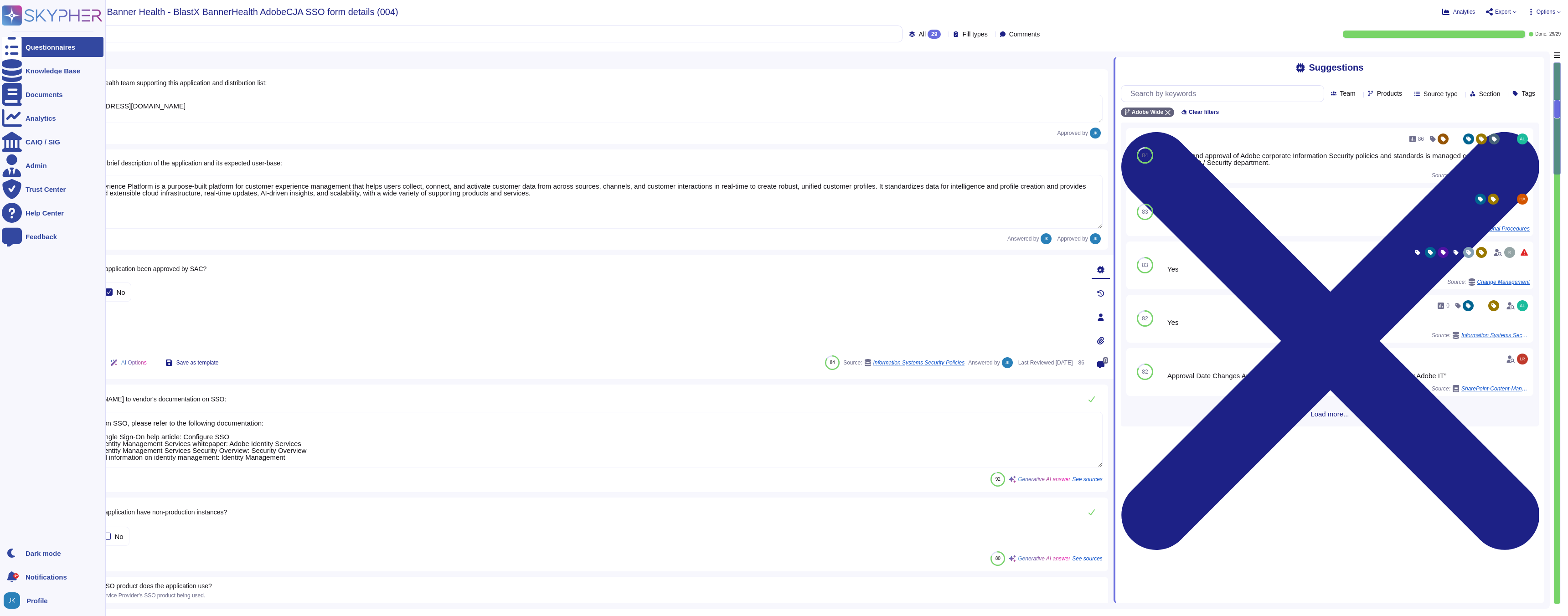
click at [20, 13] on rect at bounding box center [12, 15] width 20 height 20
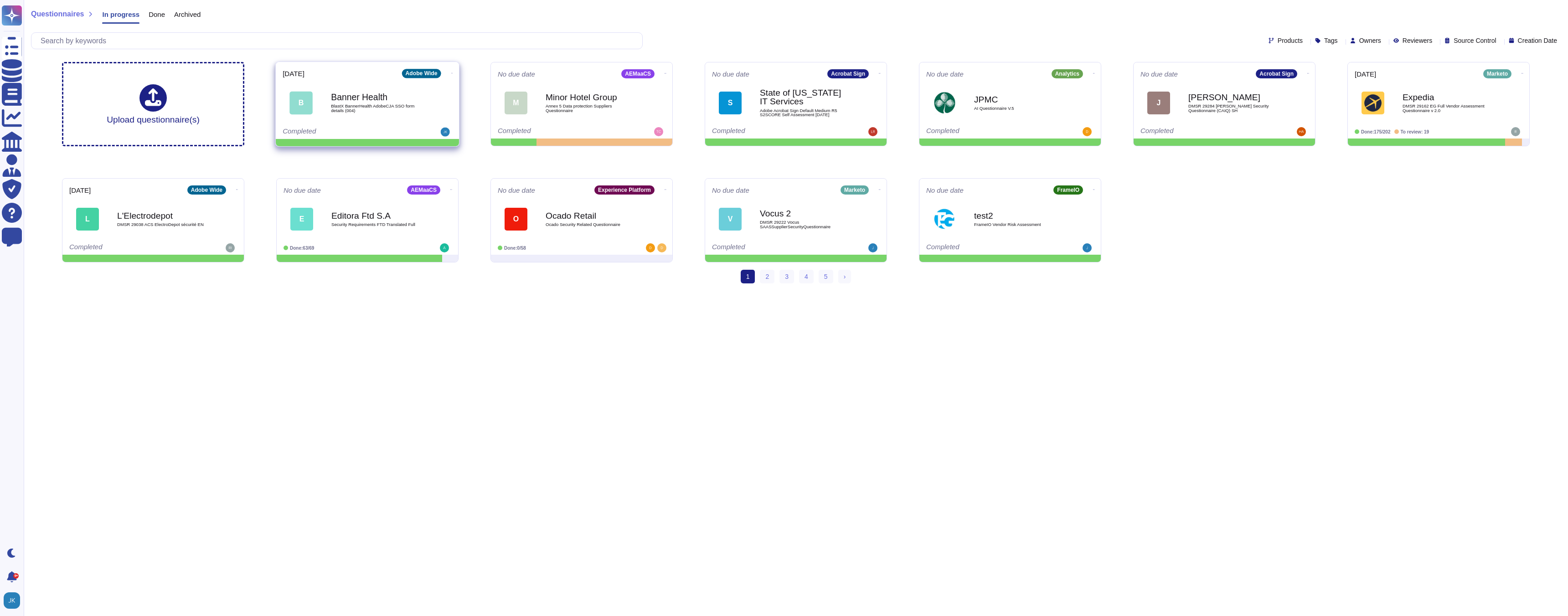
click at [452, 72] on icon at bounding box center [452, 73] width 2 height 3
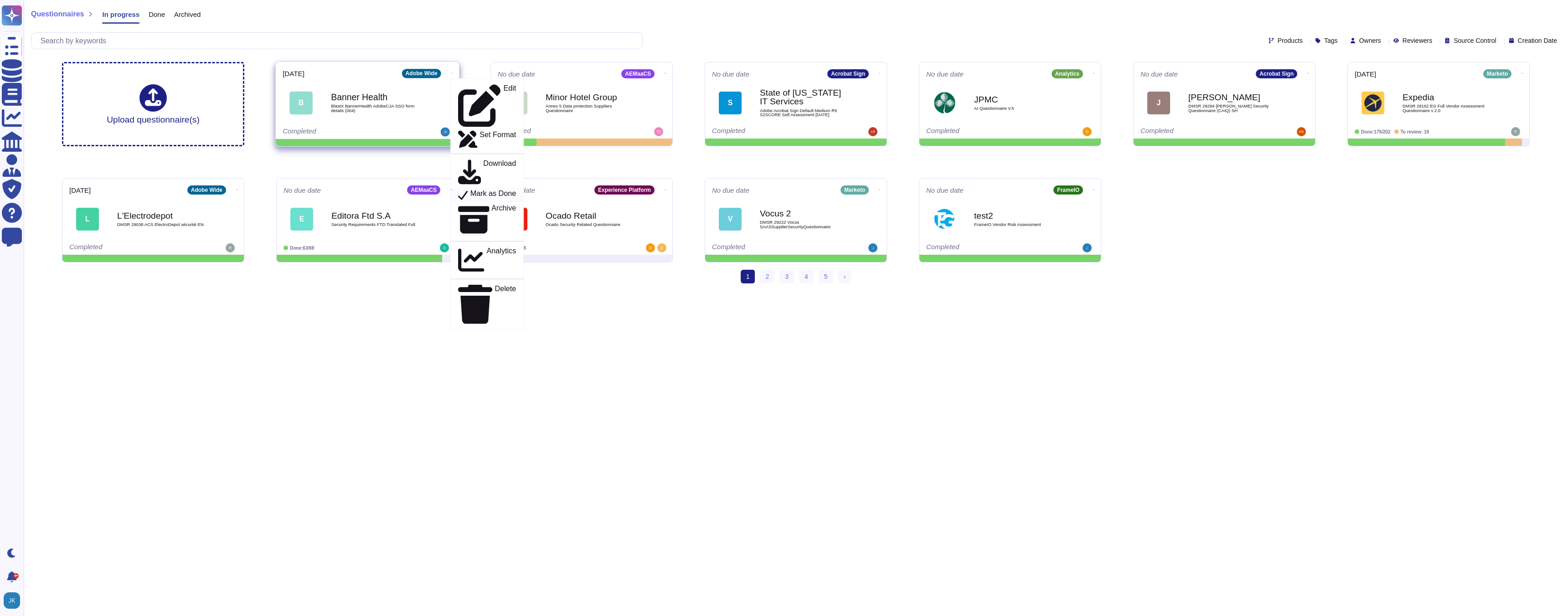
click at [479, 189] on p "Mark as Done" at bounding box center [493, 195] width 46 height 11
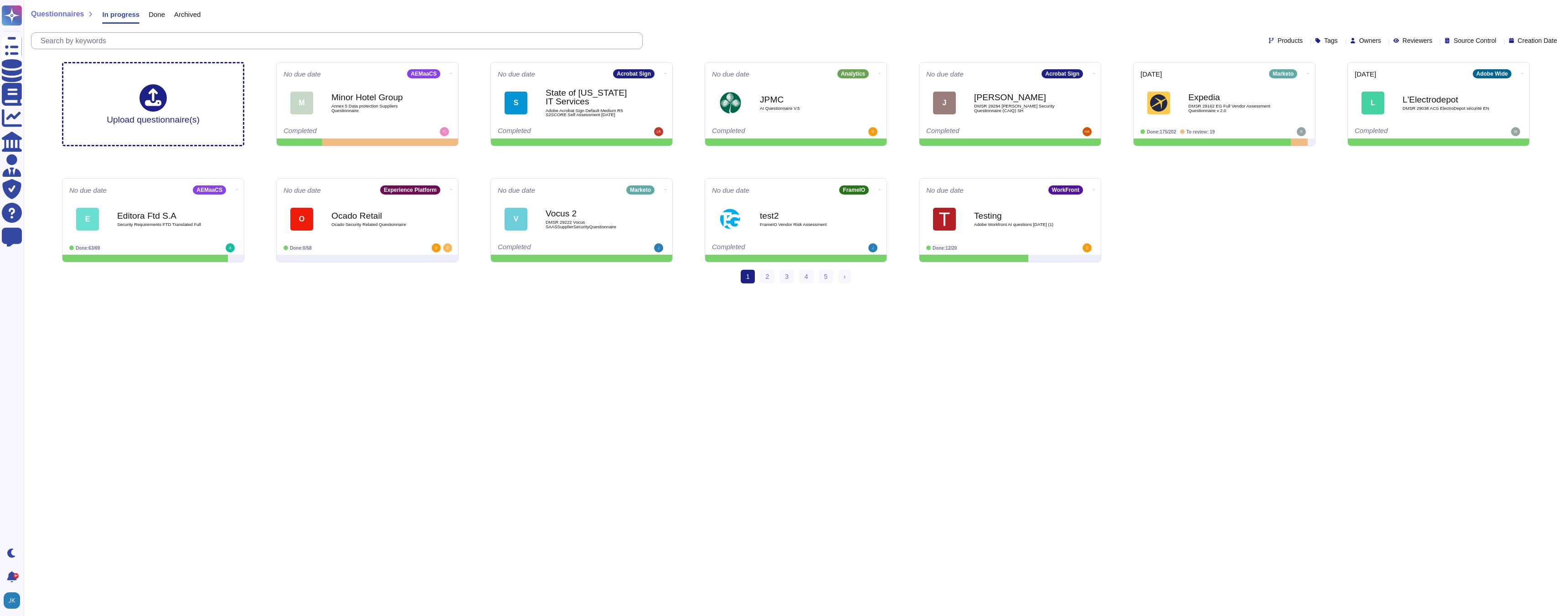
click at [169, 40] on input "text" at bounding box center [340, 41] width 606 height 16
paste input "If they exist but cannot be shared, we would also like to understand that."
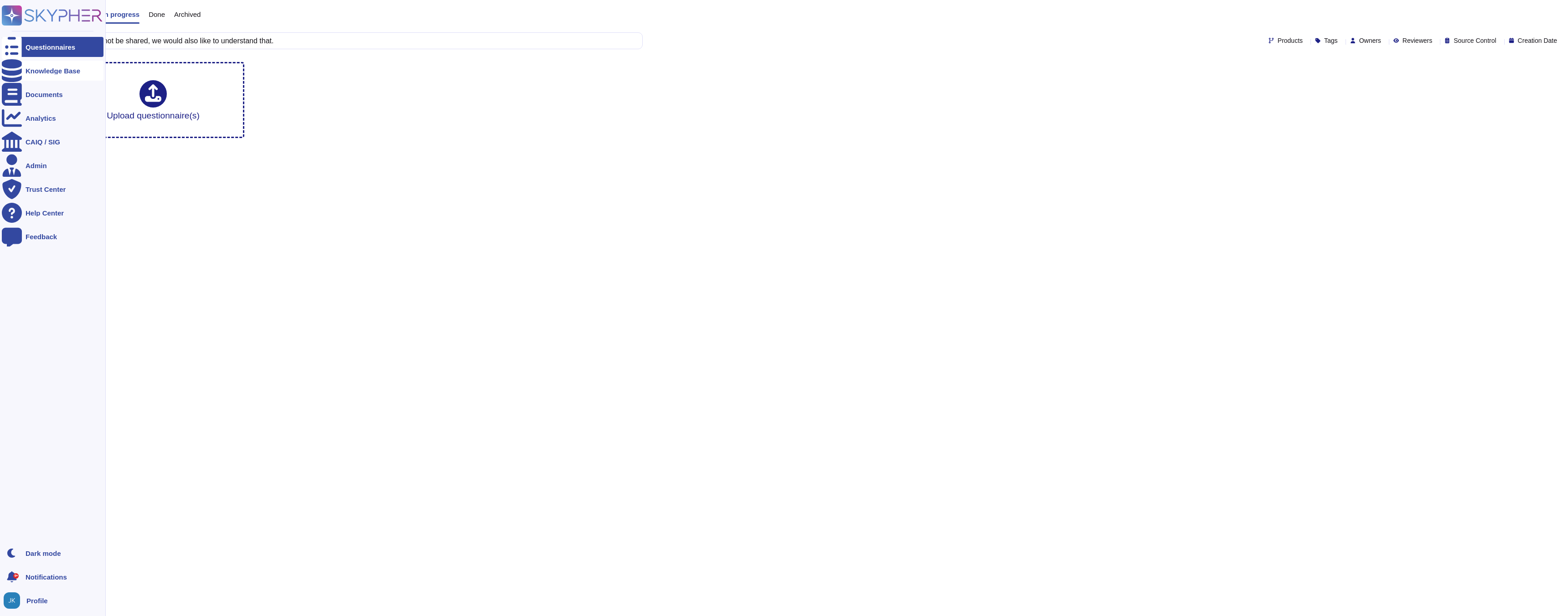
type input "If they exist but cannot be shared, we would also like to understand that."
click at [34, 72] on div "Knowledge Base" at bounding box center [53, 71] width 55 height 7
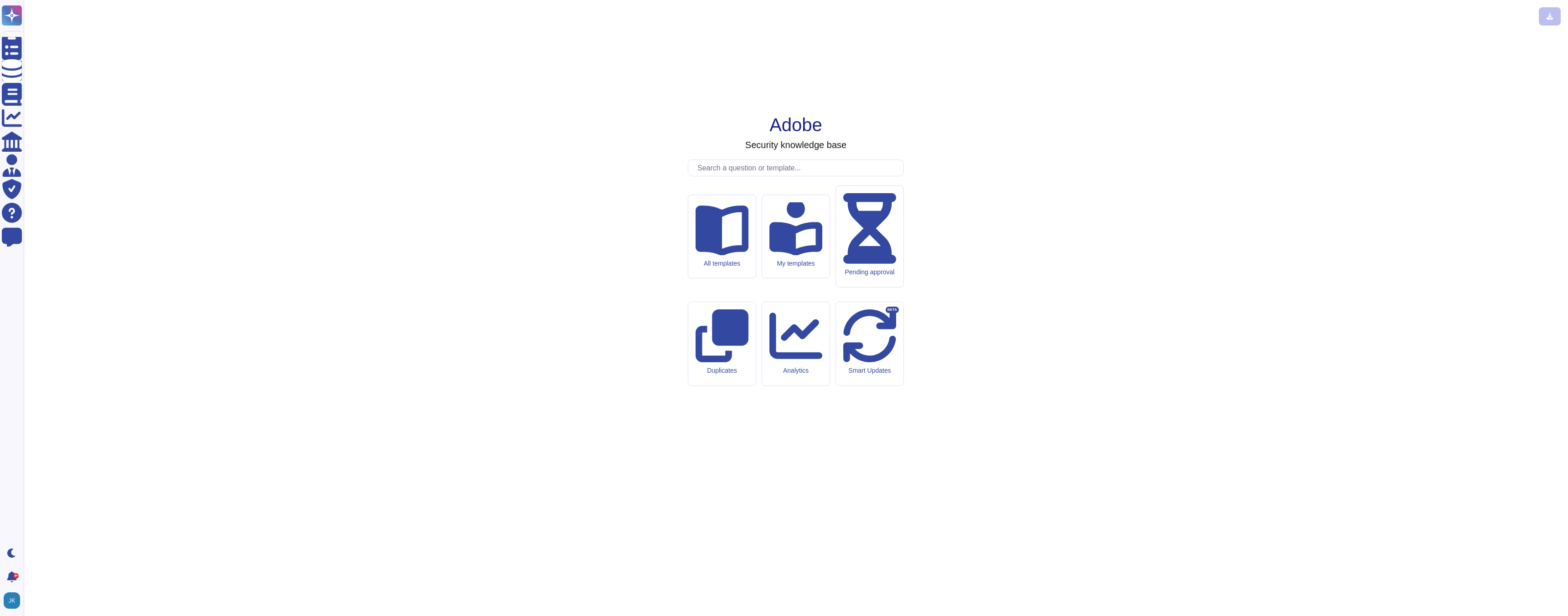
click at [754, 176] on input "text" at bounding box center [797, 168] width 211 height 16
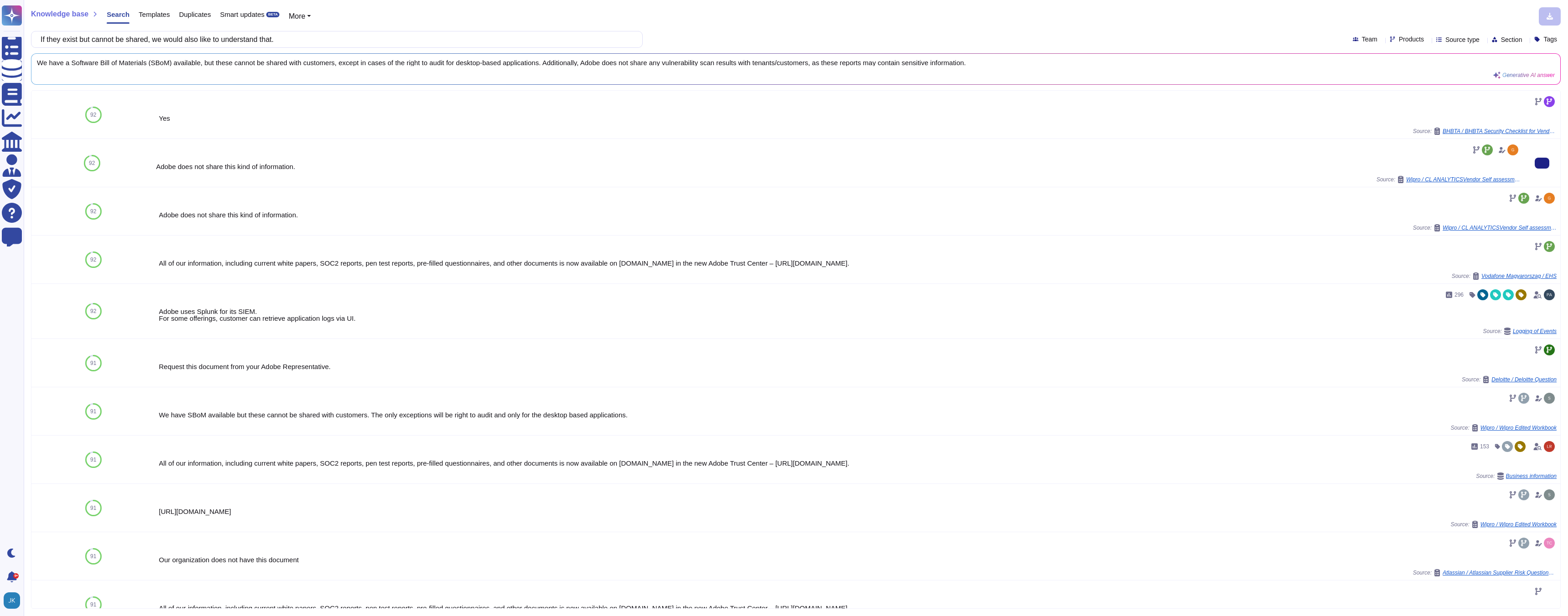
click at [258, 167] on div "Adobe does not share this kind of information." at bounding box center [837, 167] width 1364 height 7
copy div "Adobe does not share this kind of information."
